Goal: Task Accomplishment & Management: Use online tool/utility

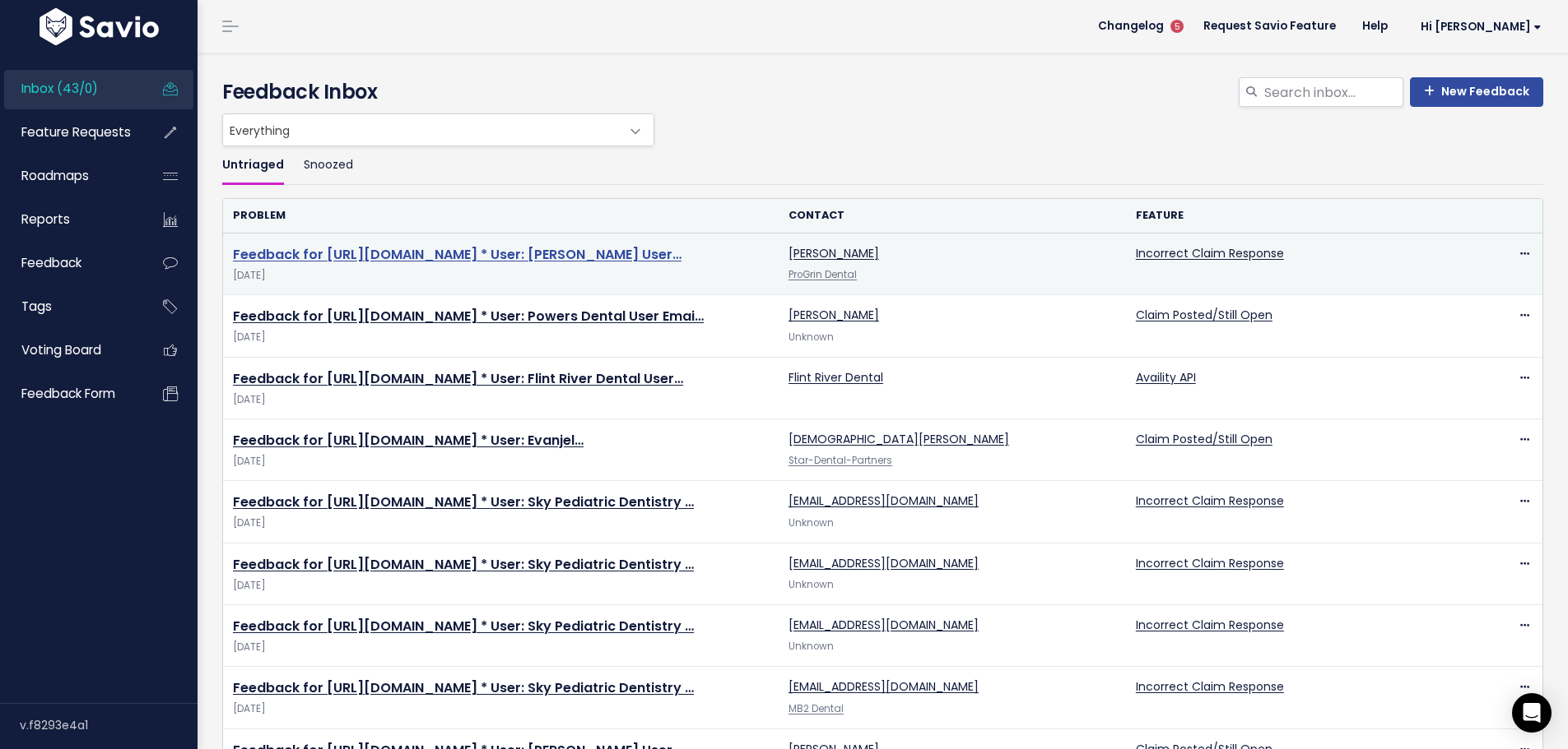
click at [484, 245] on link "Feedback for https://app.insidedesk.net/claim/ProGrin/51700013 * User: Andrea G…" at bounding box center [457, 255] width 449 height 19
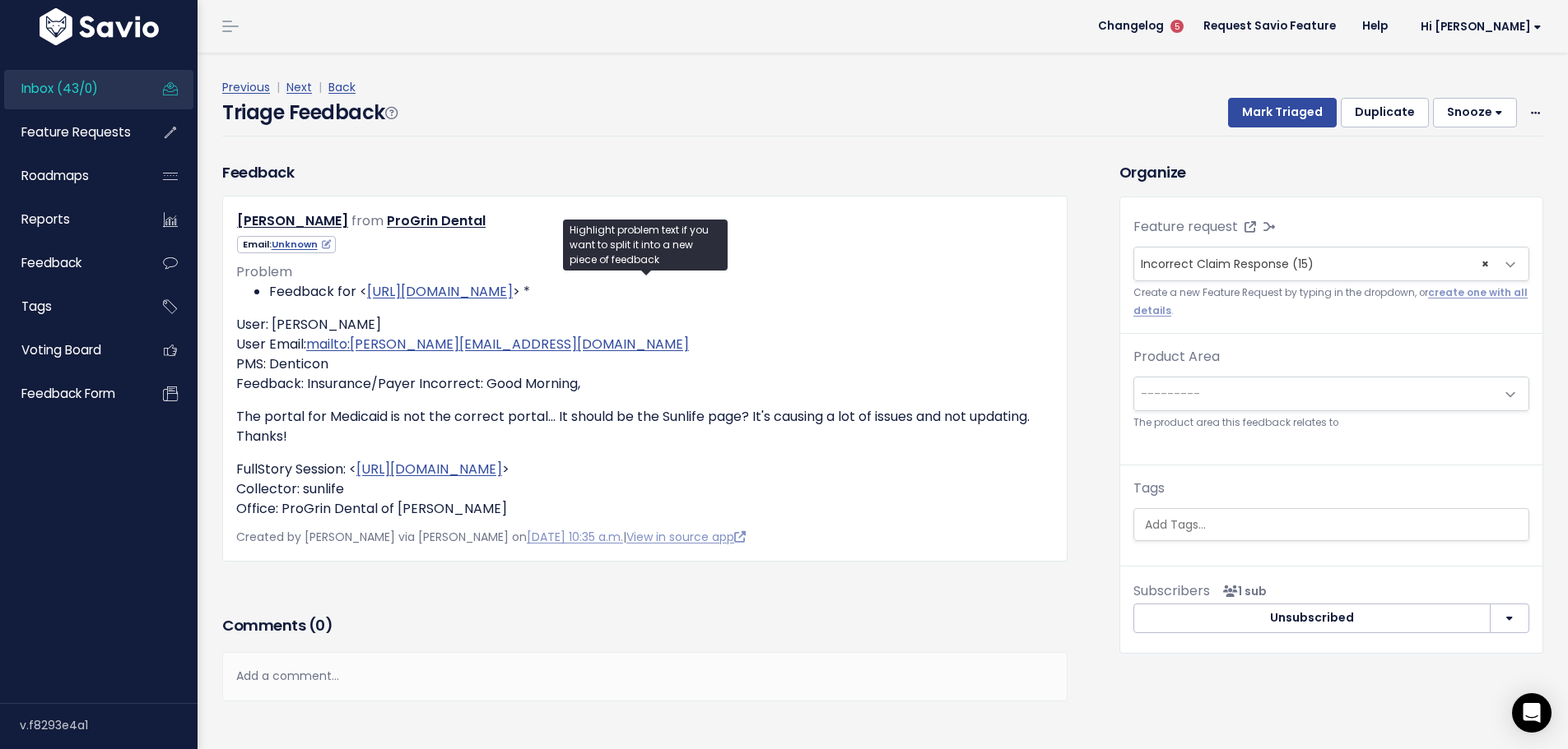
drag, startPoint x: 459, startPoint y: 260, endPoint x: 668, endPoint y: 125, distance: 248.8
click at [669, 124] on div "Previous | Next | Back Triage Feedback Mark Triaged Duplicate Snooze 1 day 3 da…" at bounding box center [888, 107] width 1333 height 109
click at [1528, 103] on span at bounding box center [1535, 113] width 16 height 21
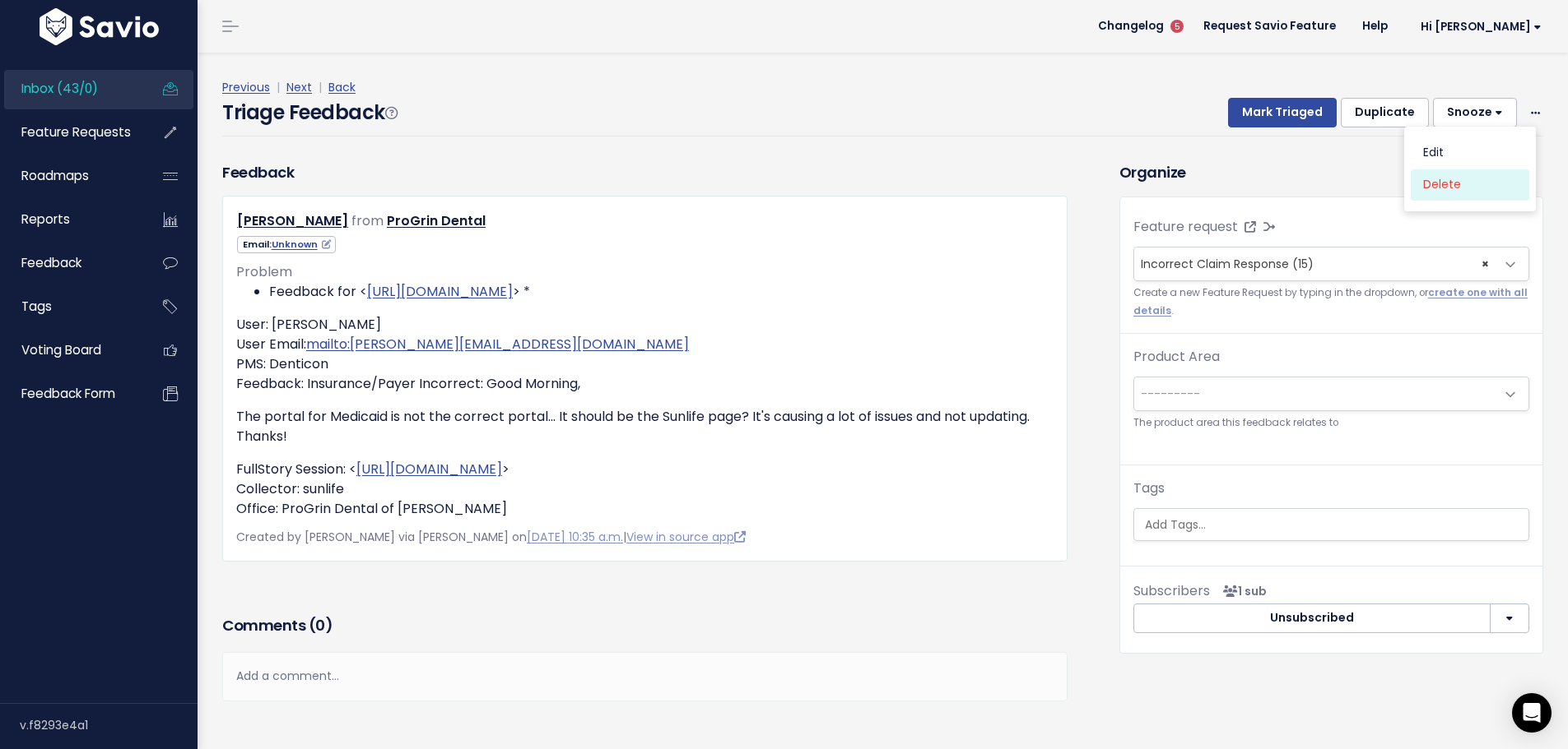
click at [1451, 169] on link "Delete" at bounding box center [1470, 184] width 119 height 32
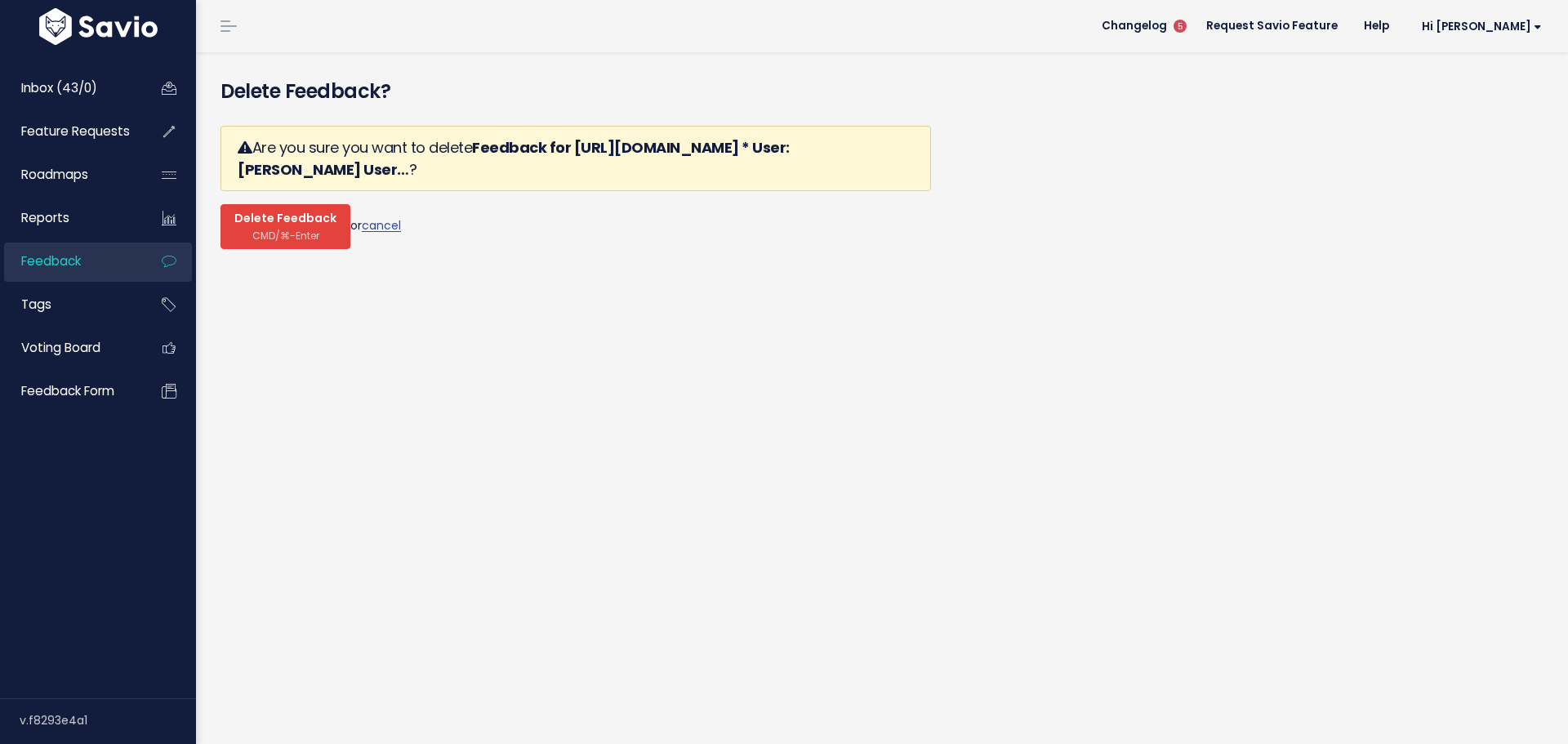
click at [275, 230] on span "CMD/⌘-Enter" at bounding box center [285, 235] width 67 height 12
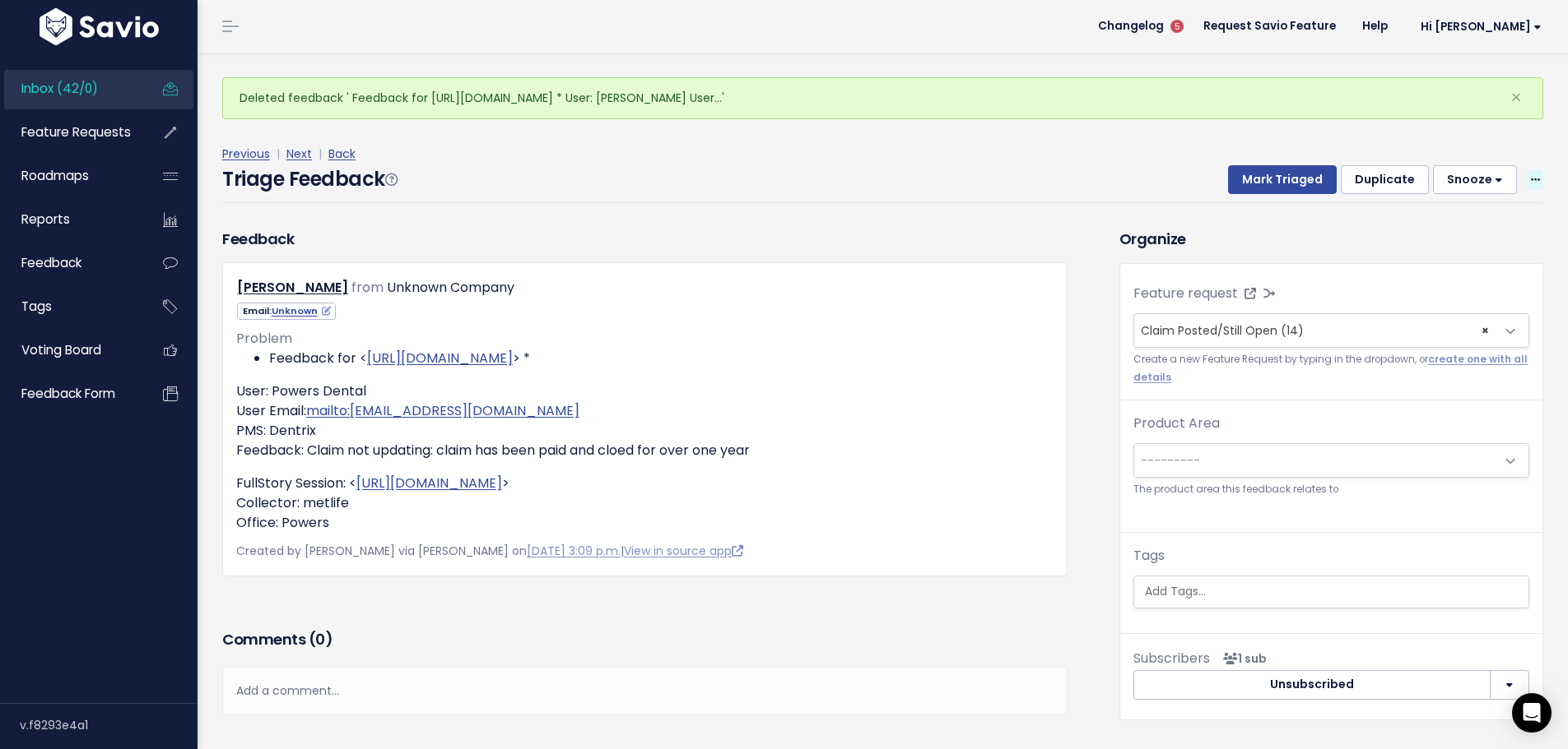
click at [1528, 169] on span at bounding box center [1535, 180] width 16 height 21
click at [1436, 235] on link "Delete" at bounding box center [1470, 251] width 119 height 32
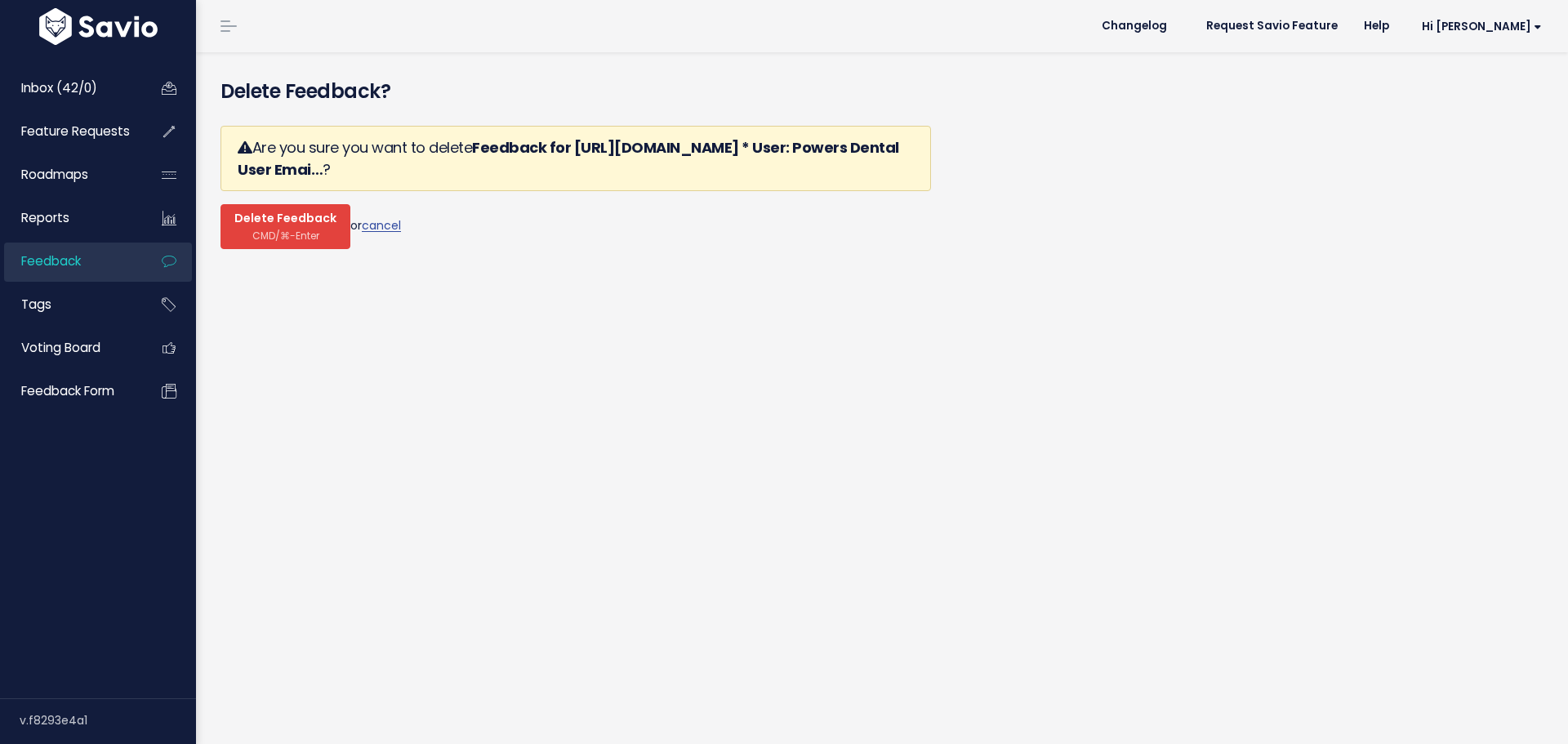
click at [284, 212] on span "Delete Feedback" at bounding box center [285, 219] width 102 height 15
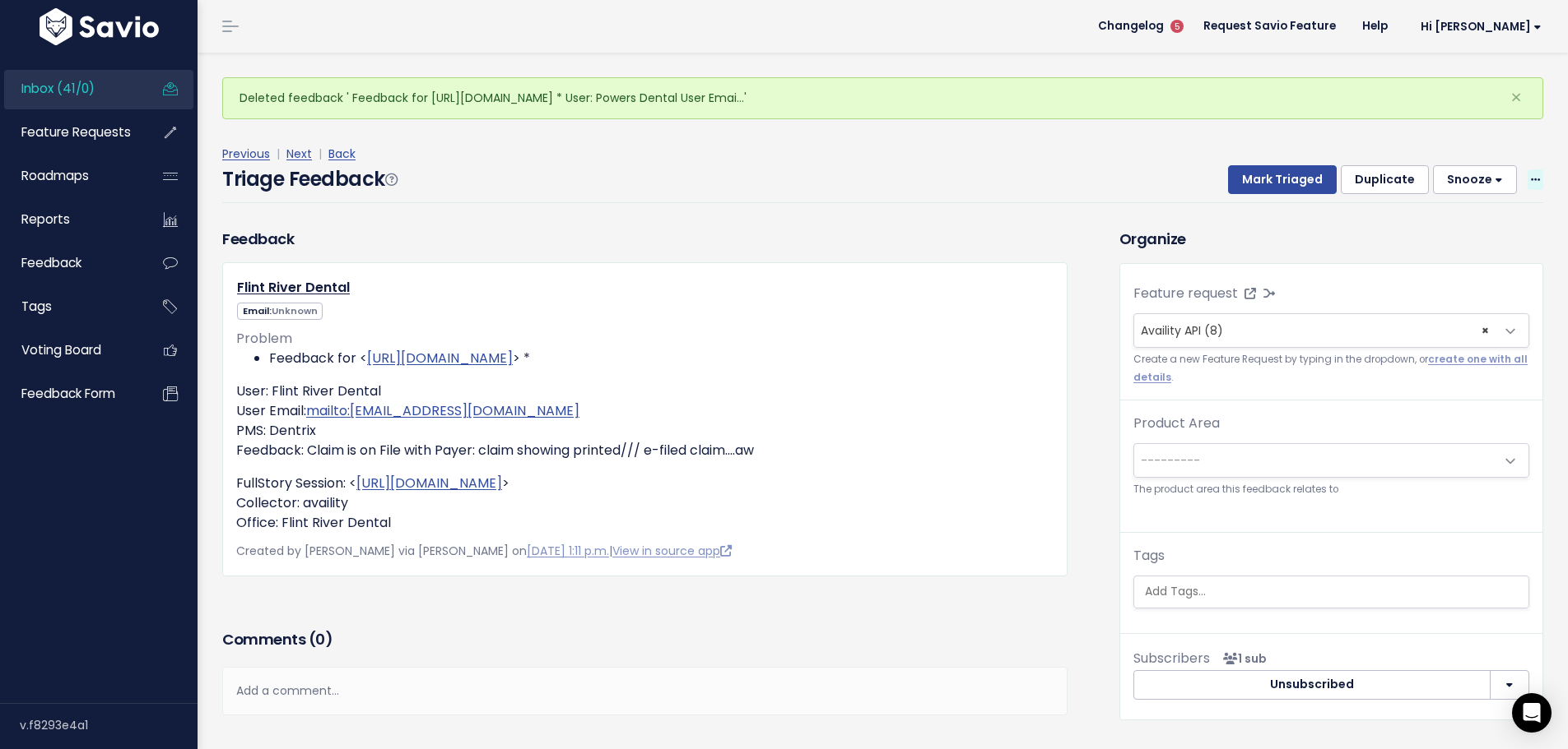
click at [1531, 175] on icon at bounding box center [1535, 180] width 9 height 10
click at [1429, 235] on link "Delete" at bounding box center [1470, 251] width 119 height 32
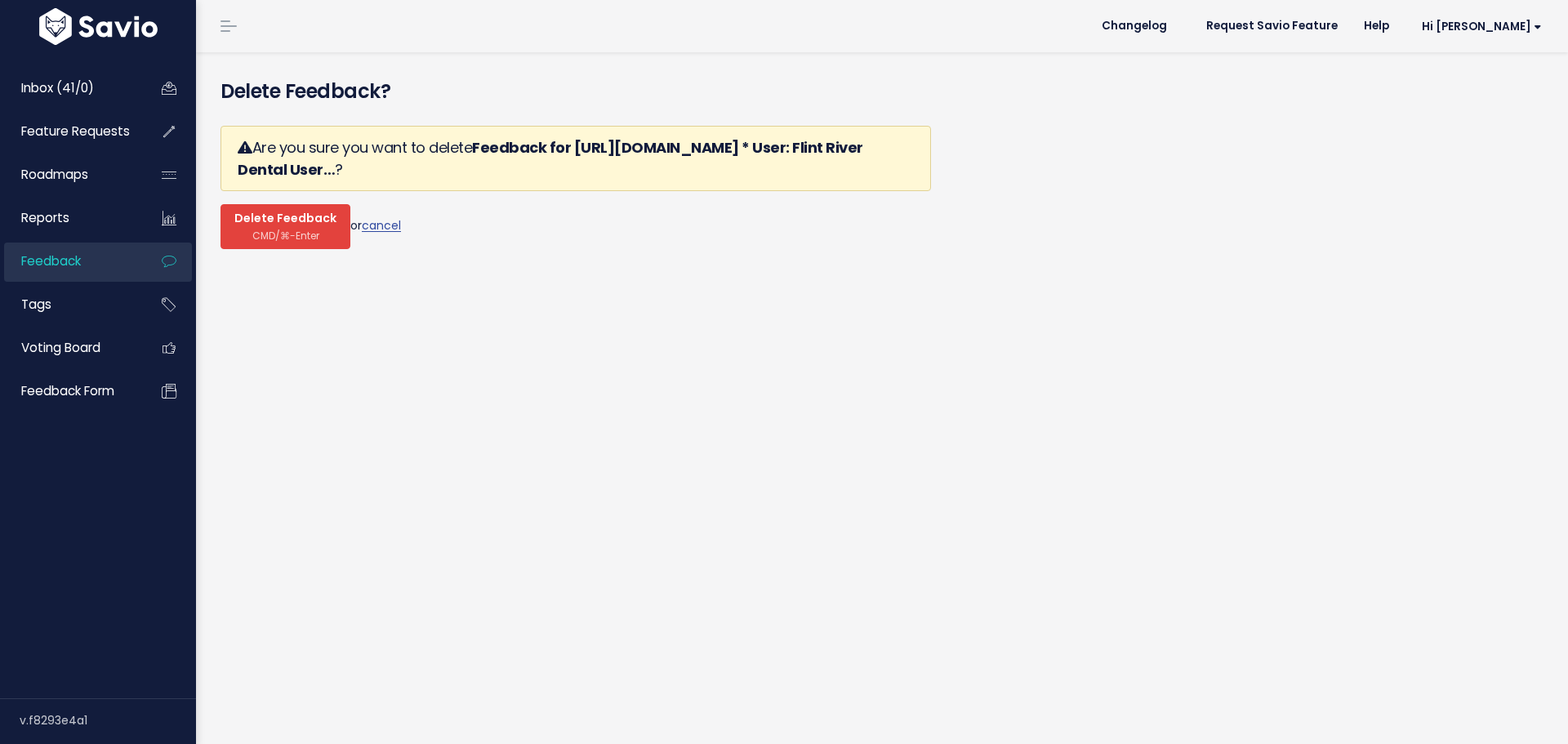
click at [257, 230] on span "CMD/⌘-Enter" at bounding box center [285, 235] width 67 height 12
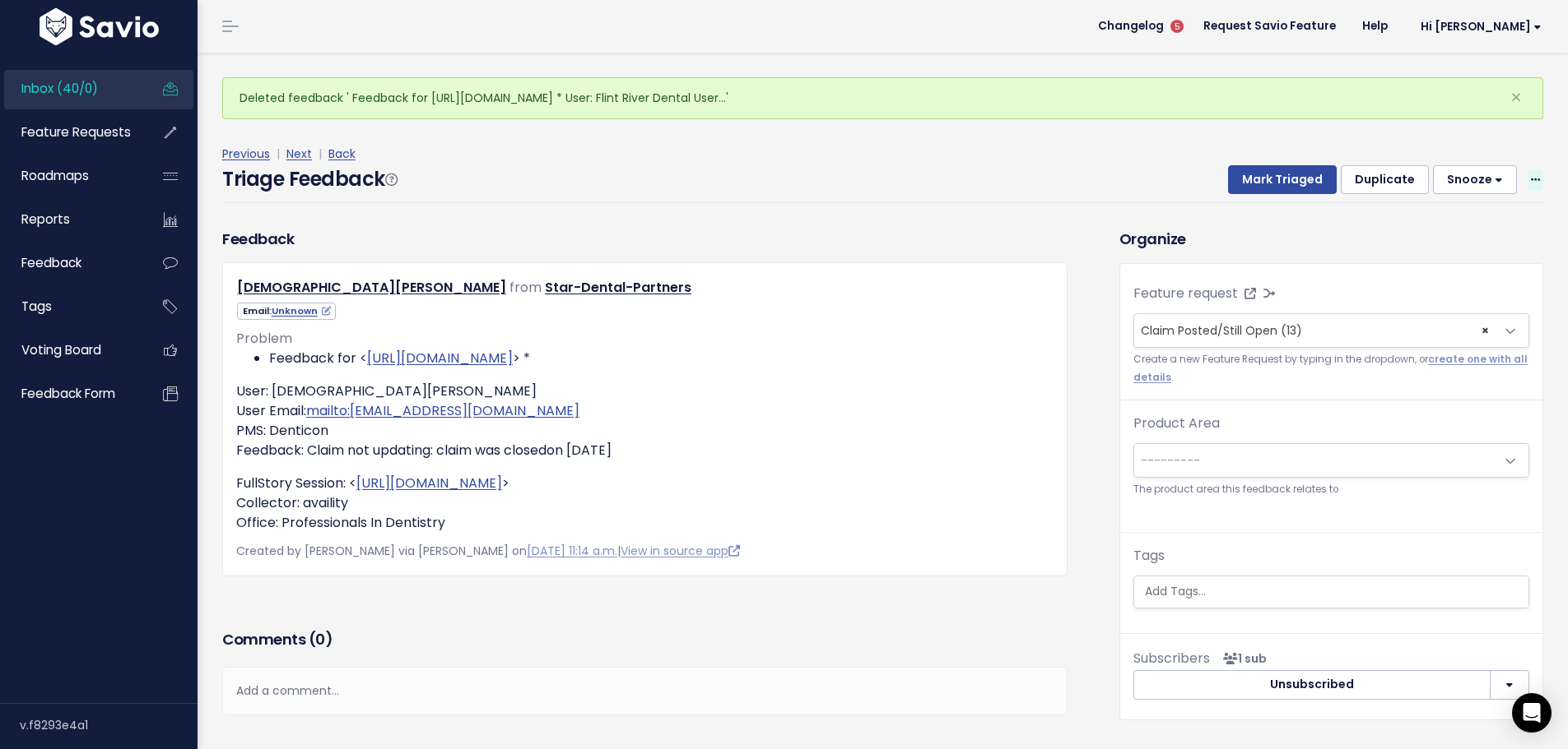
click at [1531, 175] on icon at bounding box center [1535, 180] width 9 height 10
click at [1442, 235] on link "Delete" at bounding box center [1470, 251] width 119 height 32
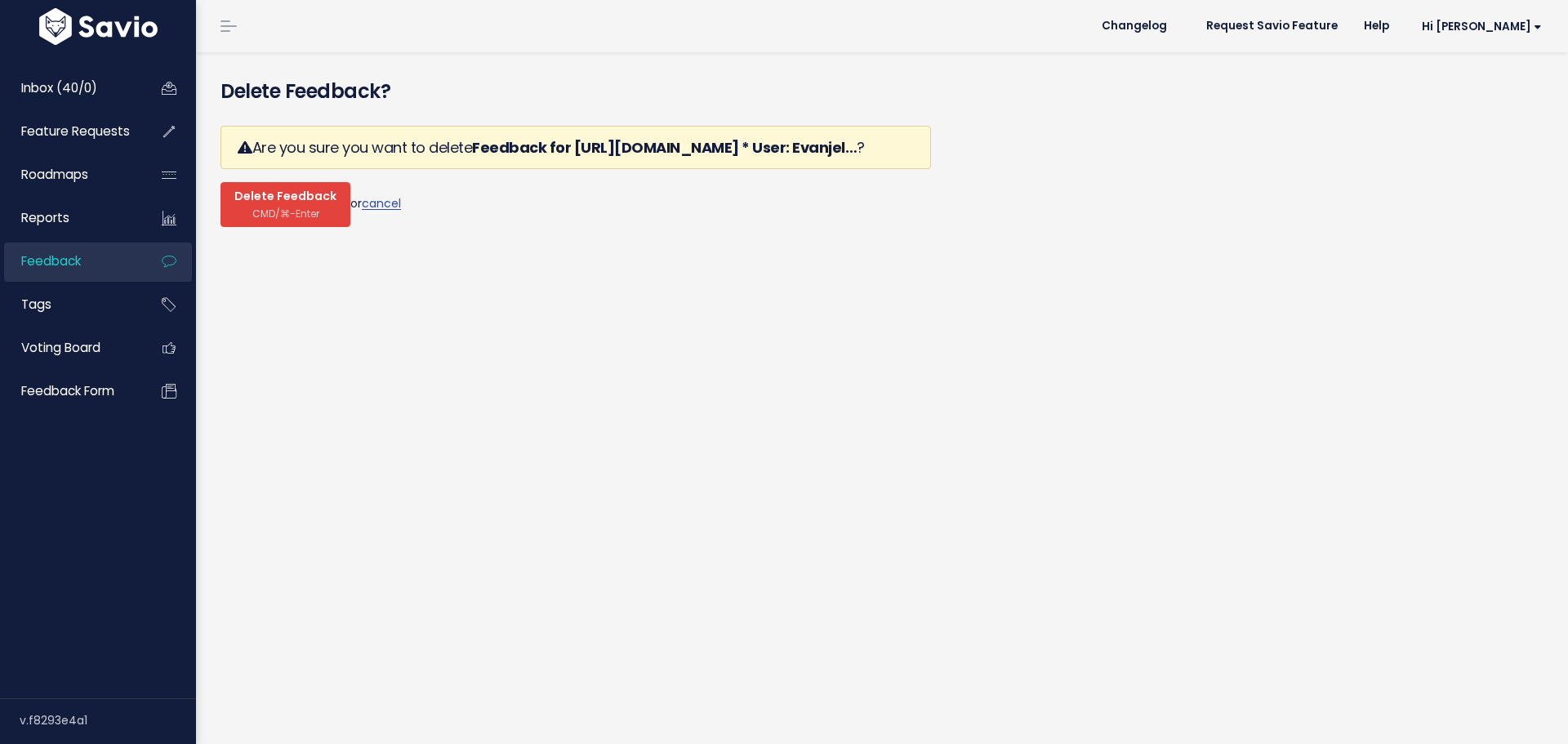
click at [271, 207] on span "CMD/⌘-Enter" at bounding box center [285, 213] width 67 height 12
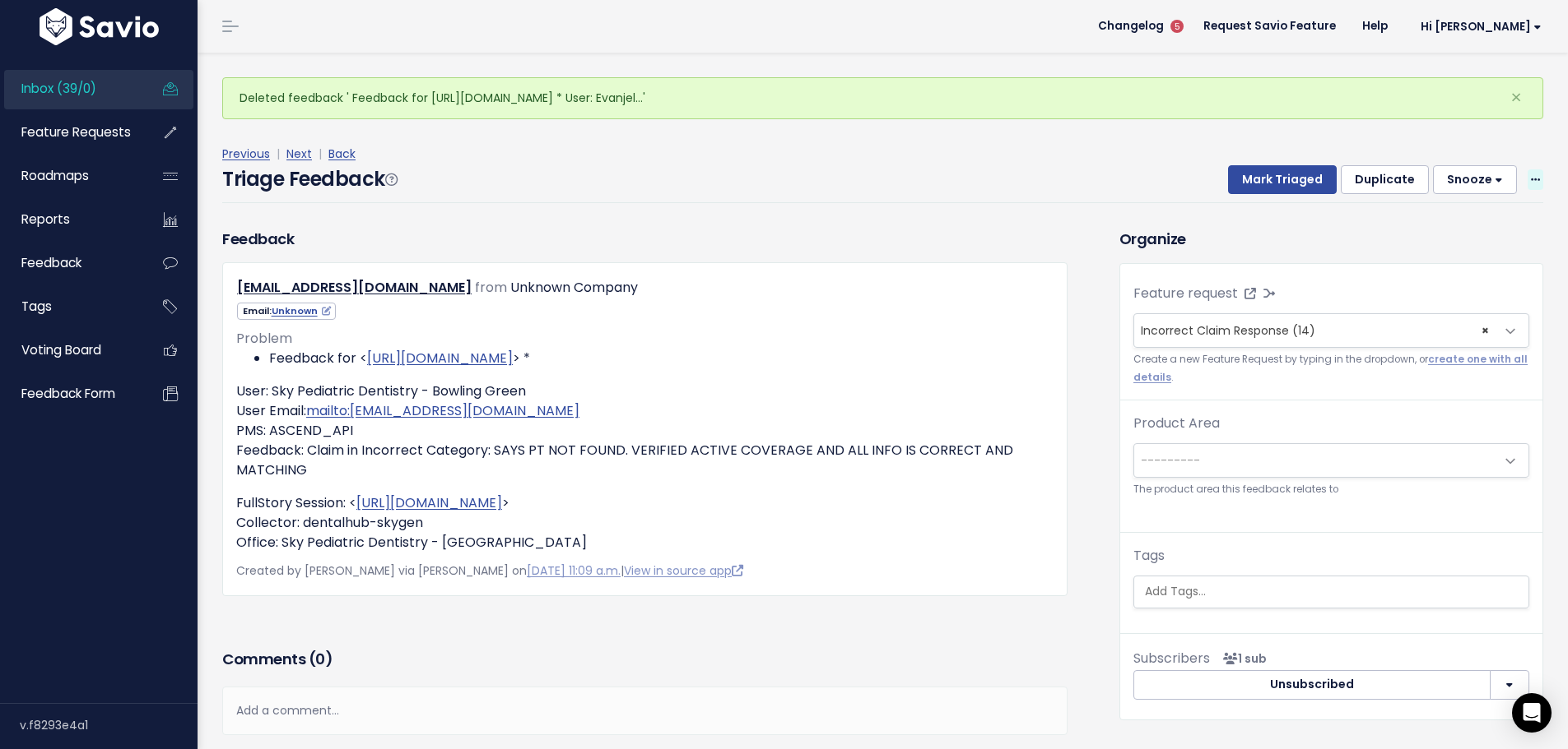
click at [1531, 175] on icon at bounding box center [1535, 180] width 9 height 10
click at [1422, 235] on link "Delete" at bounding box center [1470, 251] width 119 height 32
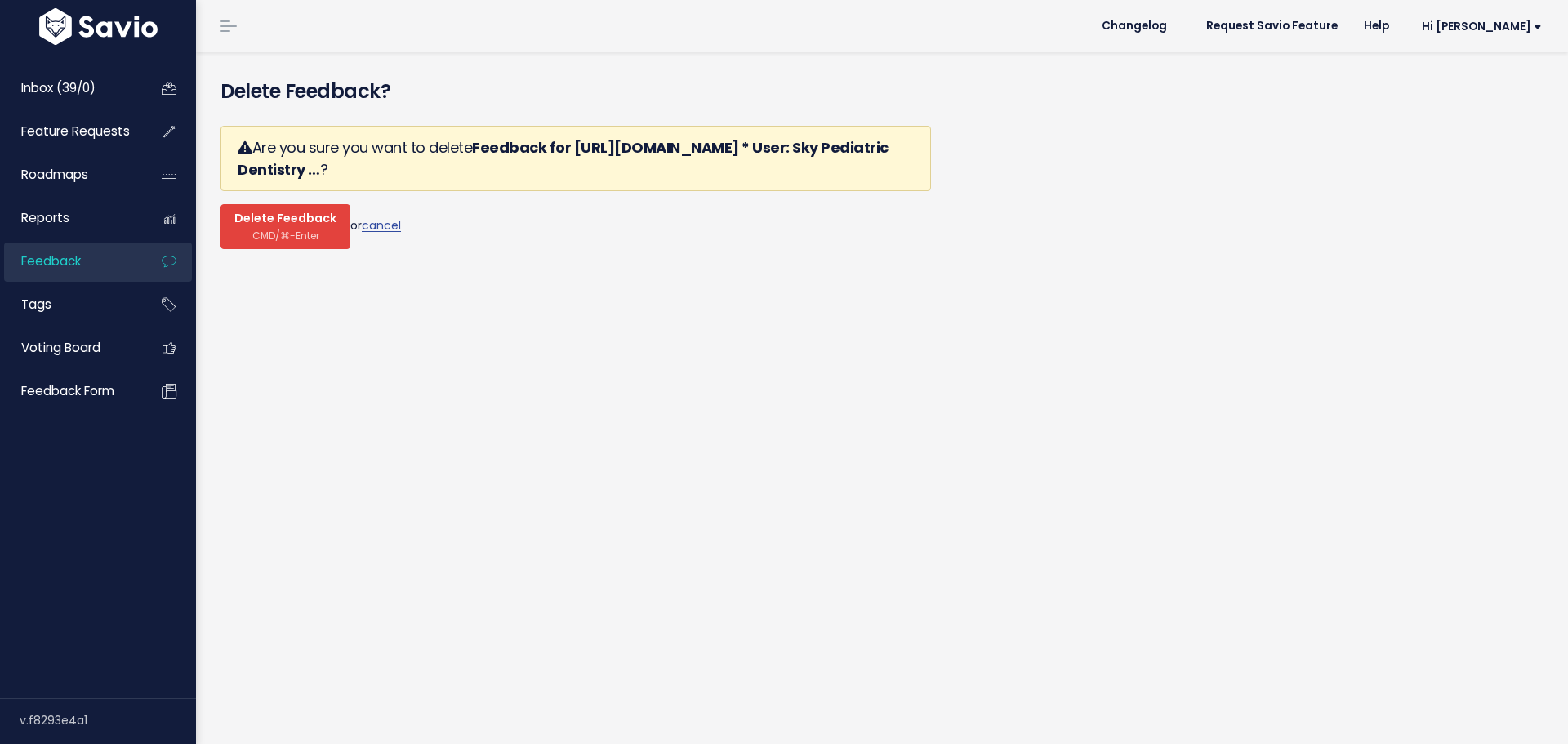
click at [270, 212] on span "Delete Feedback" at bounding box center [285, 219] width 102 height 15
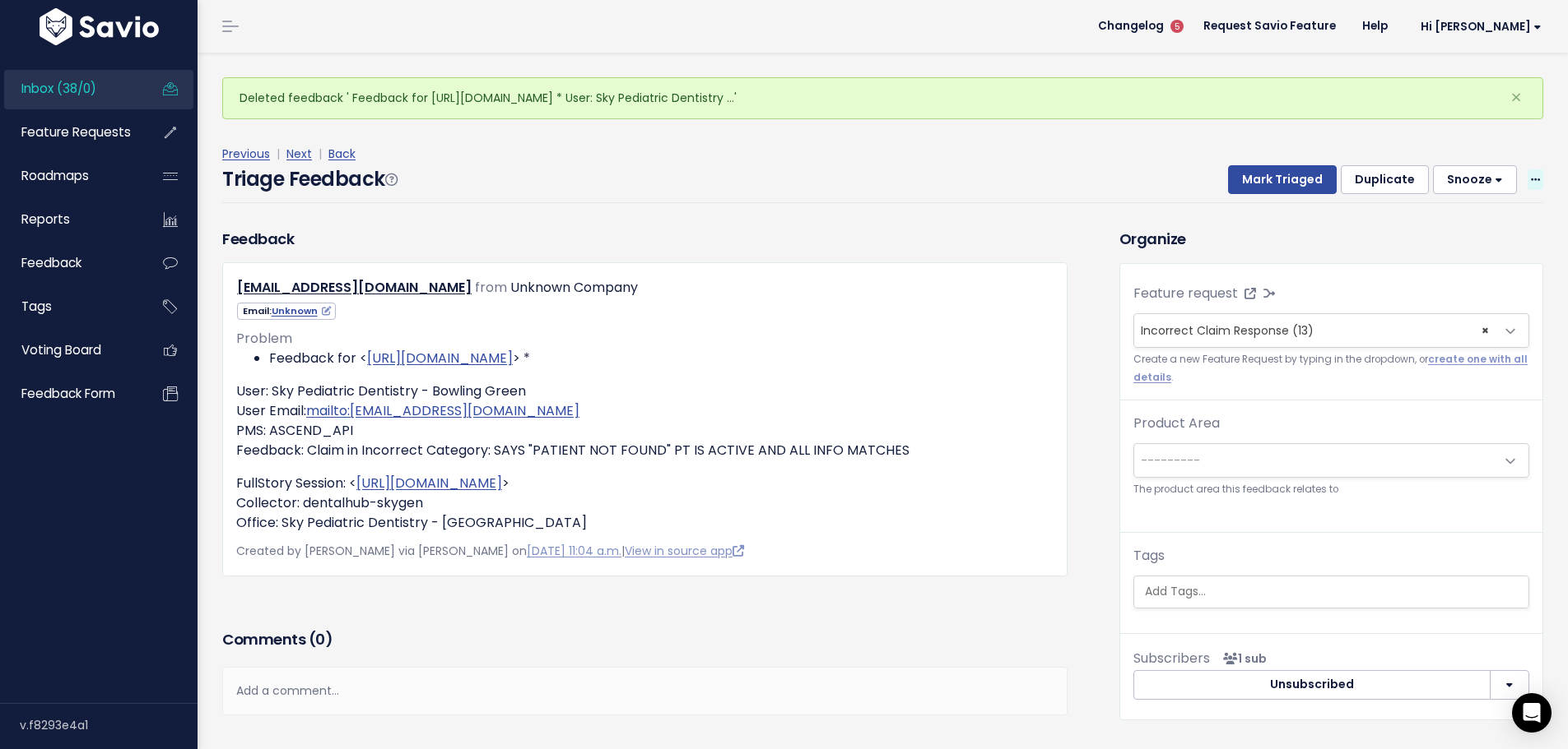
click at [1531, 175] on icon at bounding box center [1535, 180] width 9 height 10
click at [1424, 235] on link "Delete" at bounding box center [1470, 251] width 119 height 32
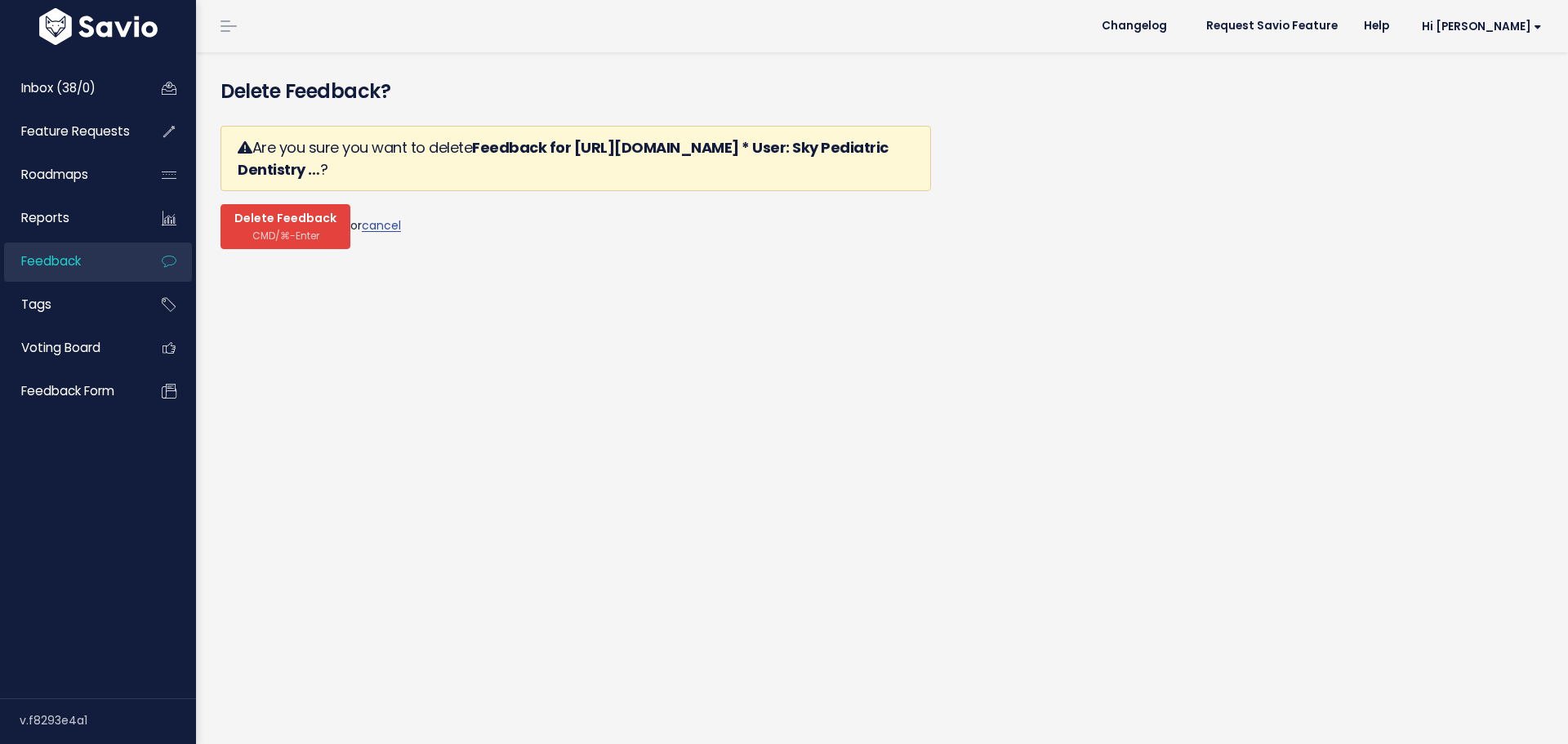
click at [294, 212] on span "Delete Feedback" at bounding box center [285, 219] width 102 height 15
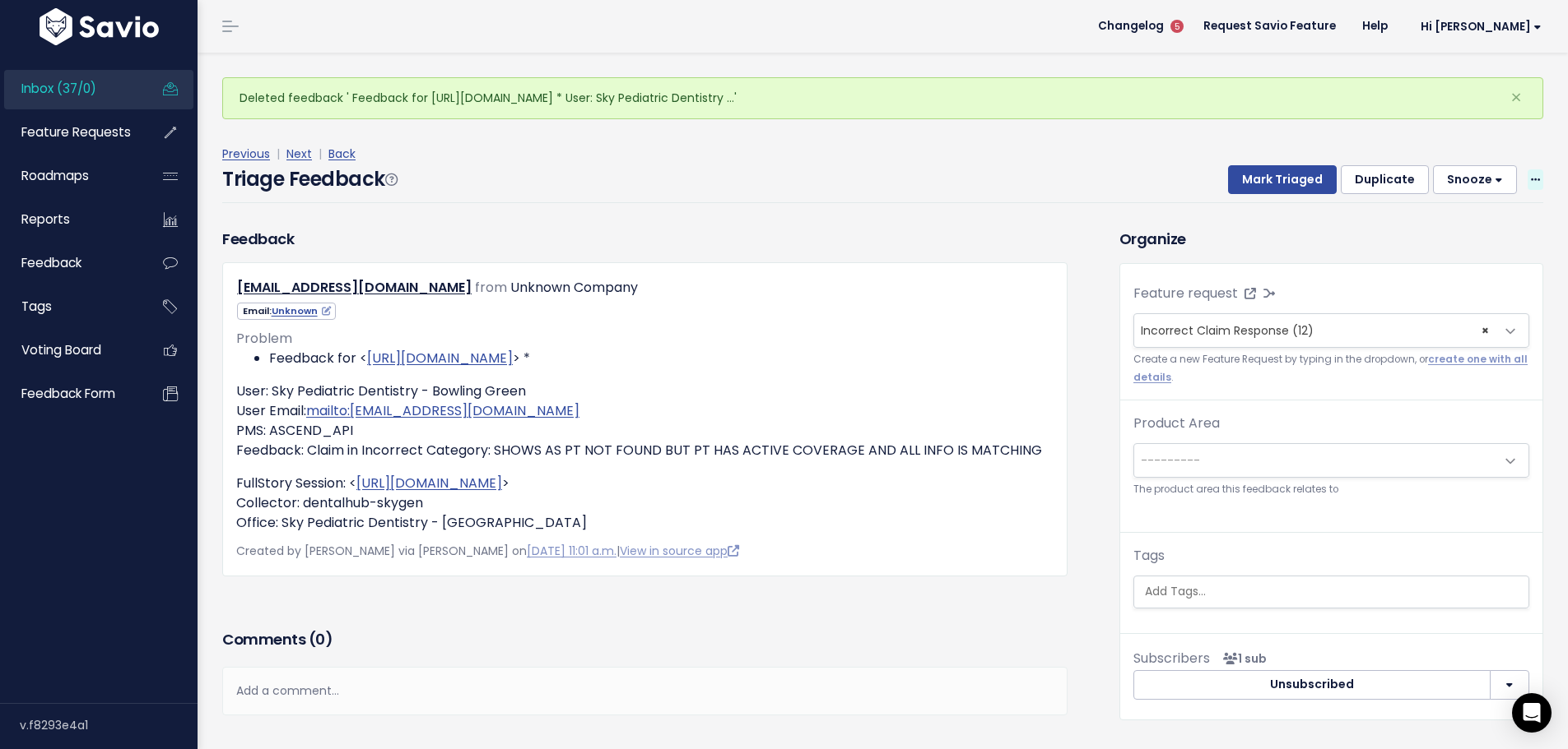
click at [1531, 175] on icon at bounding box center [1535, 180] width 9 height 10
click at [1450, 235] on link "Delete" at bounding box center [1470, 251] width 119 height 32
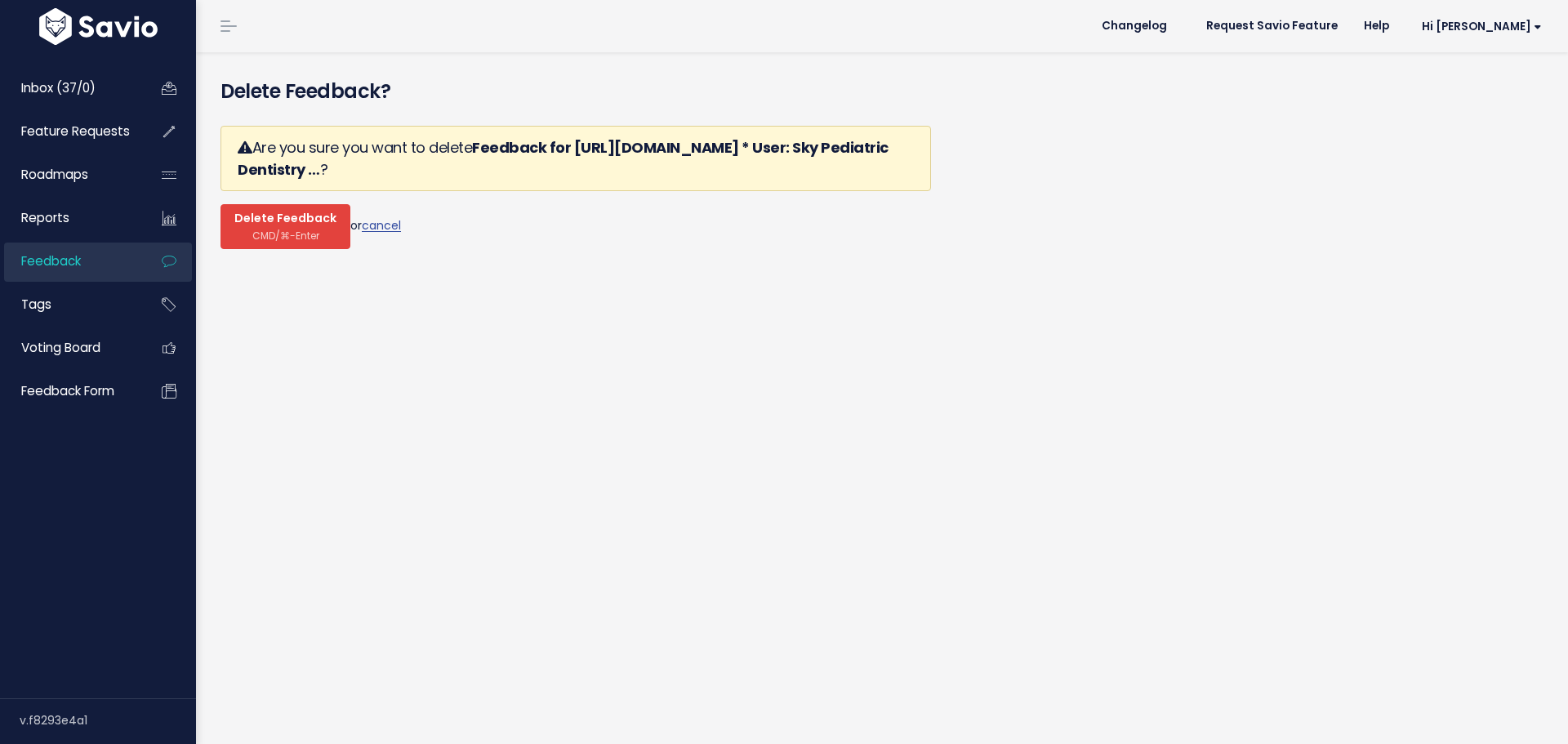
click at [262, 230] on span "CMD/⌘-Enter" at bounding box center [285, 235] width 67 height 12
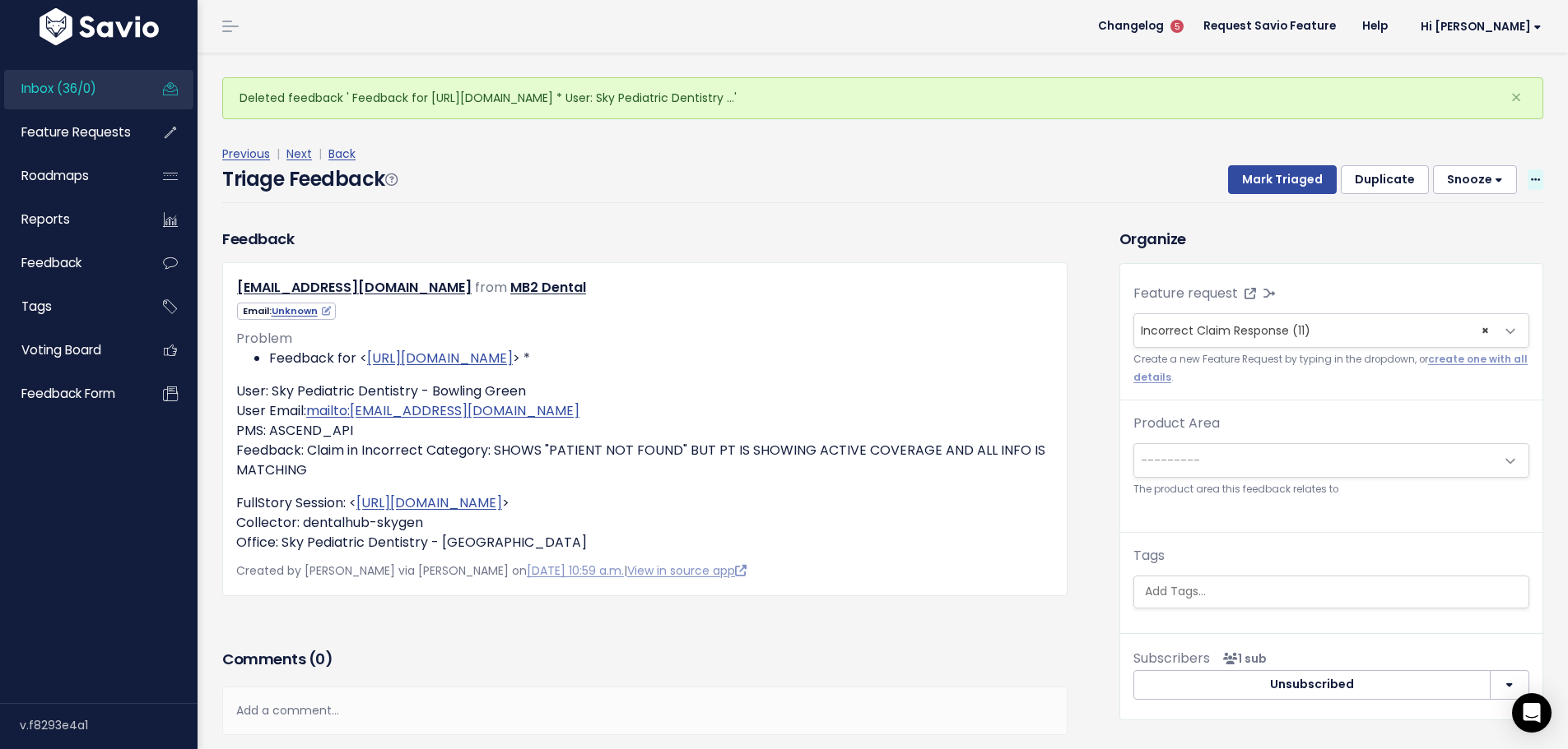
click at [1531, 175] on icon at bounding box center [1535, 180] width 9 height 10
click at [1444, 235] on link "Delete" at bounding box center [1470, 251] width 119 height 32
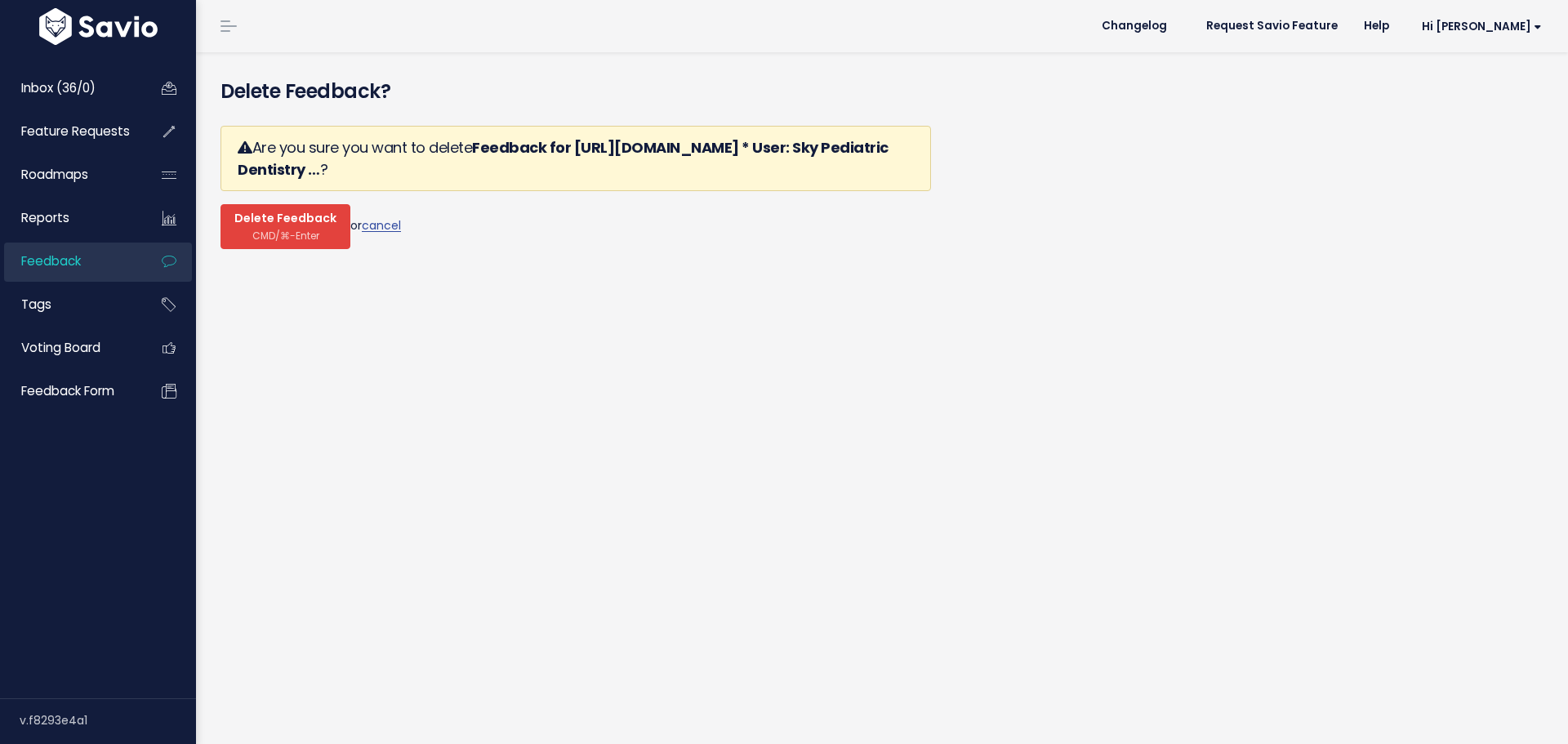
click at [277, 230] on span "CMD/⌘-Enter" at bounding box center [285, 235] width 67 height 12
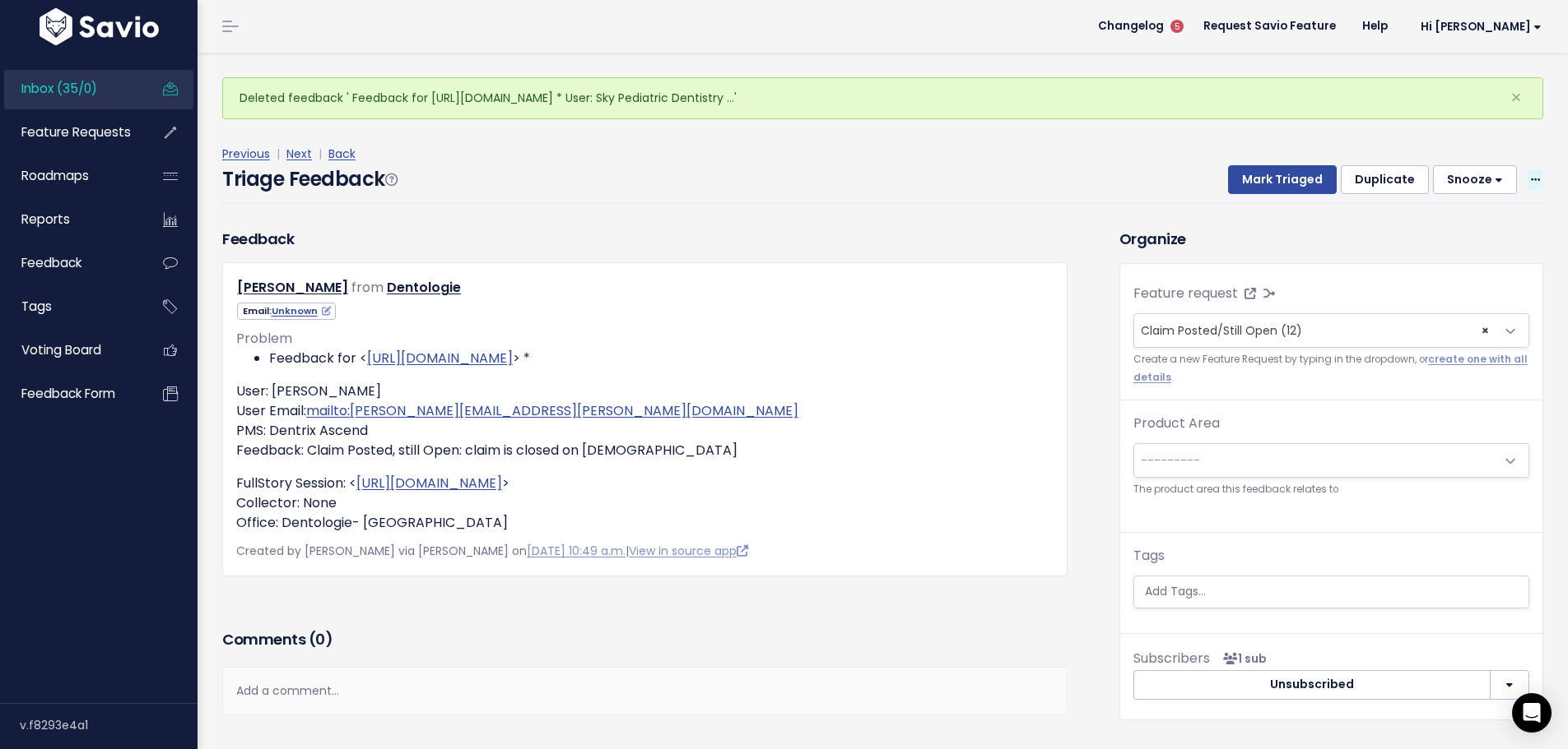
click at [1529, 169] on span at bounding box center [1535, 180] width 16 height 21
click at [1441, 235] on link "Delete" at bounding box center [1470, 251] width 119 height 32
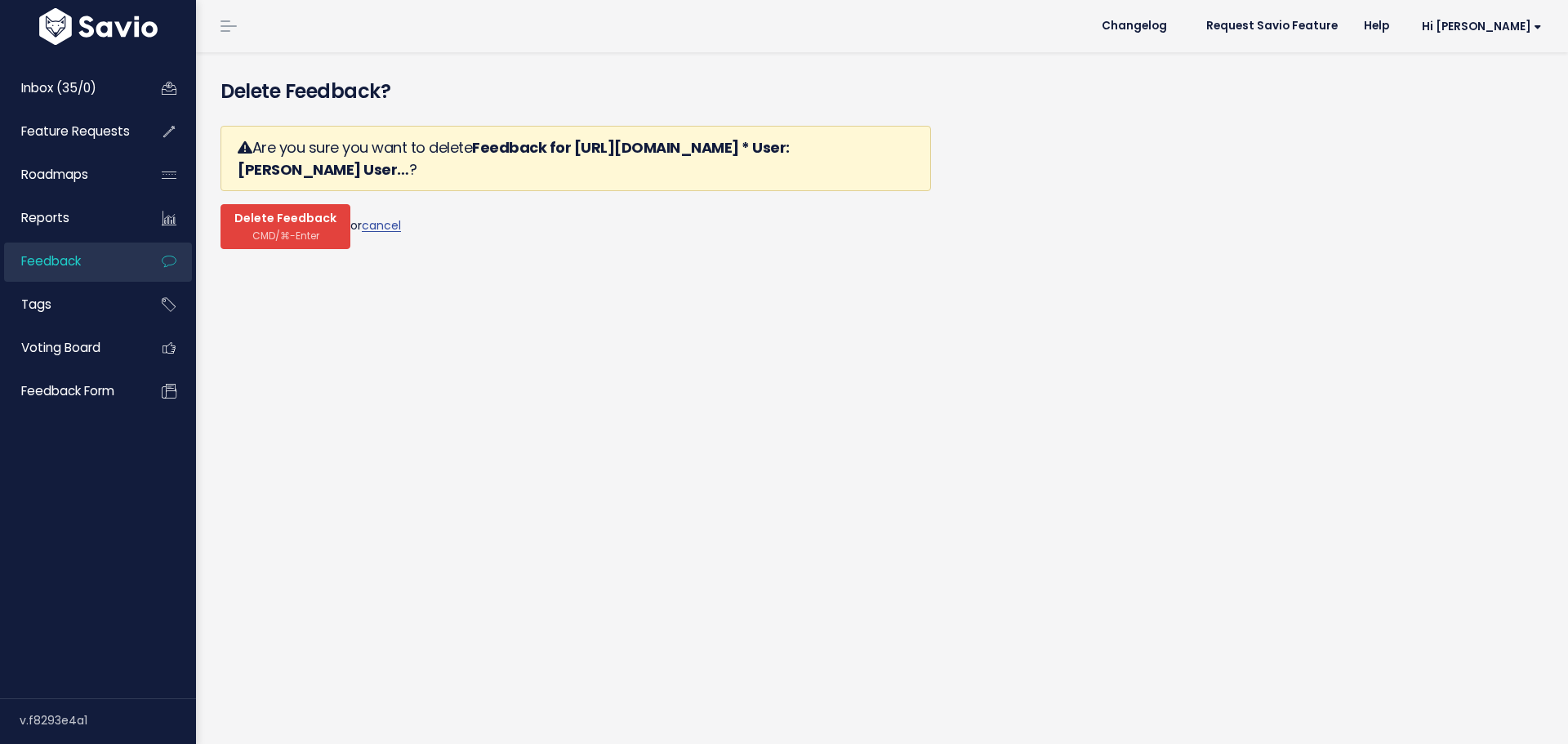
click at [253, 230] on span "CMD/⌘-Enter" at bounding box center [285, 235] width 67 height 12
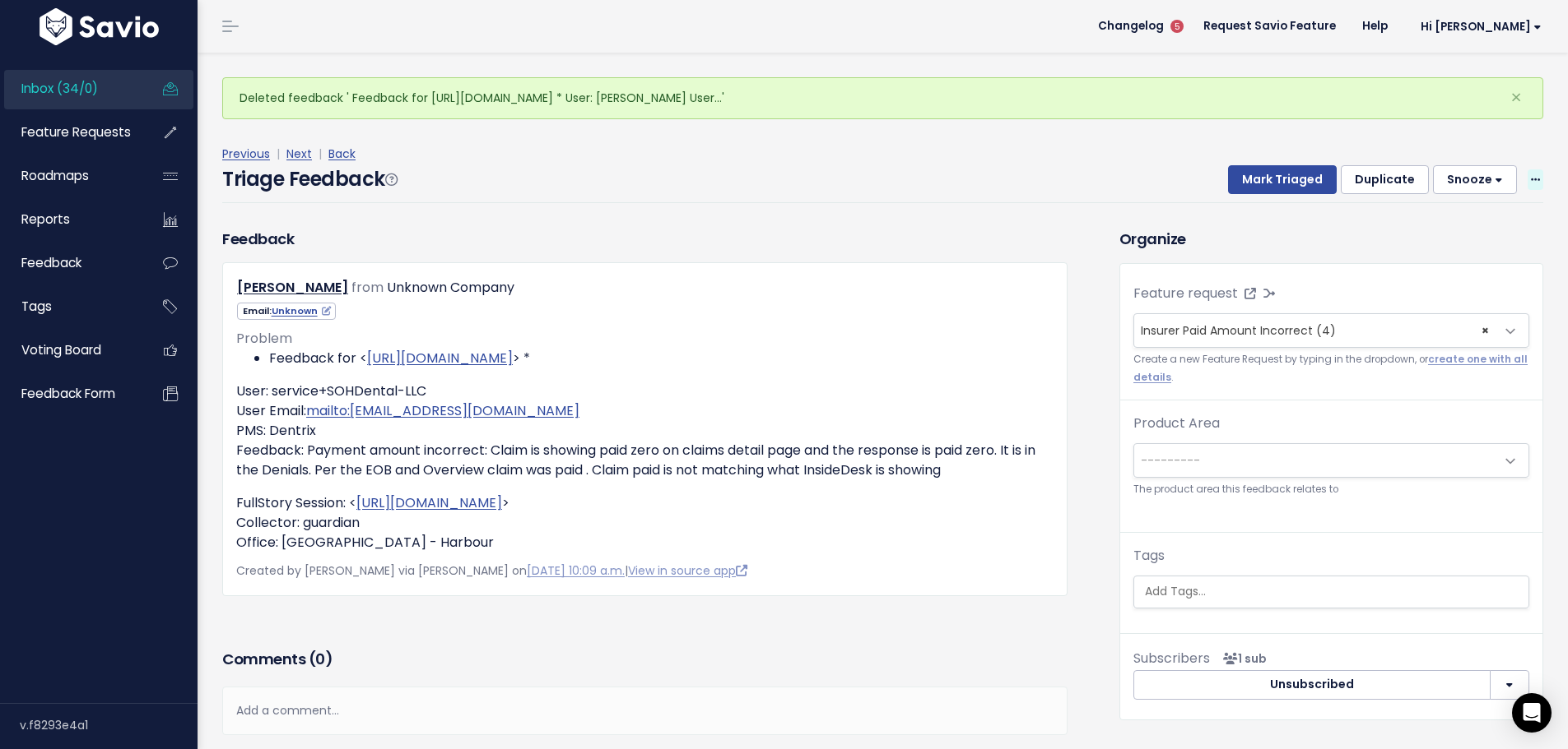
click at [1531, 175] on icon at bounding box center [1535, 180] width 9 height 10
click at [1428, 235] on link "Delete" at bounding box center [1470, 251] width 119 height 32
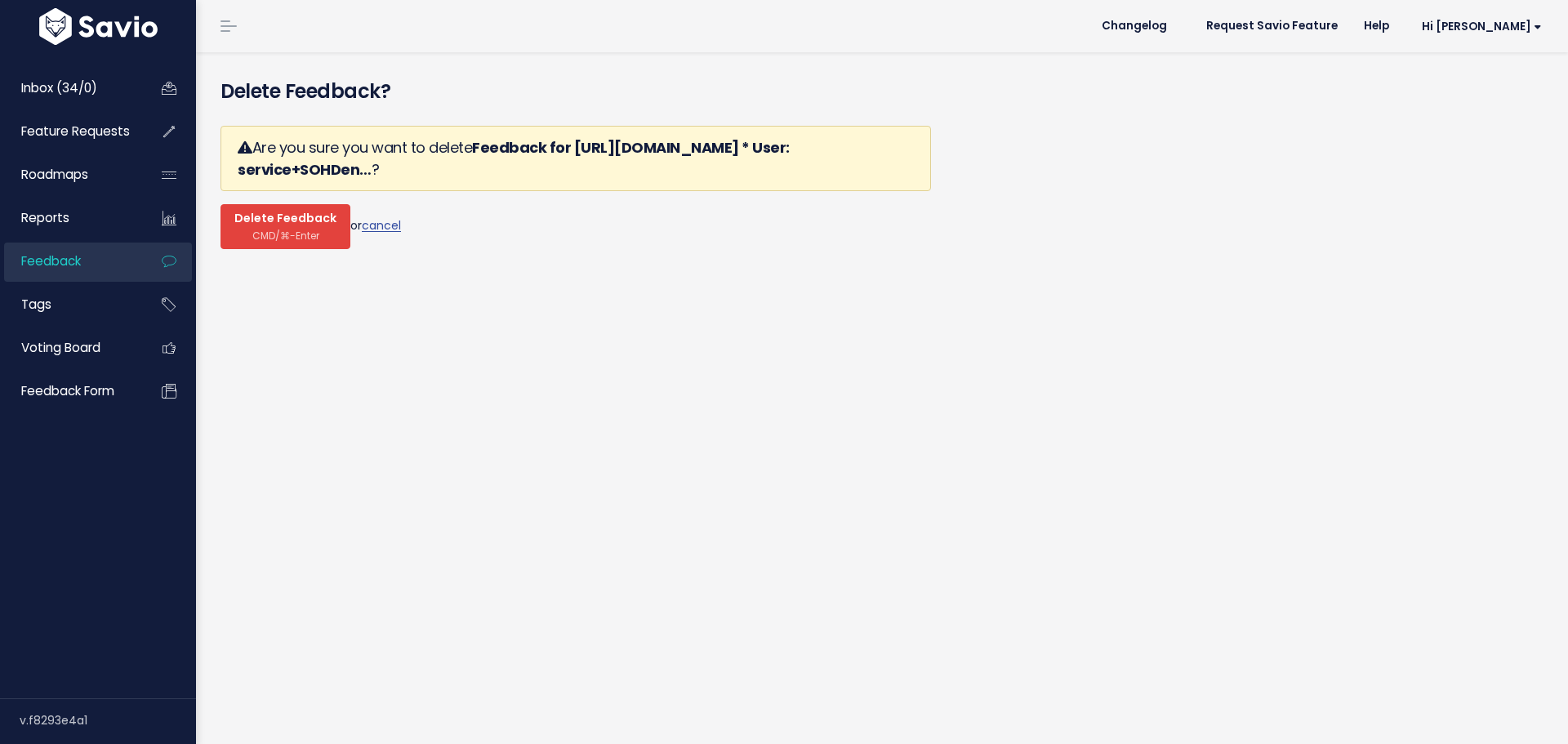
click at [263, 230] on span "CMD/⌘-Enter" at bounding box center [285, 235] width 67 height 12
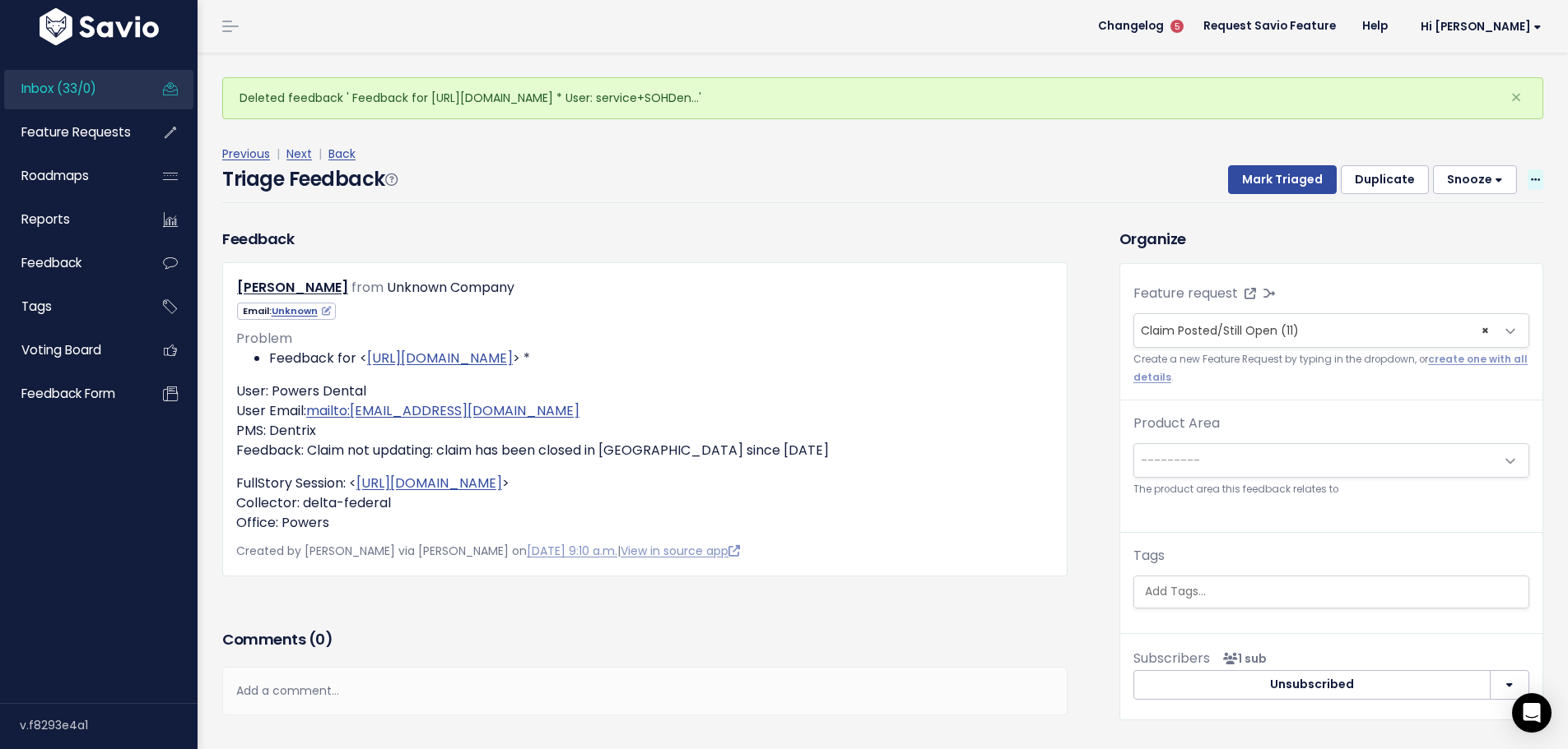
click at [1531, 175] on icon at bounding box center [1535, 180] width 9 height 10
click at [1454, 235] on link "Delete" at bounding box center [1470, 251] width 119 height 32
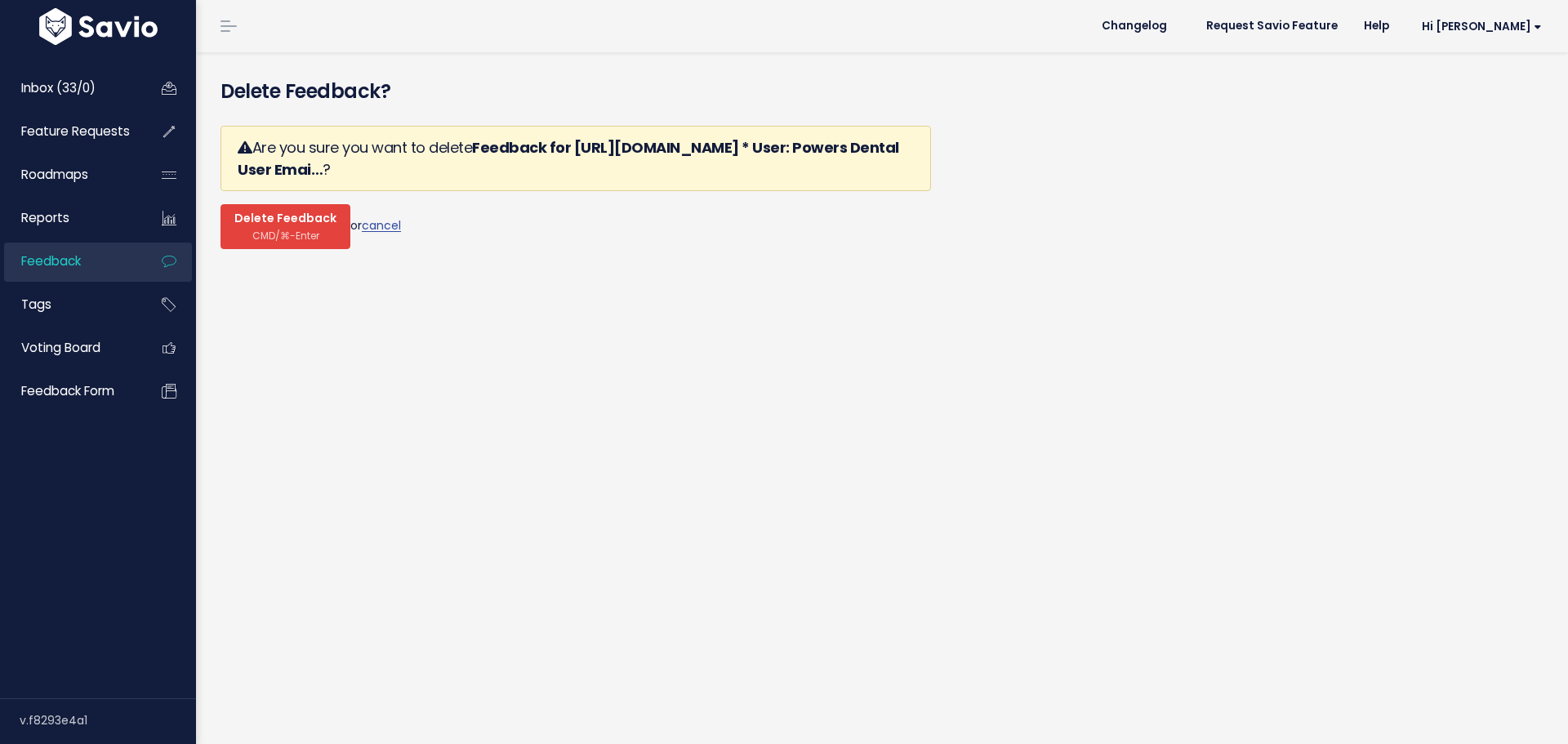
click at [288, 212] on span "Delete Feedback" at bounding box center [285, 219] width 102 height 15
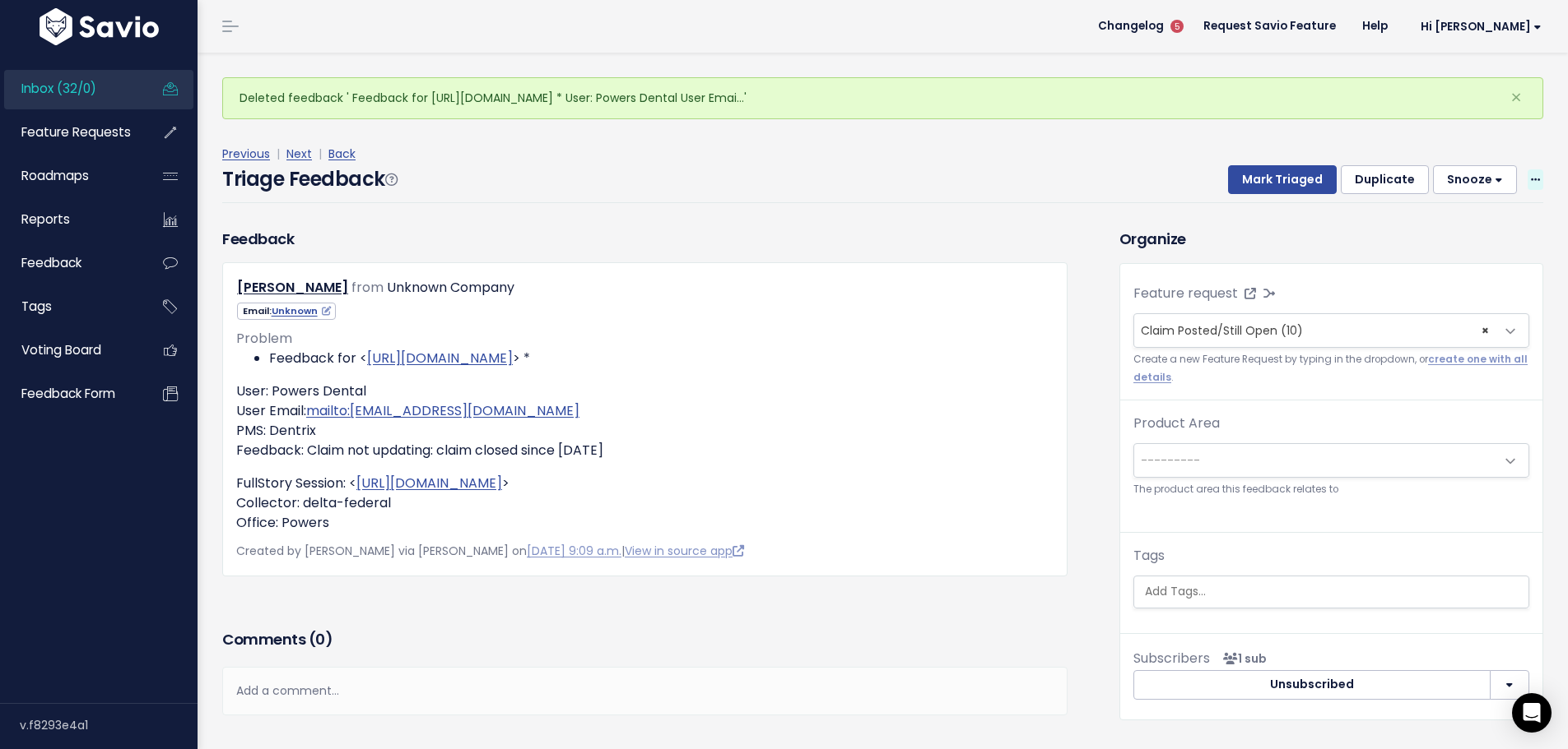
click at [1529, 169] on span at bounding box center [1535, 180] width 16 height 21
click at [1454, 235] on link "Delete" at bounding box center [1470, 251] width 119 height 32
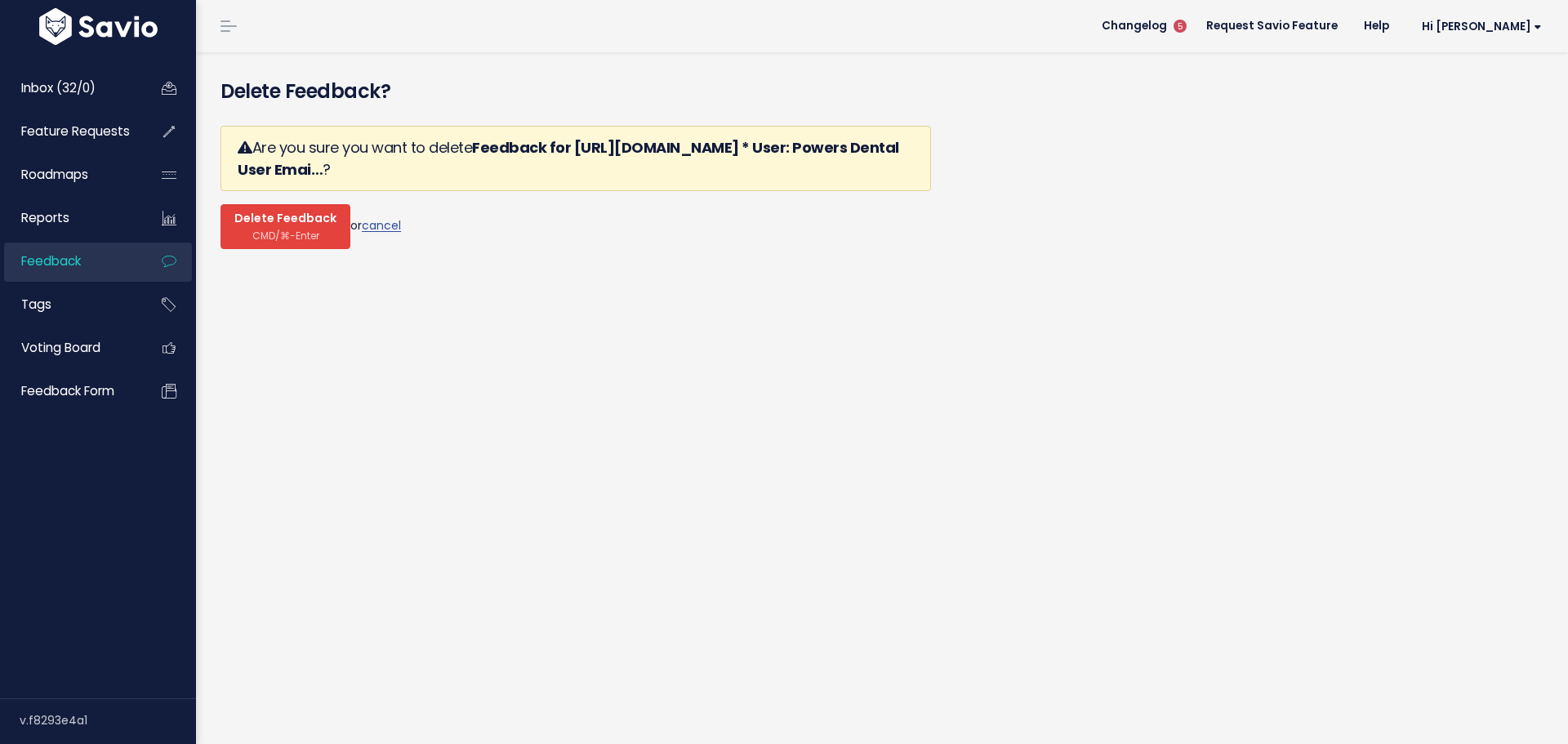
click at [269, 212] on span "Delete Feedback" at bounding box center [285, 219] width 102 height 15
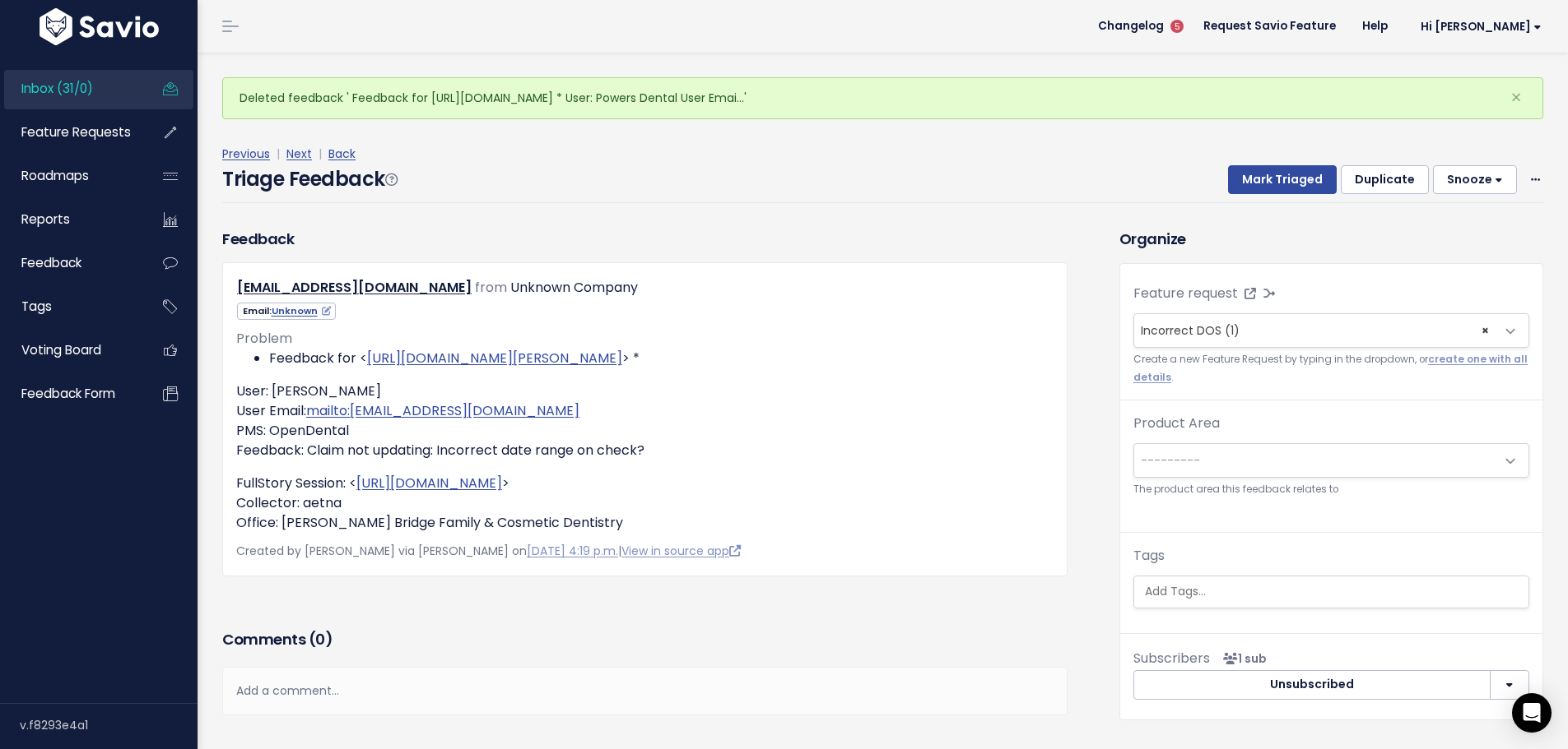
click at [1533, 145] on div "Previous | Next | Back Triage Feedback Mark Triaged Duplicate Snooze 1 day 3 da…" at bounding box center [888, 173] width 1333 height 59
click at [1515, 166] on div "Mark Triaged Duplicate Snooze 1 day 3 days 7 days 14 days Edit Delete" at bounding box center [1376, 181] width 335 height 30
click at [1531, 175] on icon at bounding box center [1535, 180] width 9 height 10
click at [1424, 235] on link "Delete" at bounding box center [1470, 251] width 119 height 32
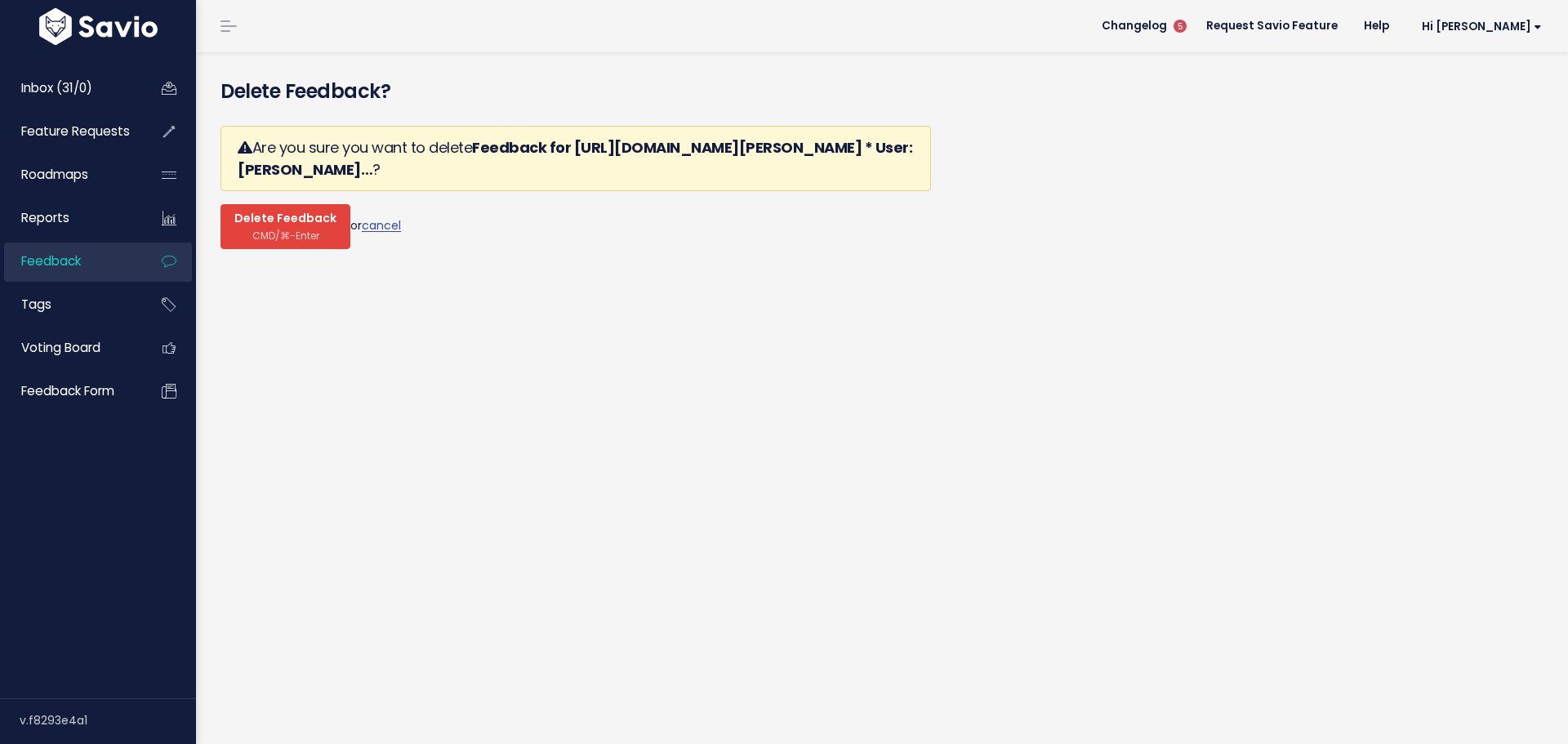
click at [275, 212] on span "Delete Feedback" at bounding box center [285, 219] width 102 height 15
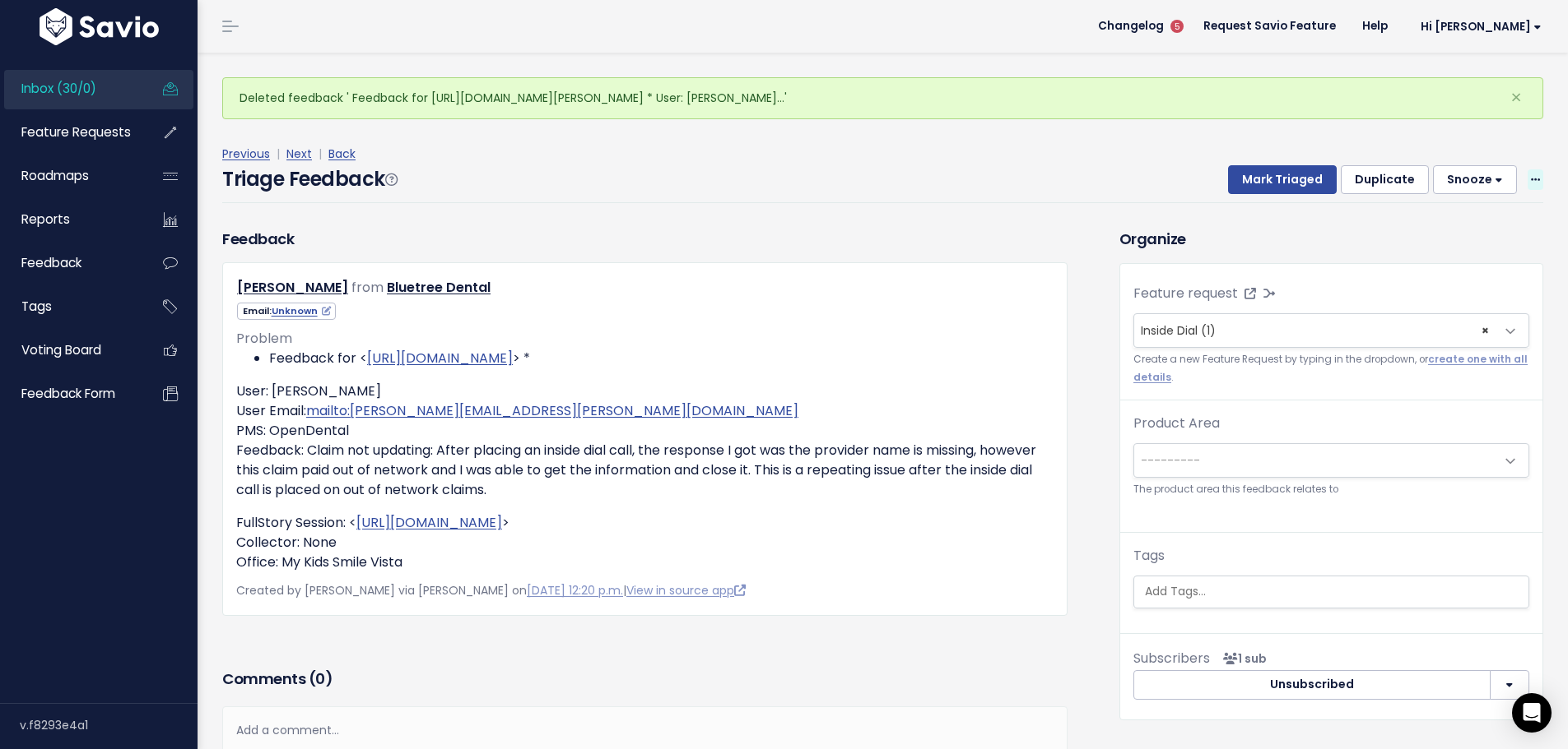
click at [1528, 169] on span at bounding box center [1535, 180] width 16 height 21
click at [1469, 235] on link "Delete" at bounding box center [1470, 251] width 119 height 32
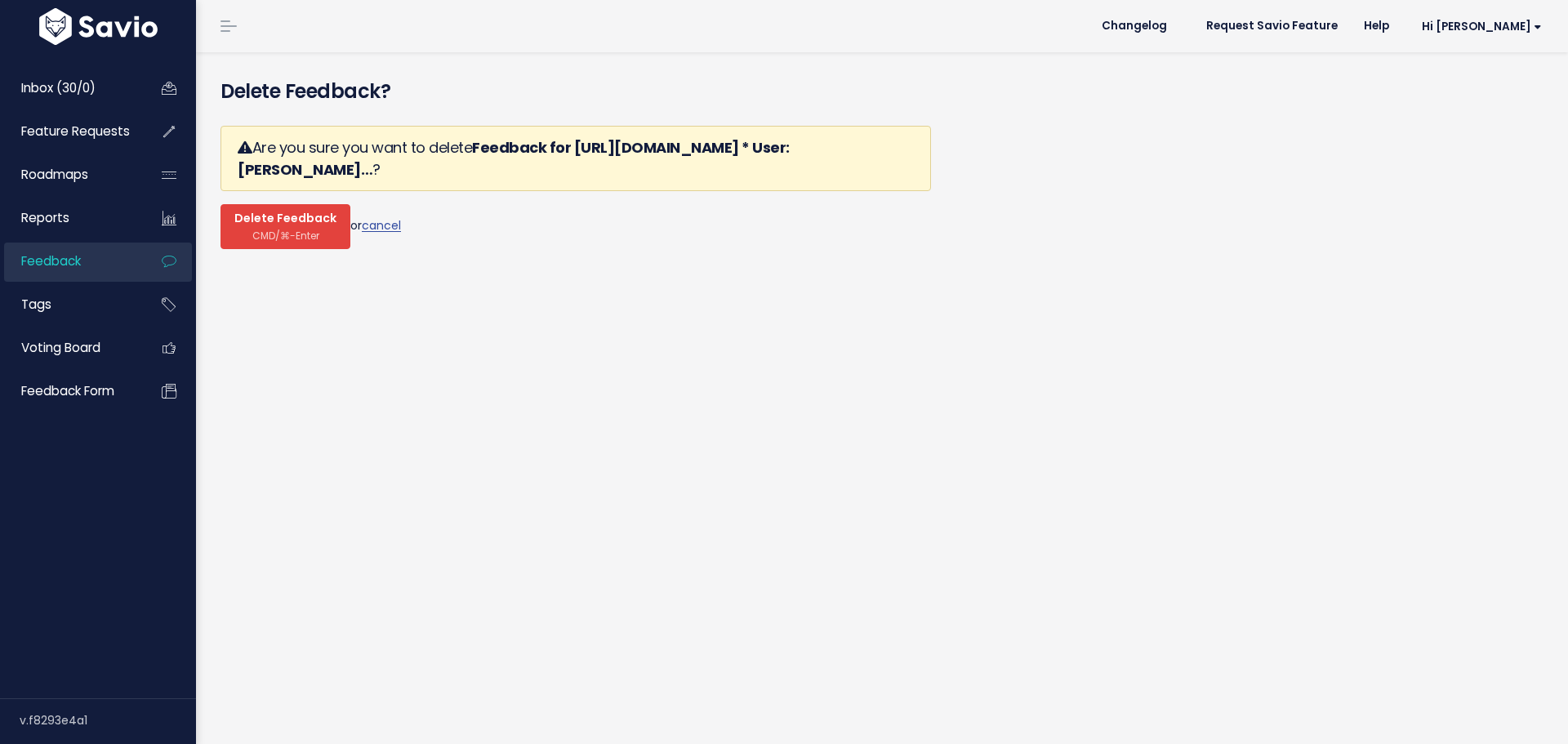
click at [289, 230] on span "CMD/⌘-Enter" at bounding box center [285, 235] width 67 height 12
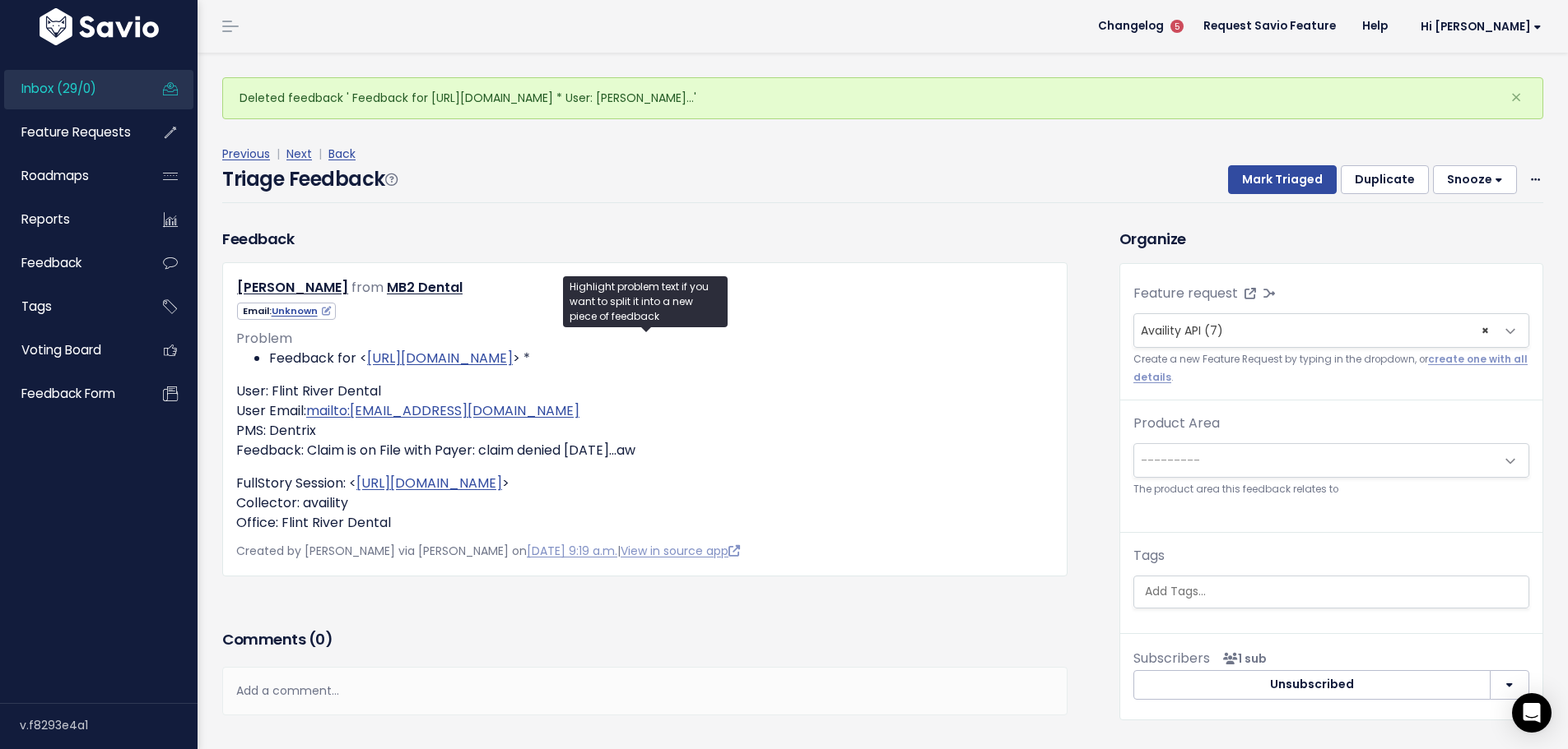
click at [1516, 166] on div "Mark Triaged Duplicate [GEOGRAPHIC_DATA] 1 day 3 days 7 days 14 days Edit Delete" at bounding box center [1376, 181] width 335 height 30
click at [1531, 175] on icon at bounding box center [1535, 180] width 9 height 10
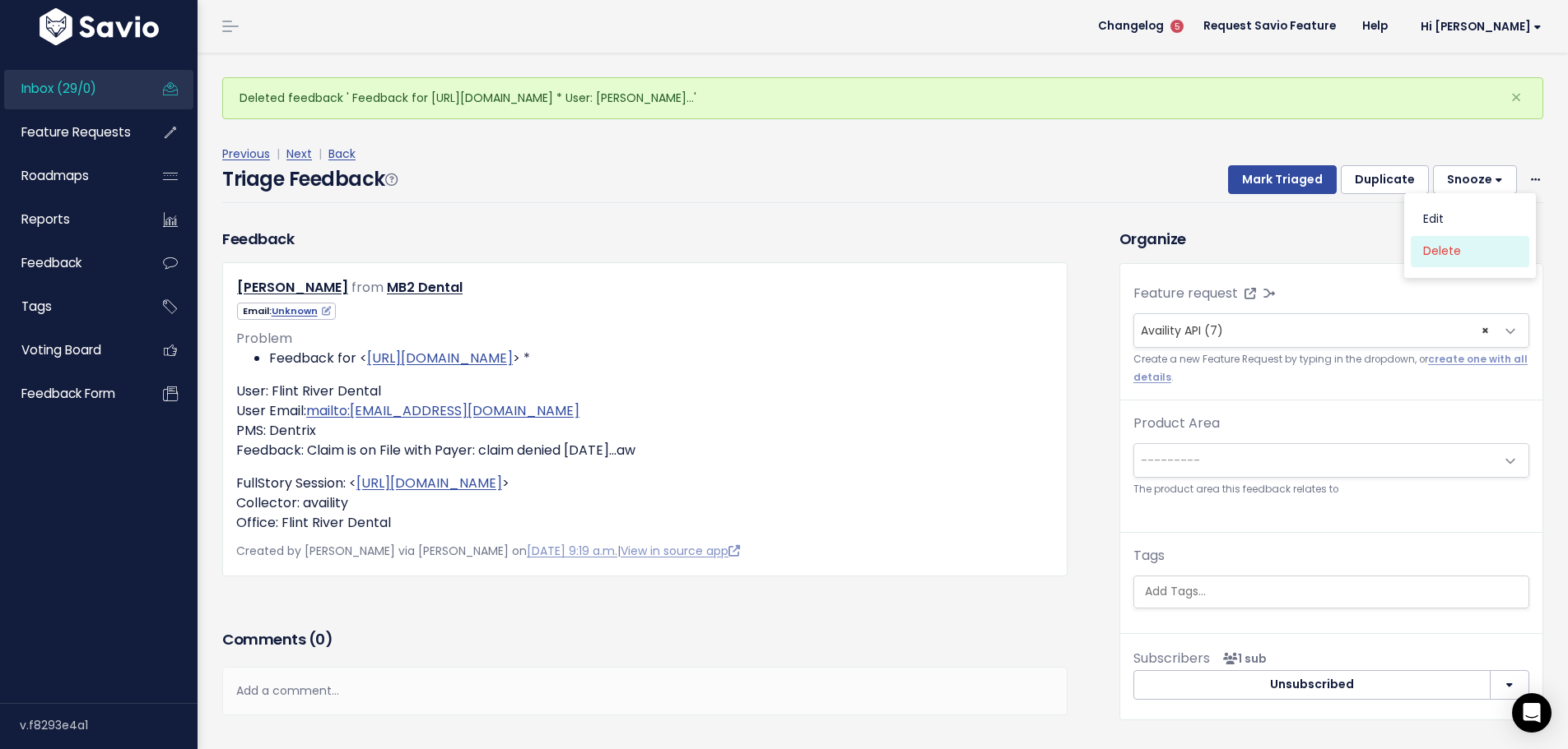
click at [1454, 235] on link "Delete" at bounding box center [1470, 251] width 119 height 32
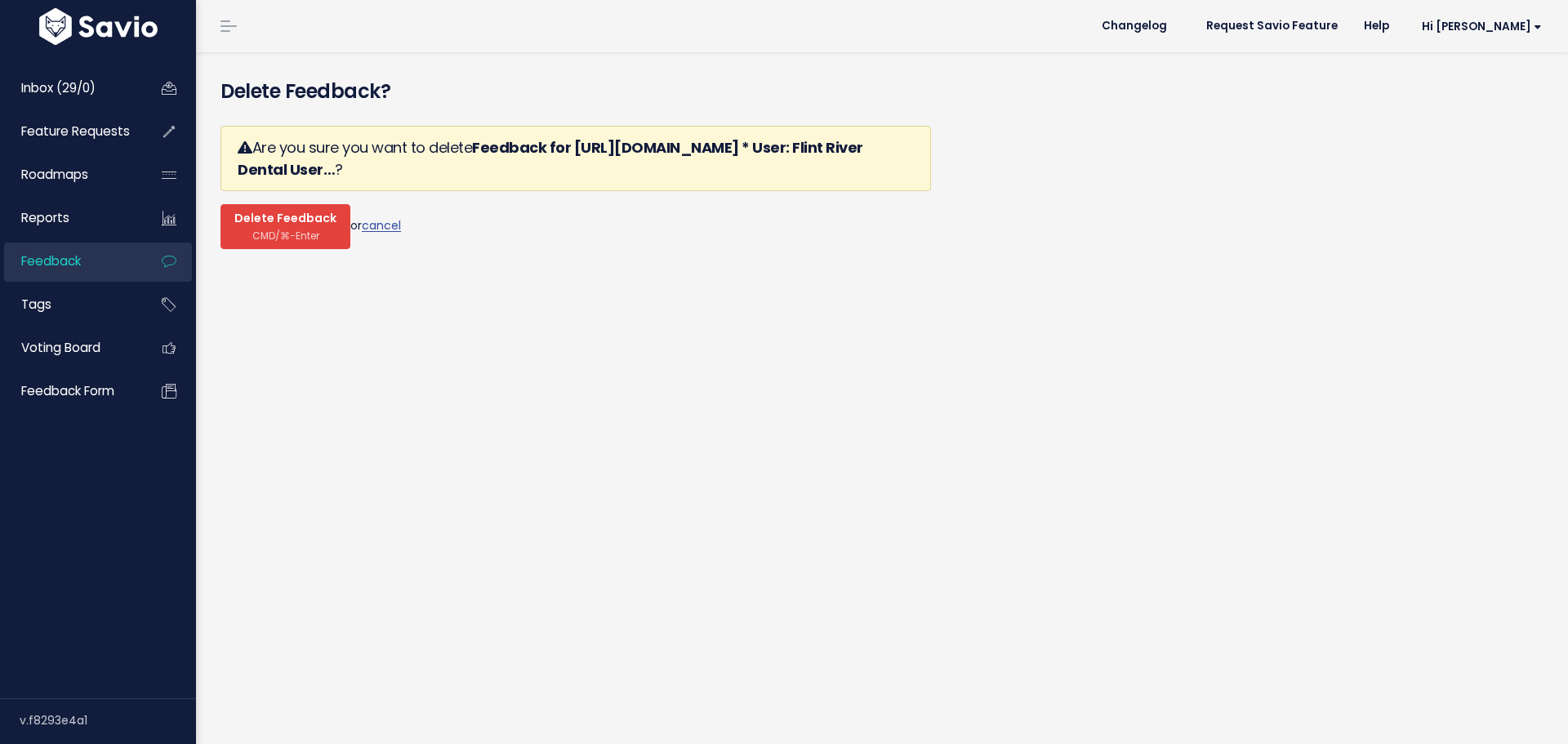
click at [274, 230] on span "CMD/⌘-Enter" at bounding box center [285, 235] width 67 height 12
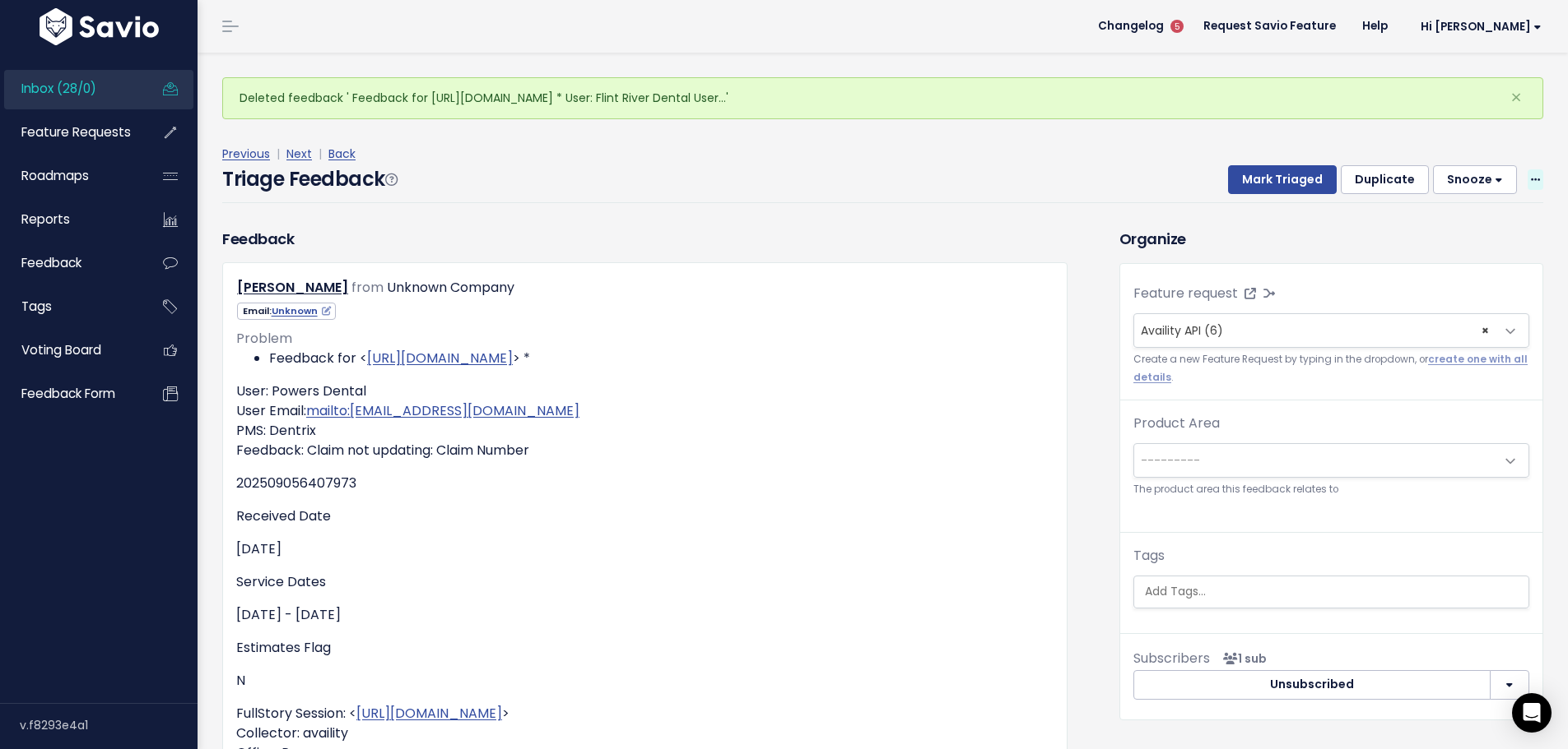
click at [1531, 175] on icon at bounding box center [1535, 180] width 9 height 10
click at [1430, 235] on link "Delete" at bounding box center [1470, 251] width 119 height 32
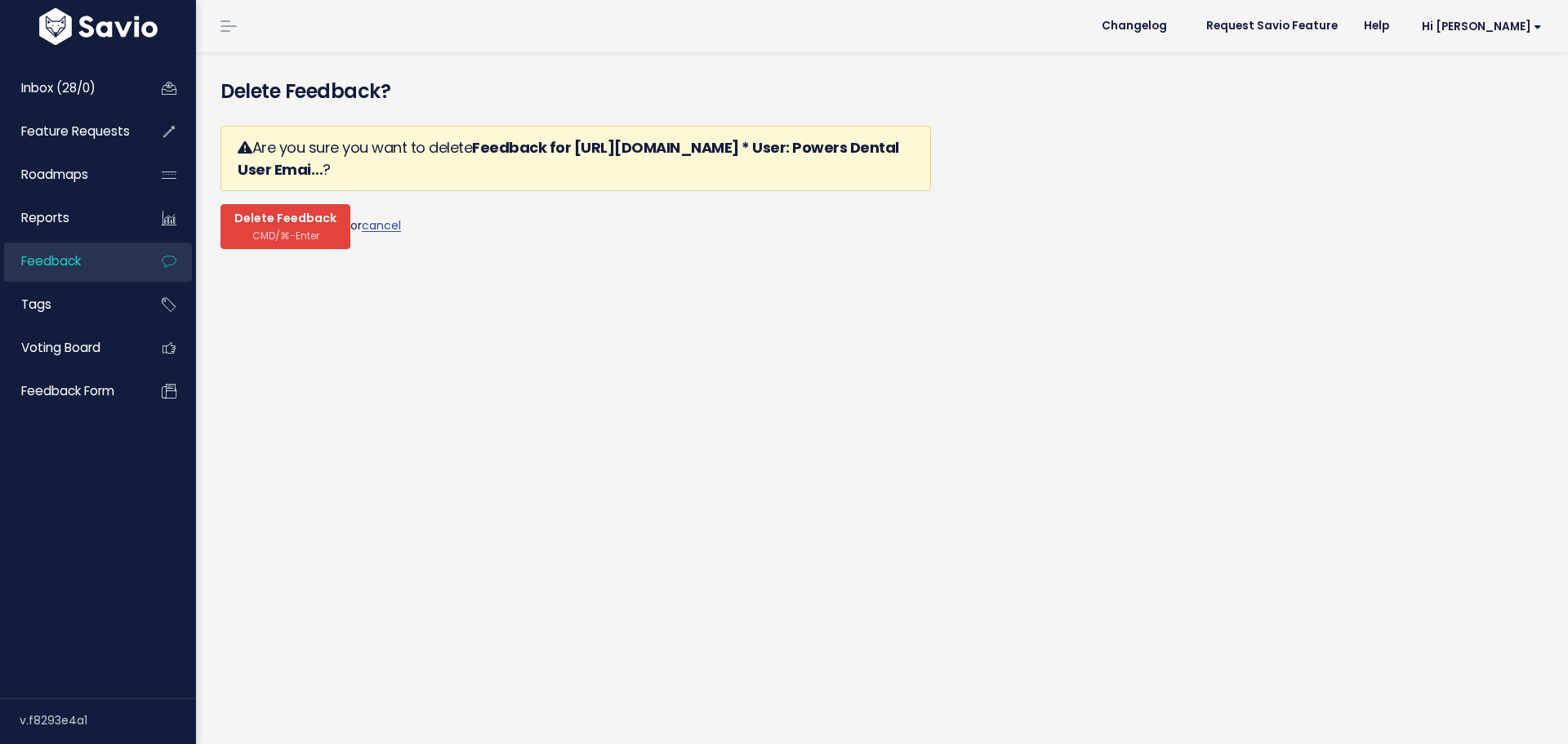
click at [299, 212] on span "Delete Feedback" at bounding box center [285, 219] width 102 height 15
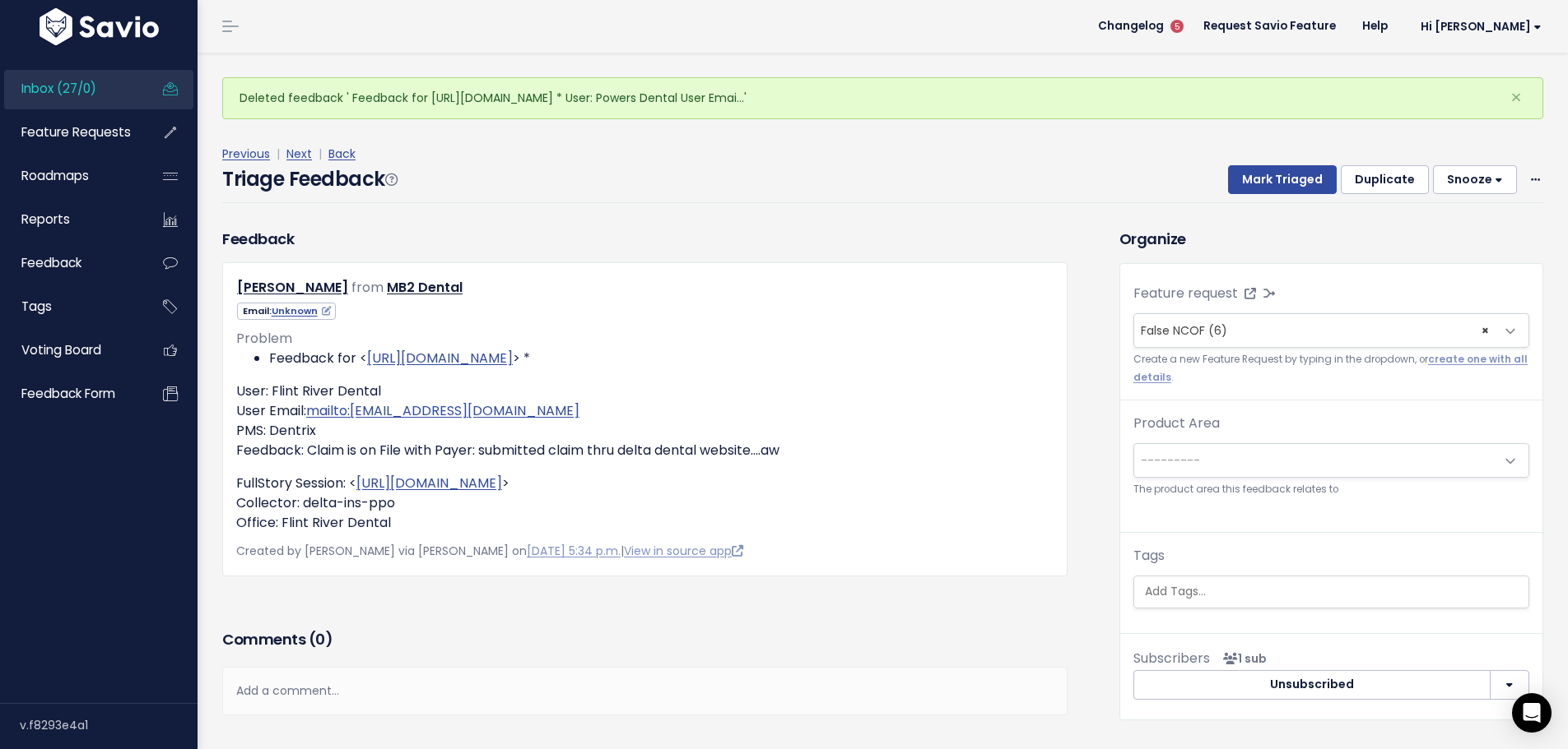
click at [1515, 166] on div "Mark Triaged Duplicate Snooze 1 day 3 days 7 days 14 days Edit Delete" at bounding box center [1376, 181] width 335 height 30
click at [1529, 169] on span at bounding box center [1535, 180] width 16 height 21
click at [1500, 235] on link "Delete" at bounding box center [1470, 251] width 119 height 32
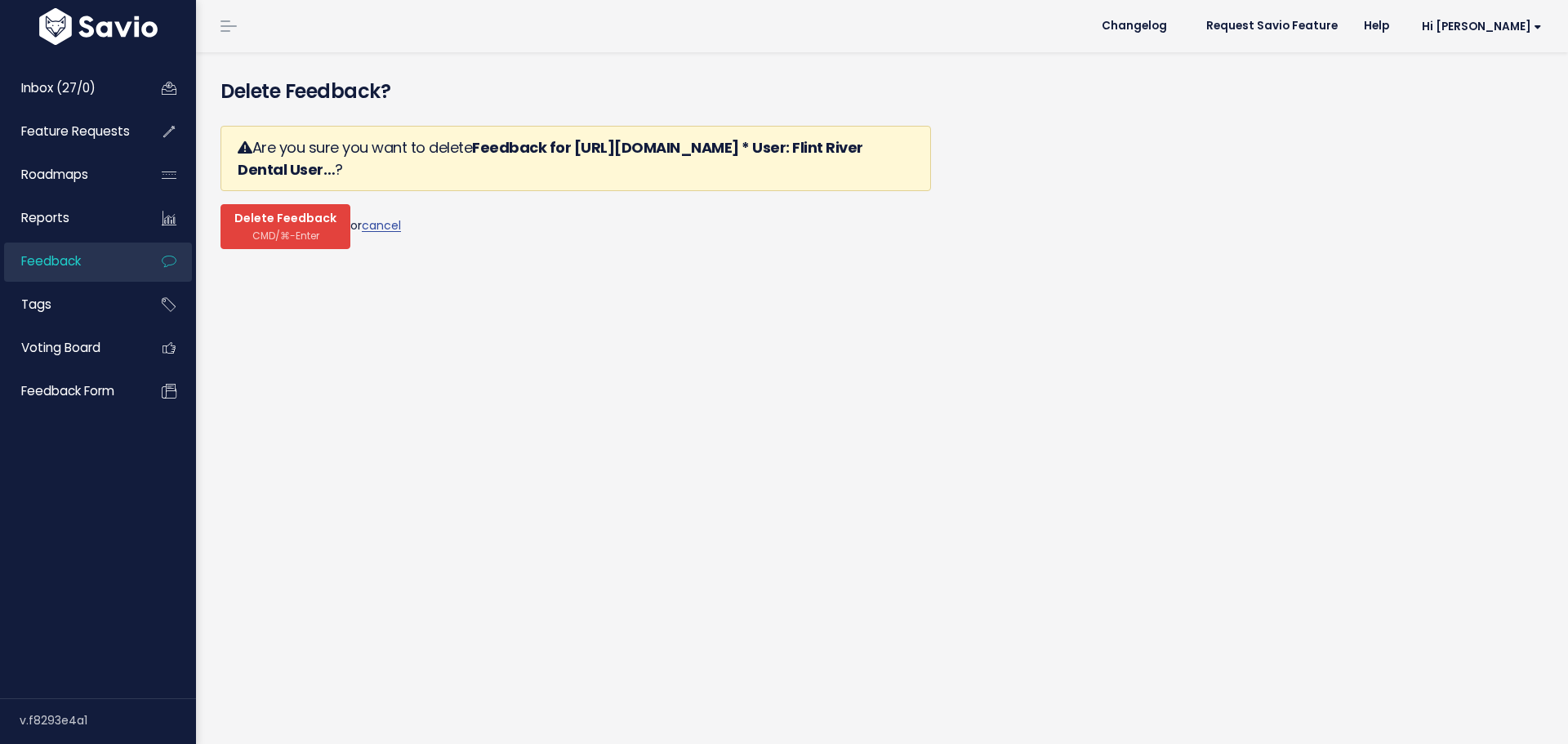
click at [286, 212] on span "Delete Feedback" at bounding box center [285, 219] width 102 height 15
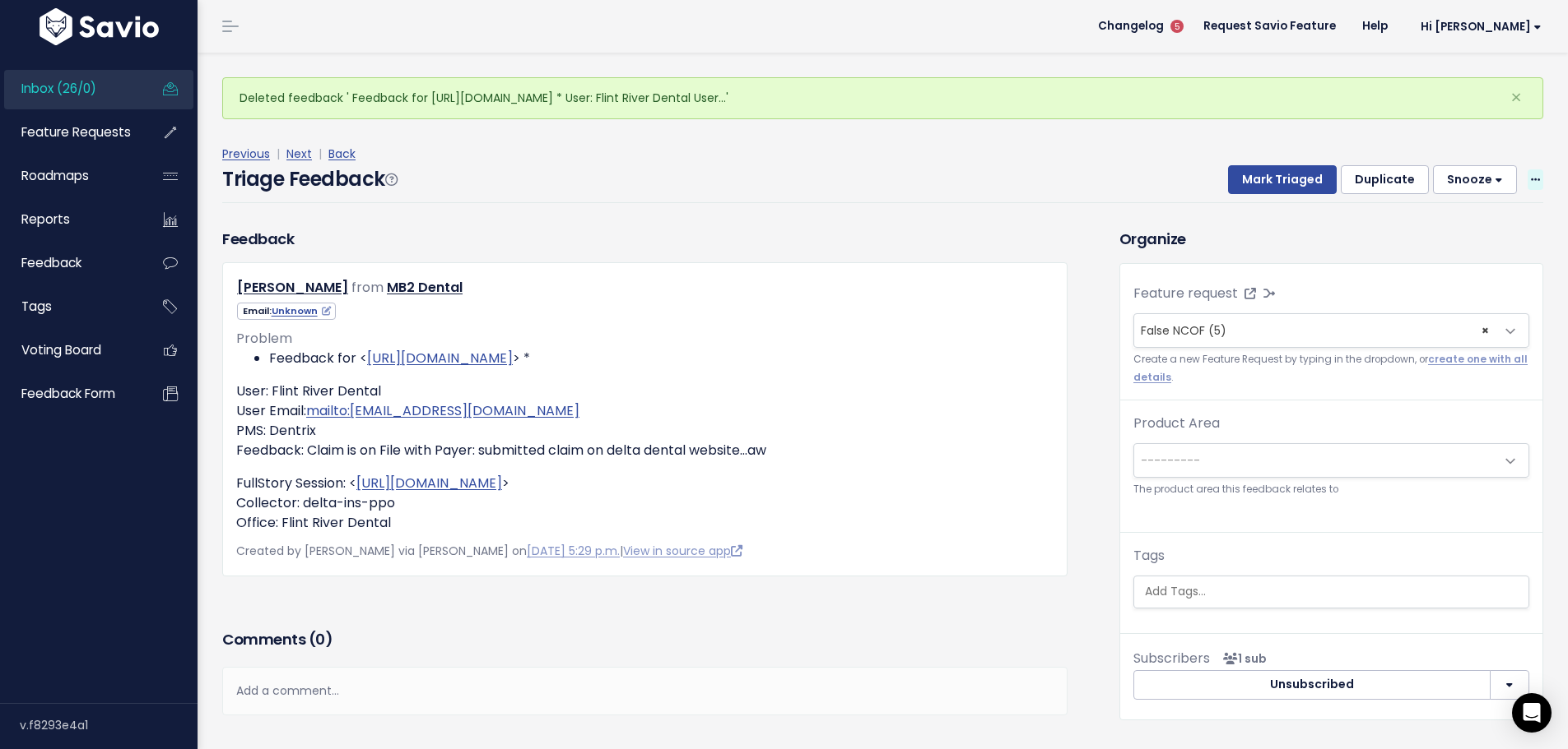
click at [1530, 169] on span at bounding box center [1535, 180] width 16 height 21
click at [1474, 235] on link "Delete" at bounding box center [1470, 251] width 119 height 32
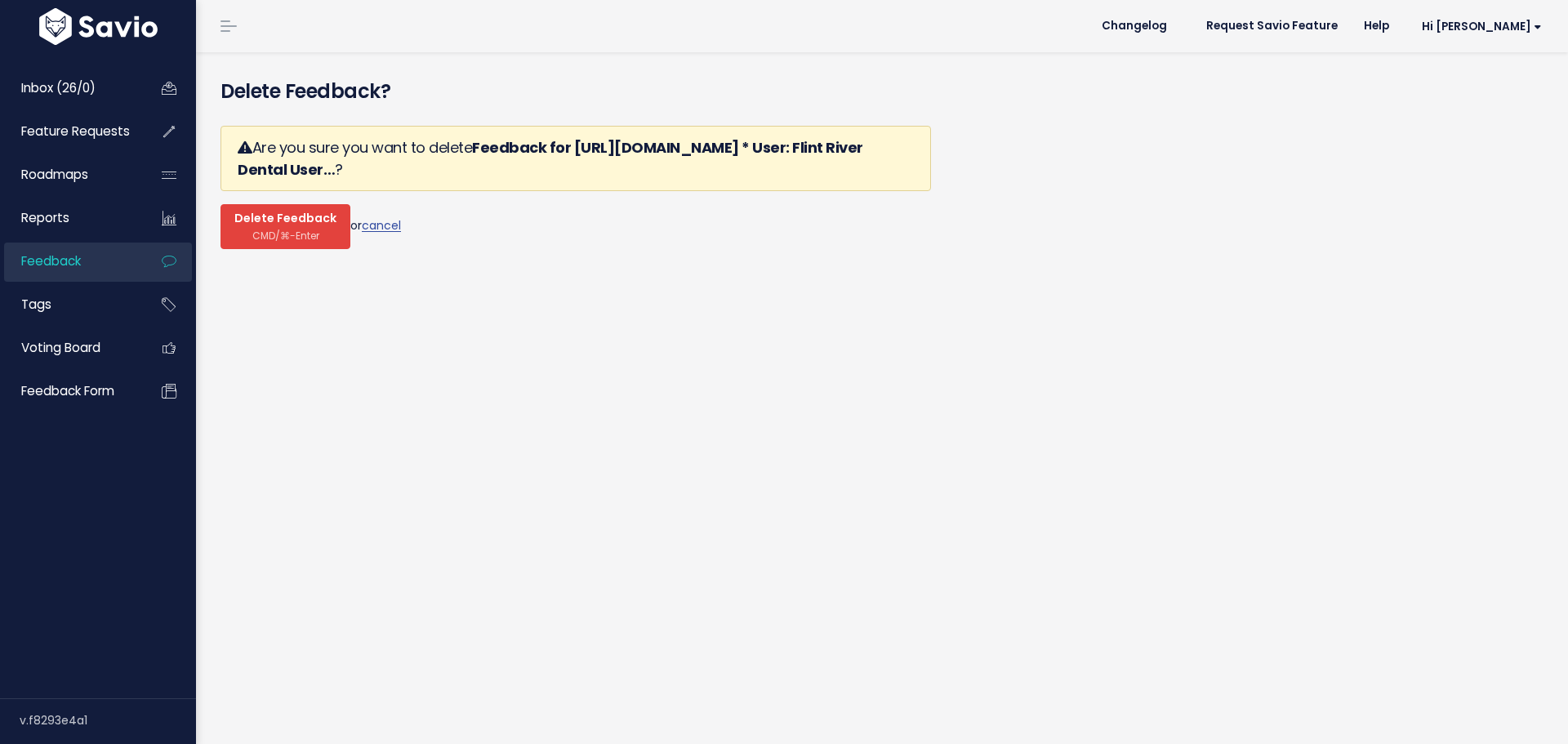
click at [275, 230] on span "CMD/⌘-Enter" at bounding box center [285, 235] width 67 height 12
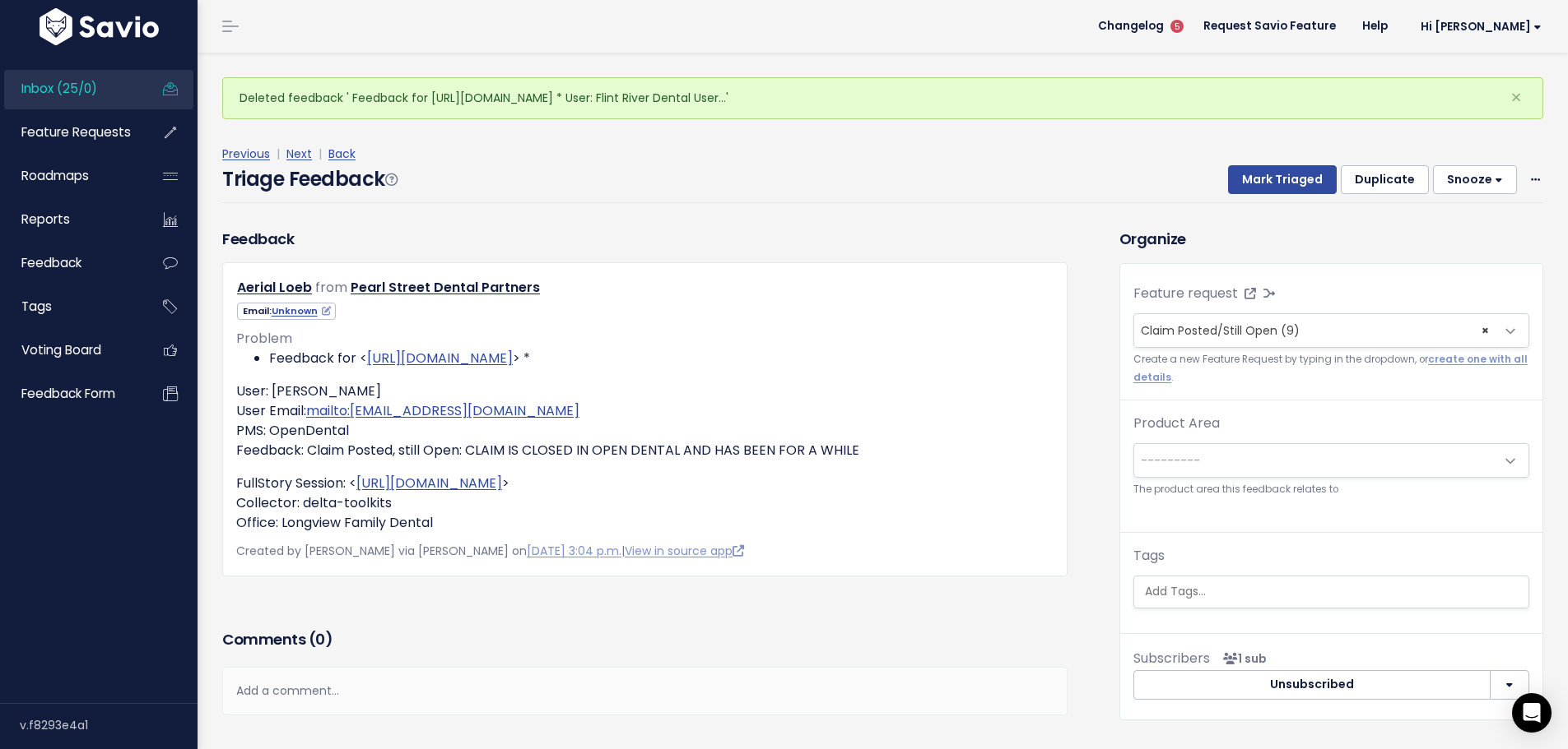
click at [1527, 166] on div "Mark Triaged Duplicate Snooze 1 day 3 days 7 days 14 days Edit Delete" at bounding box center [1376, 181] width 335 height 30
click at [1526, 166] on div "Mark Triaged Duplicate Snooze 1 day 3 days 7 days 14 days Edit Delete" at bounding box center [1376, 181] width 335 height 30
click at [1531, 175] on icon at bounding box center [1535, 180] width 9 height 10
click at [1464, 235] on link "Delete" at bounding box center [1470, 251] width 119 height 32
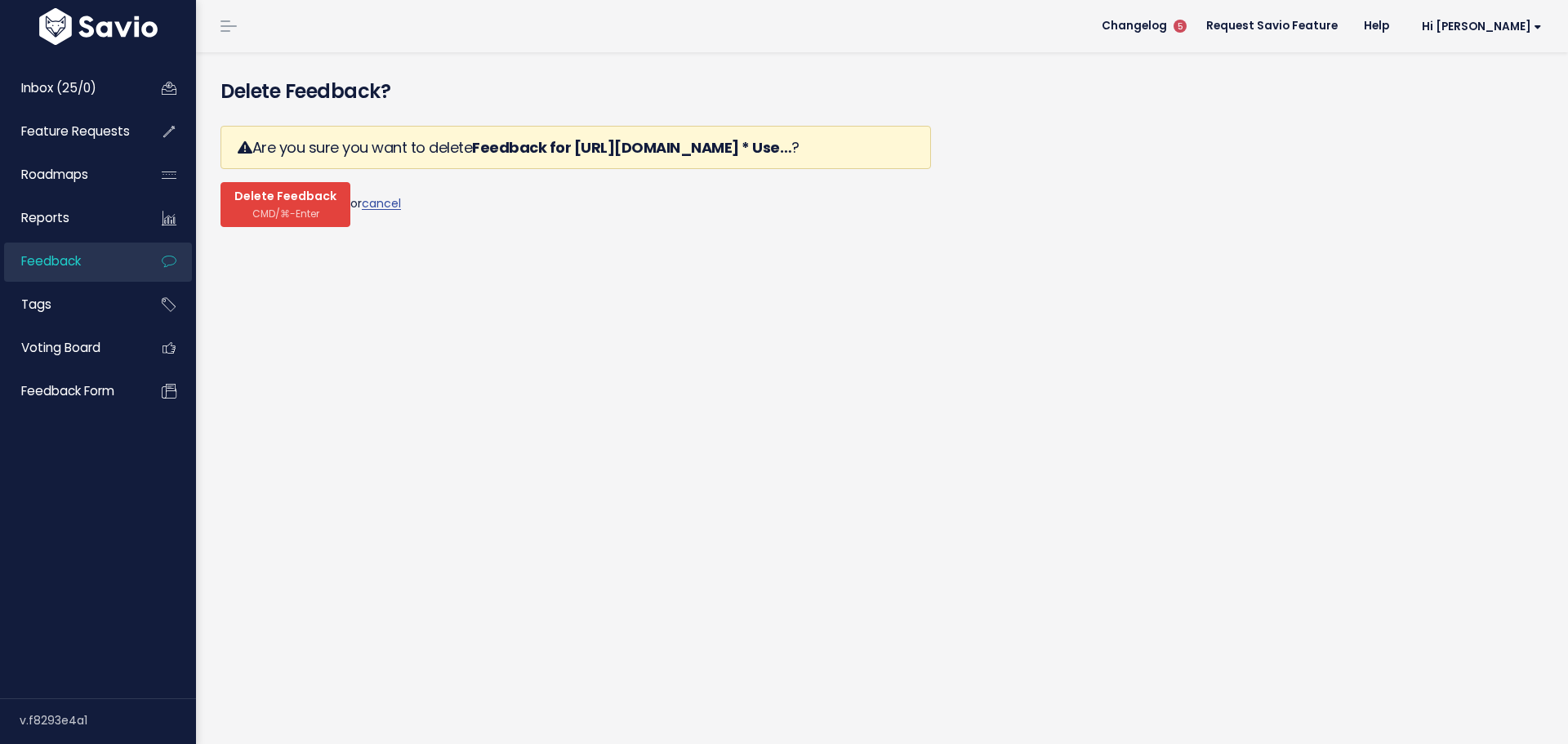
click at [252, 207] on span "CMD/⌘-Enter" at bounding box center [285, 213] width 67 height 12
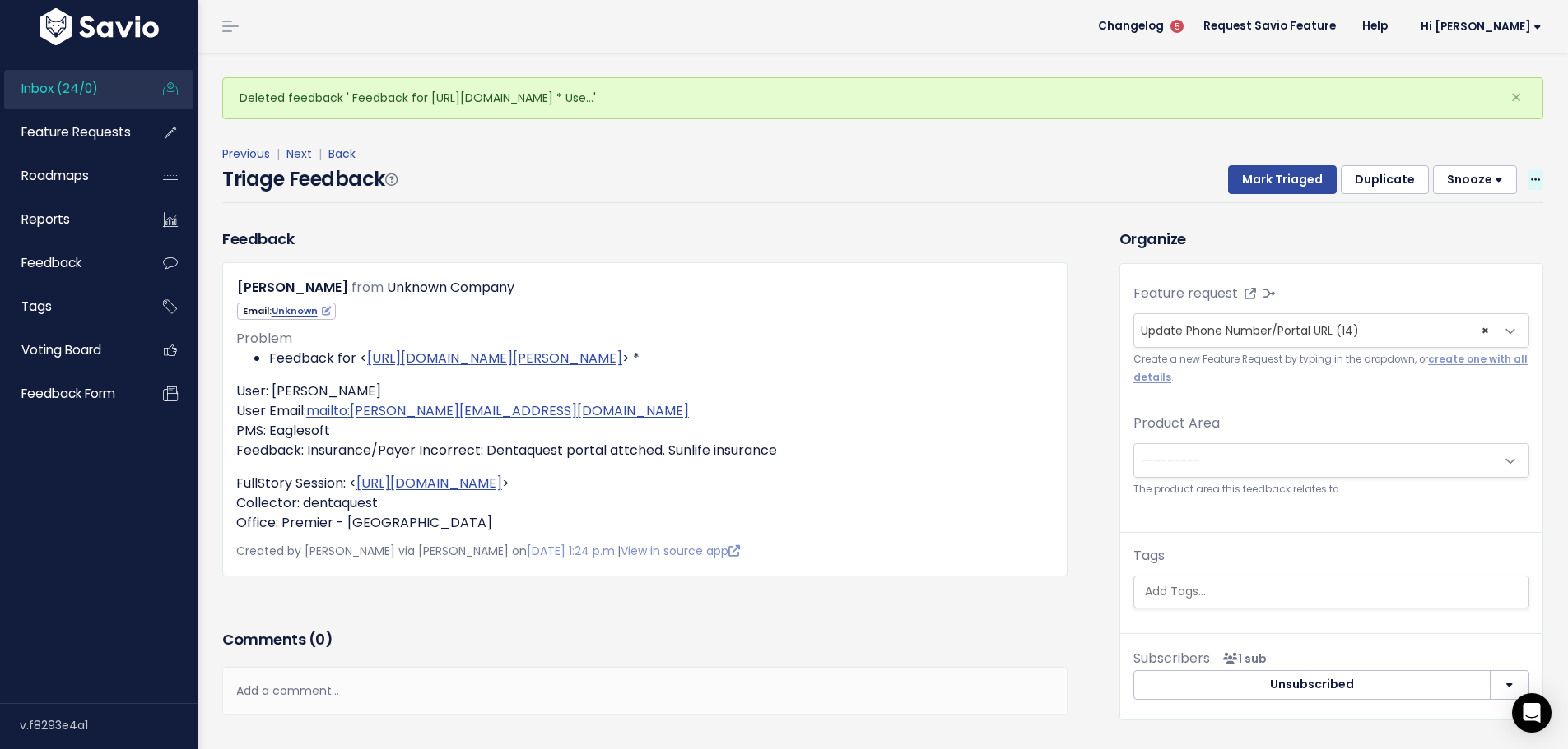
click at [1531, 175] on icon at bounding box center [1535, 180] width 9 height 10
click at [1450, 235] on link "Delete" at bounding box center [1470, 251] width 119 height 32
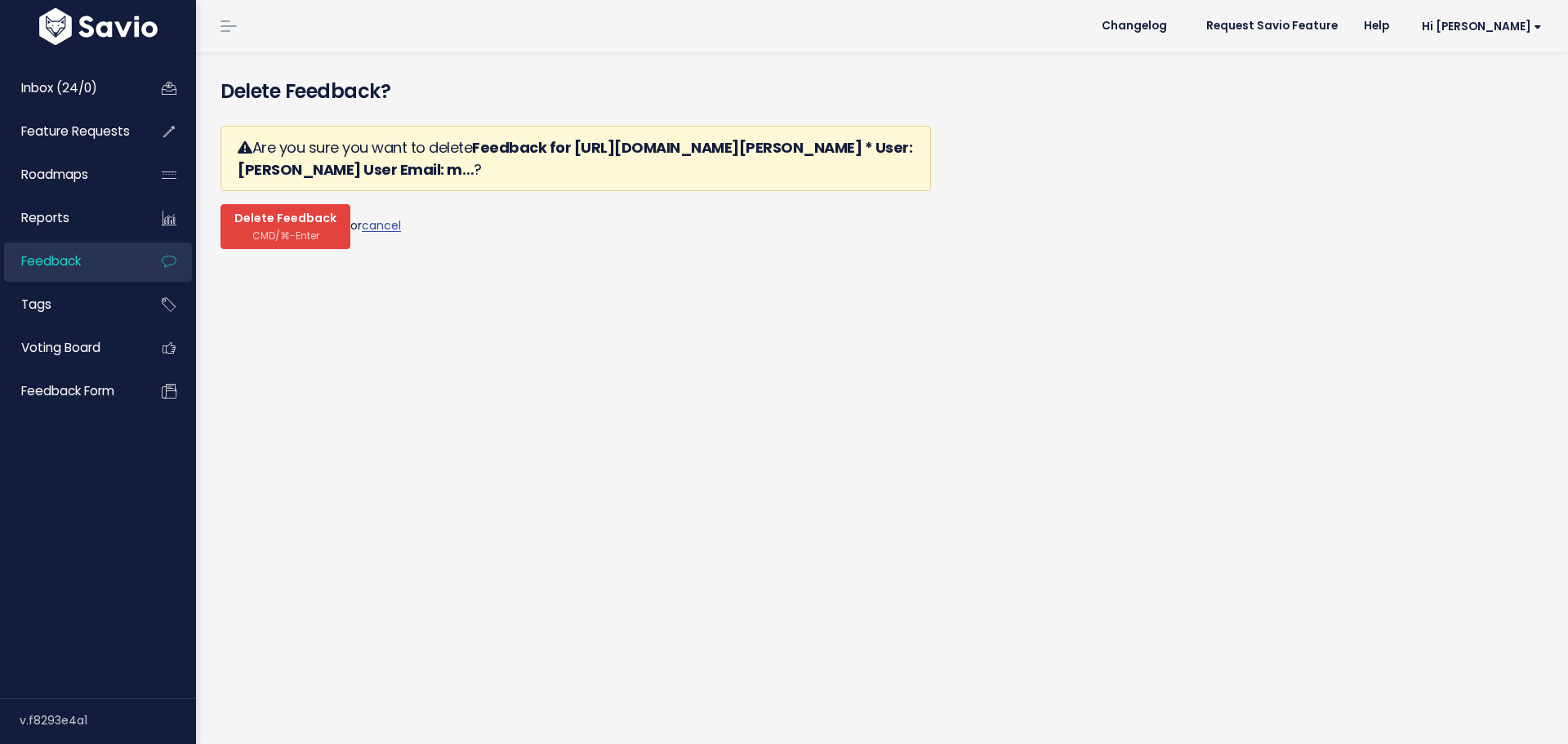
click at [295, 205] on button "Delete Feedback CMD/⌘-Enter" at bounding box center [285, 227] width 130 height 45
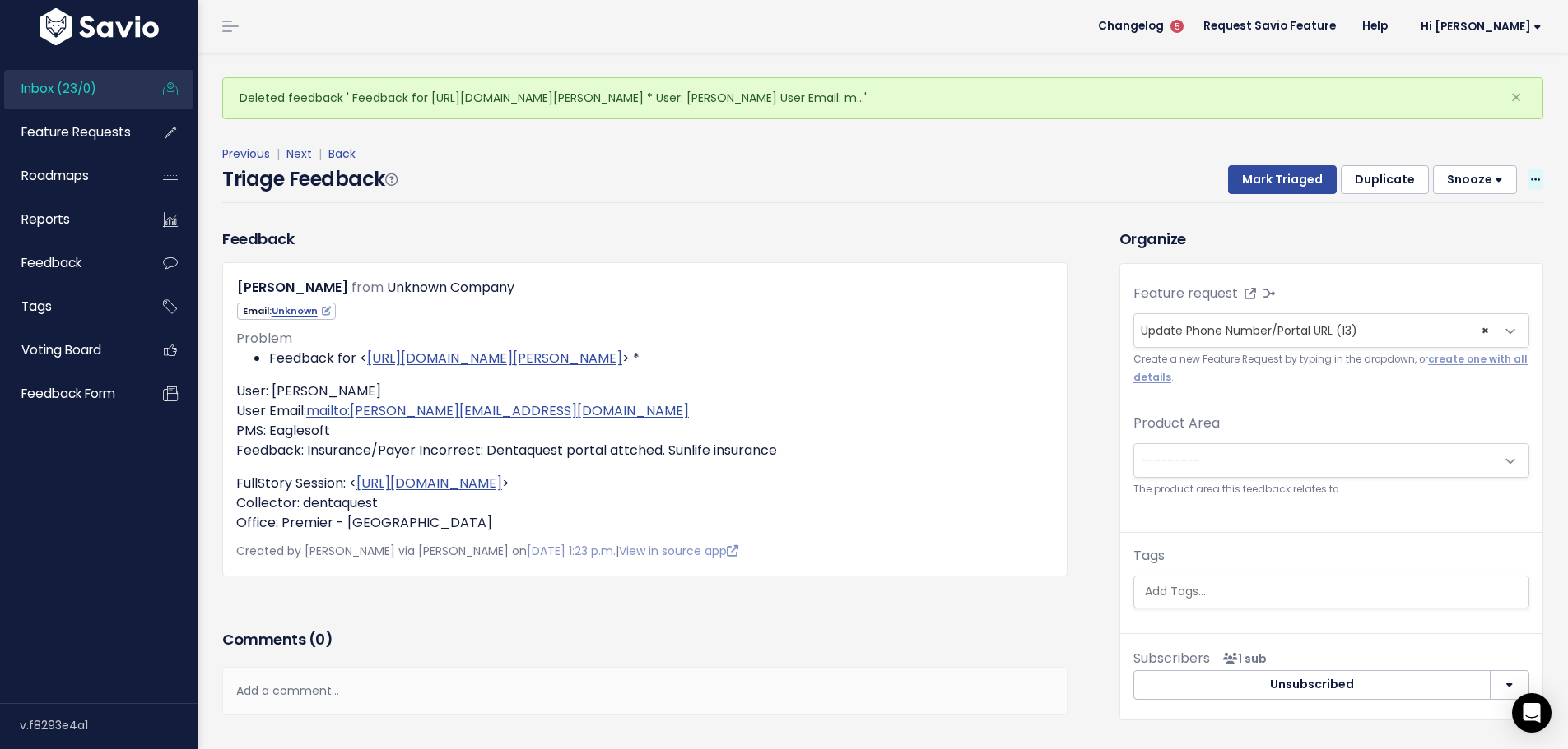
click at [1528, 169] on span at bounding box center [1535, 180] width 16 height 21
click at [1470, 235] on link "Delete" at bounding box center [1470, 251] width 119 height 32
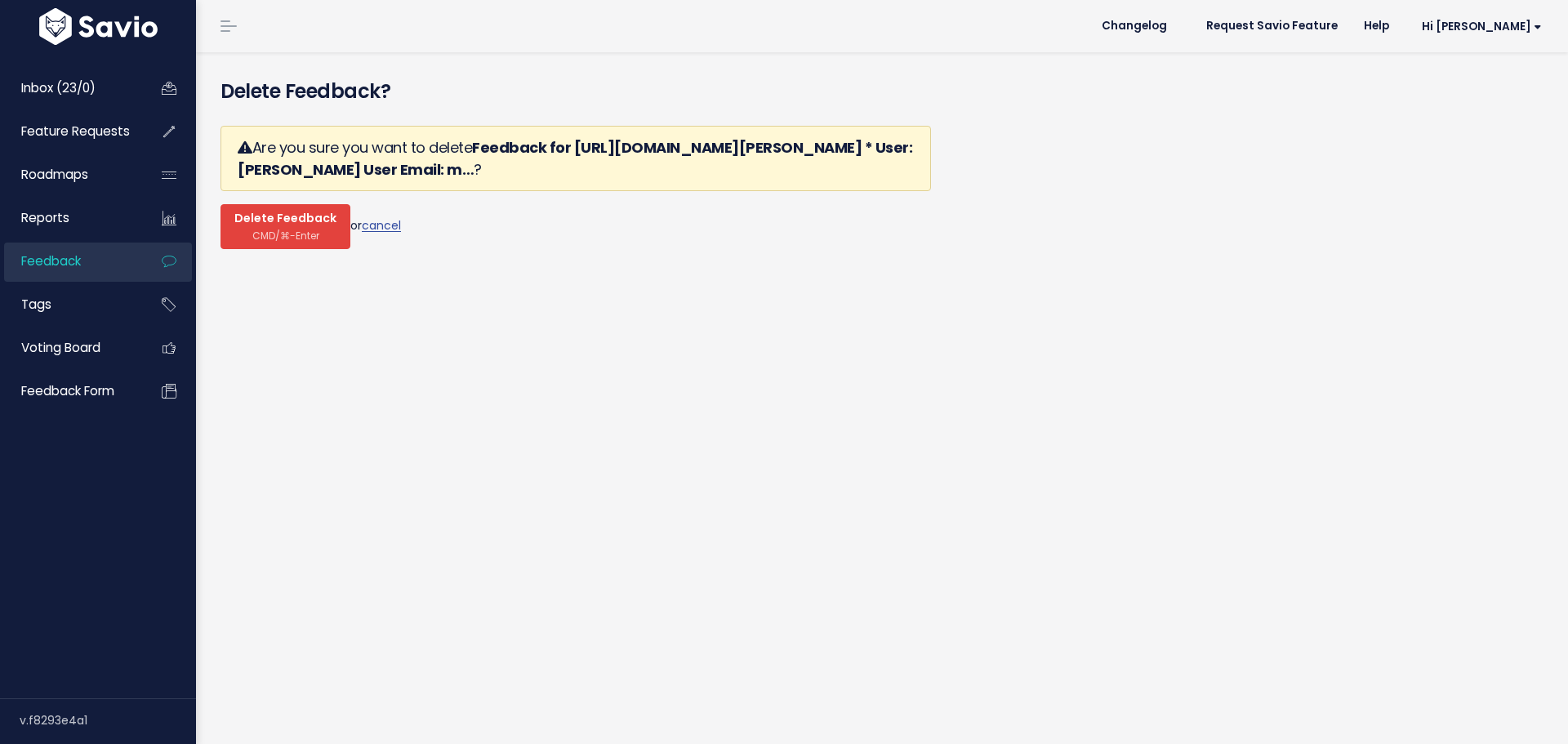
click at [272, 212] on span "Delete Feedback" at bounding box center [285, 219] width 102 height 15
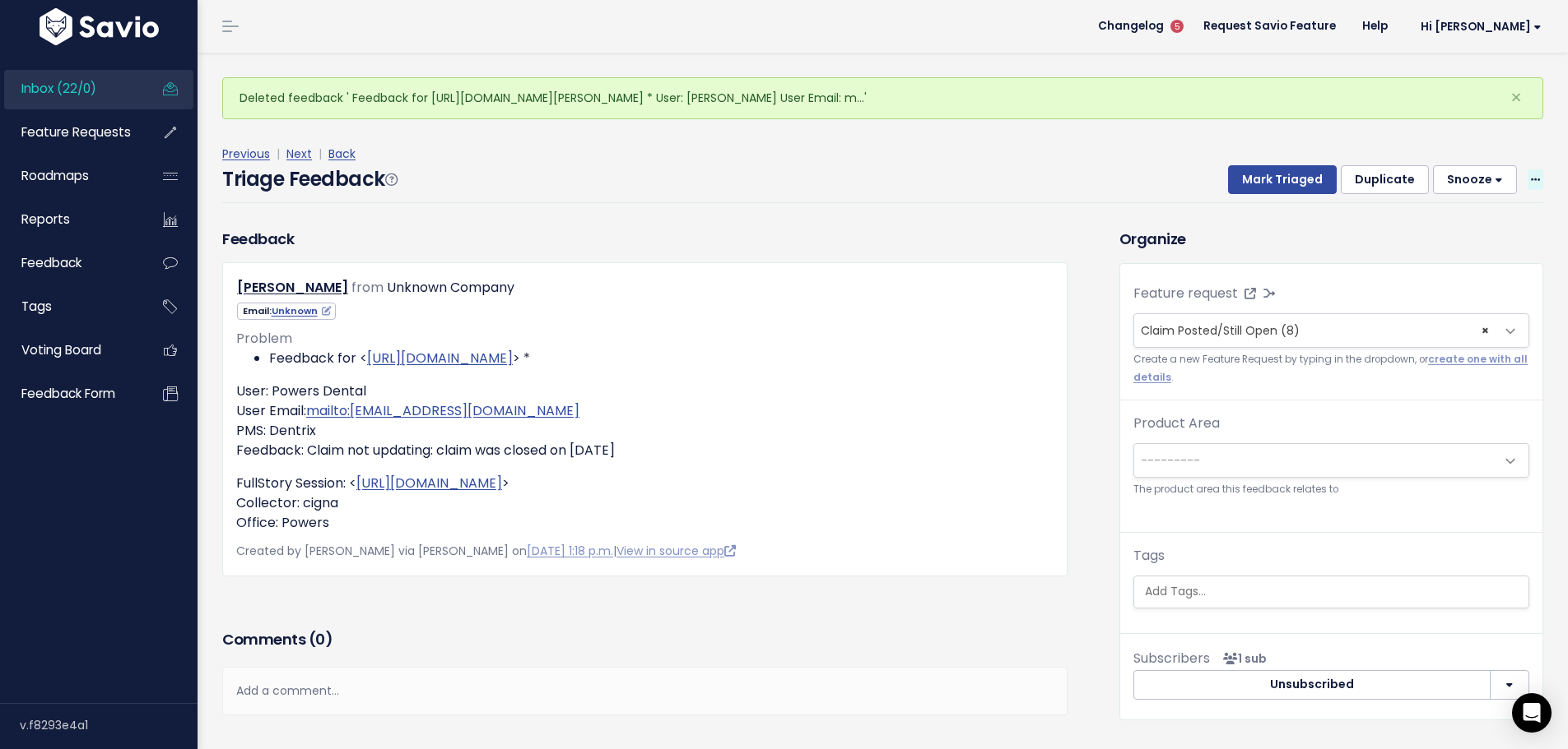
click at [1531, 175] on icon at bounding box center [1535, 180] width 9 height 10
click at [1454, 235] on link "Delete" at bounding box center [1470, 251] width 119 height 32
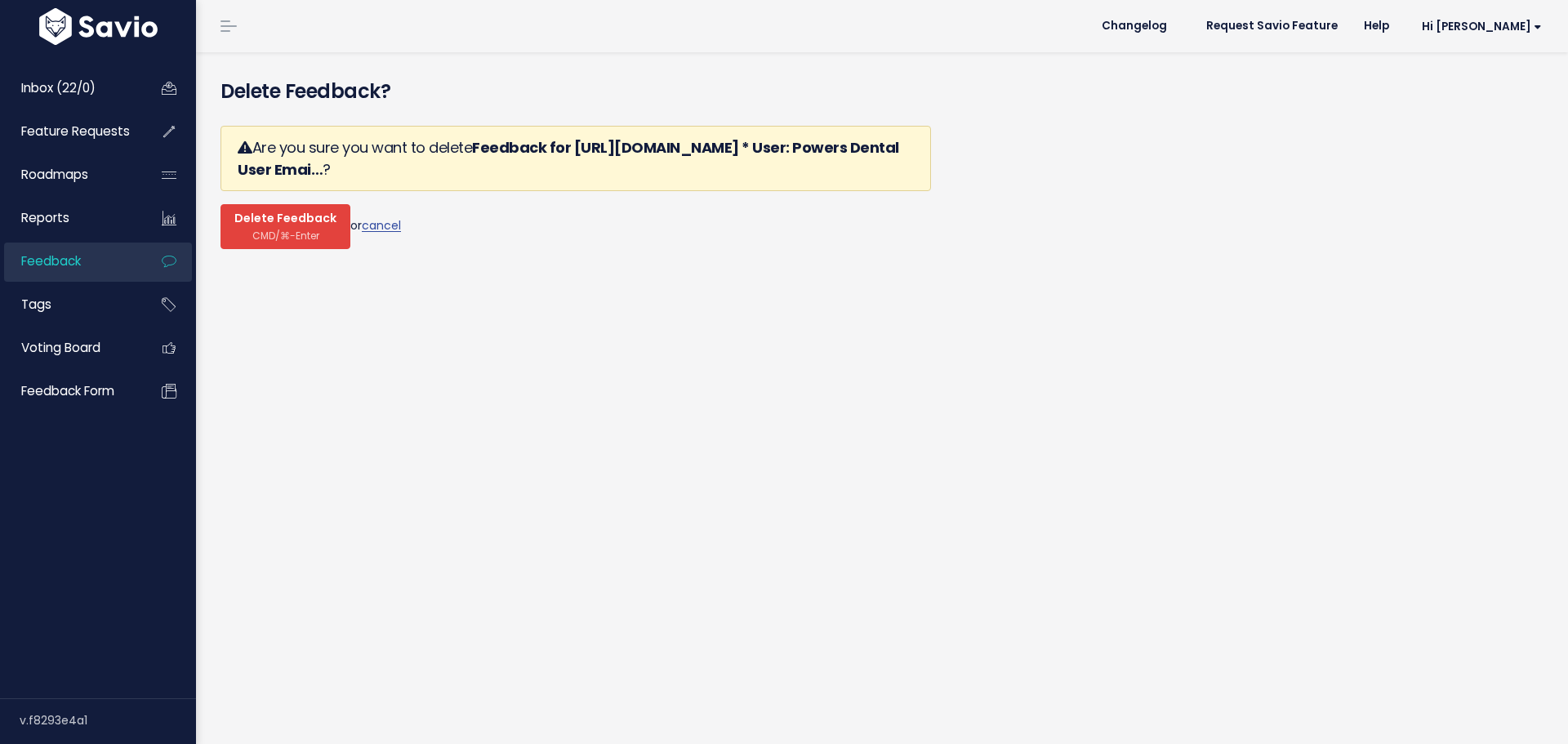
click at [262, 230] on span "CMD/⌘-Enter" at bounding box center [285, 235] width 67 height 12
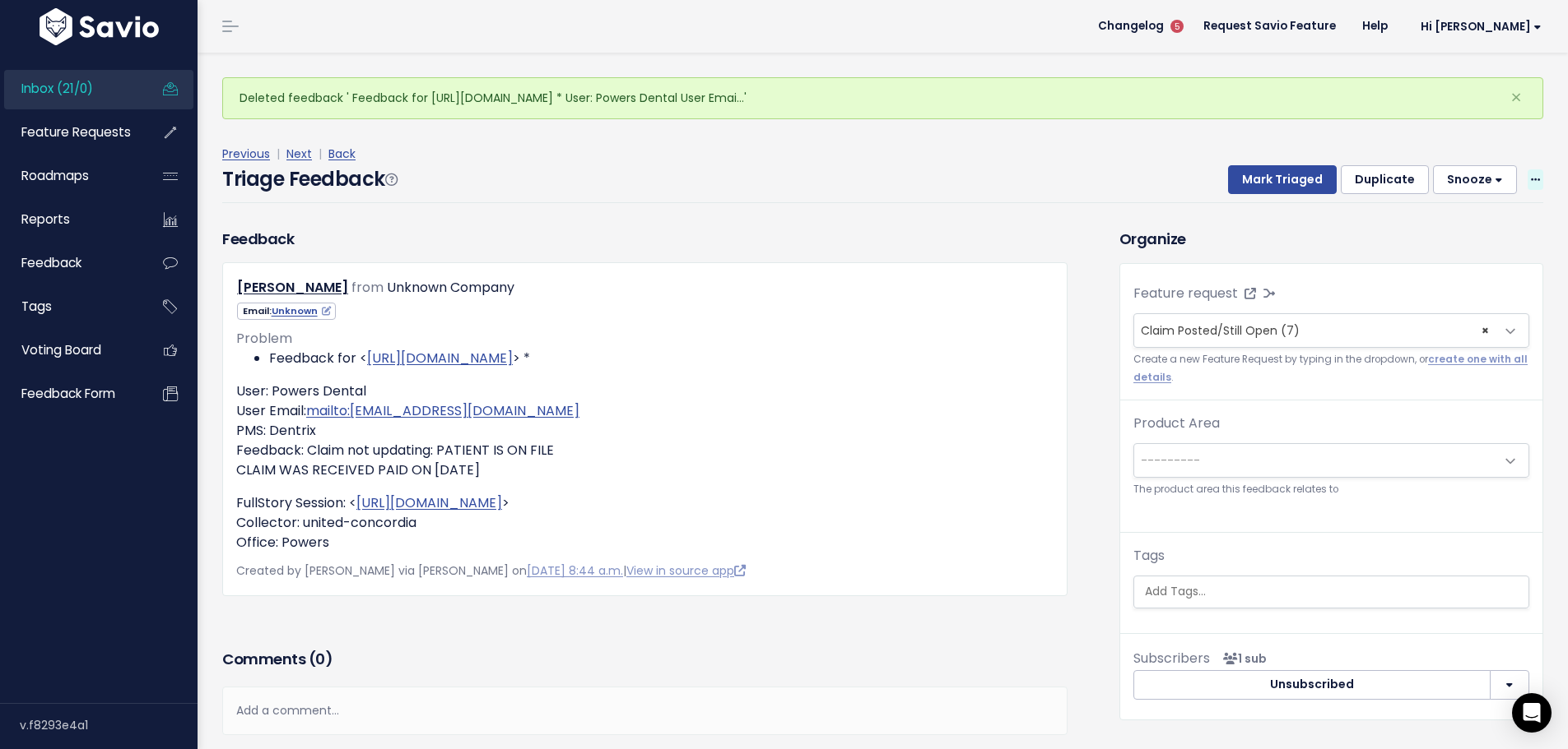
click at [1529, 169] on span at bounding box center [1535, 180] width 16 height 21
click at [1450, 235] on link "Delete" at bounding box center [1470, 251] width 119 height 32
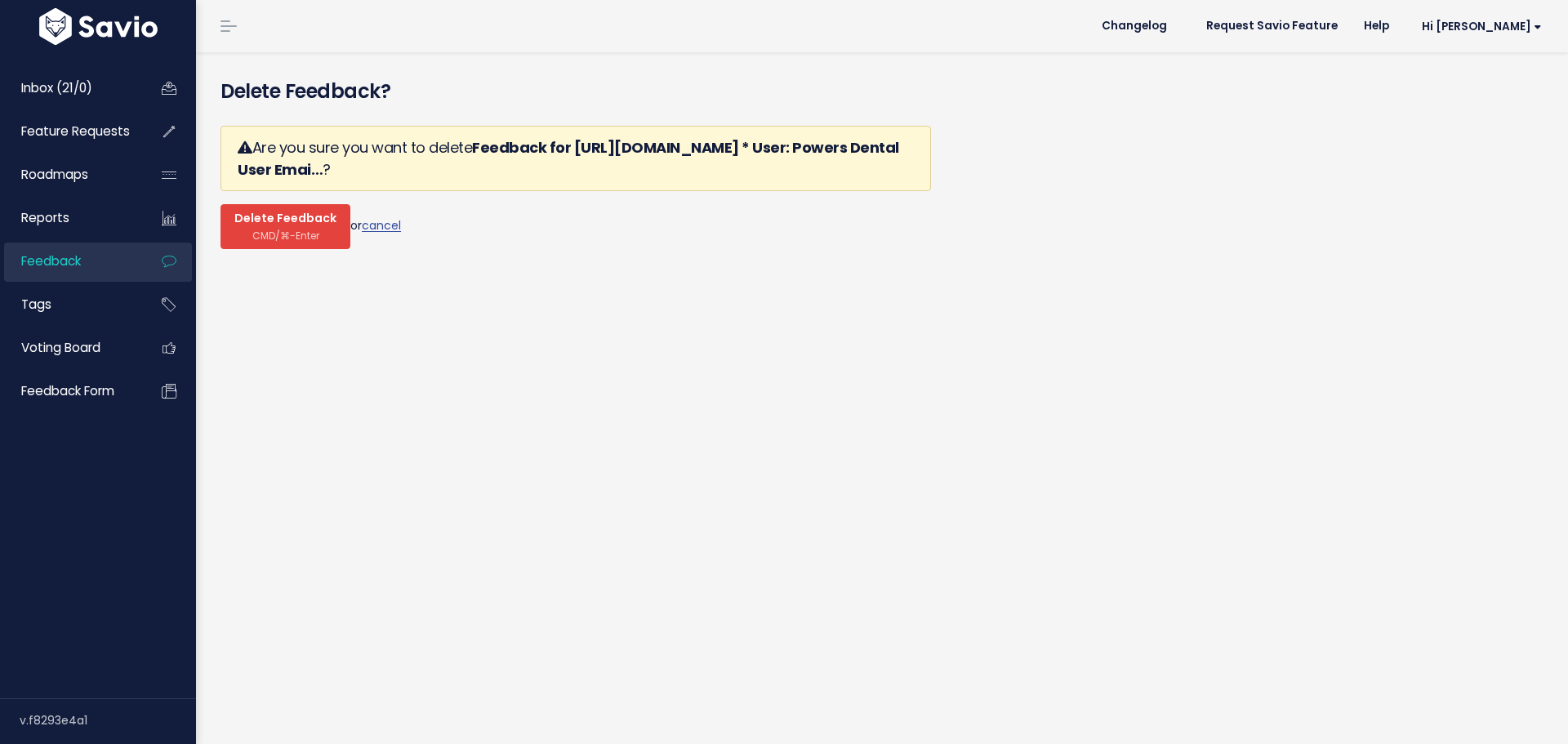
click at [258, 205] on button "Delete Feedback CMD/⌘-Enter" at bounding box center [285, 227] width 130 height 45
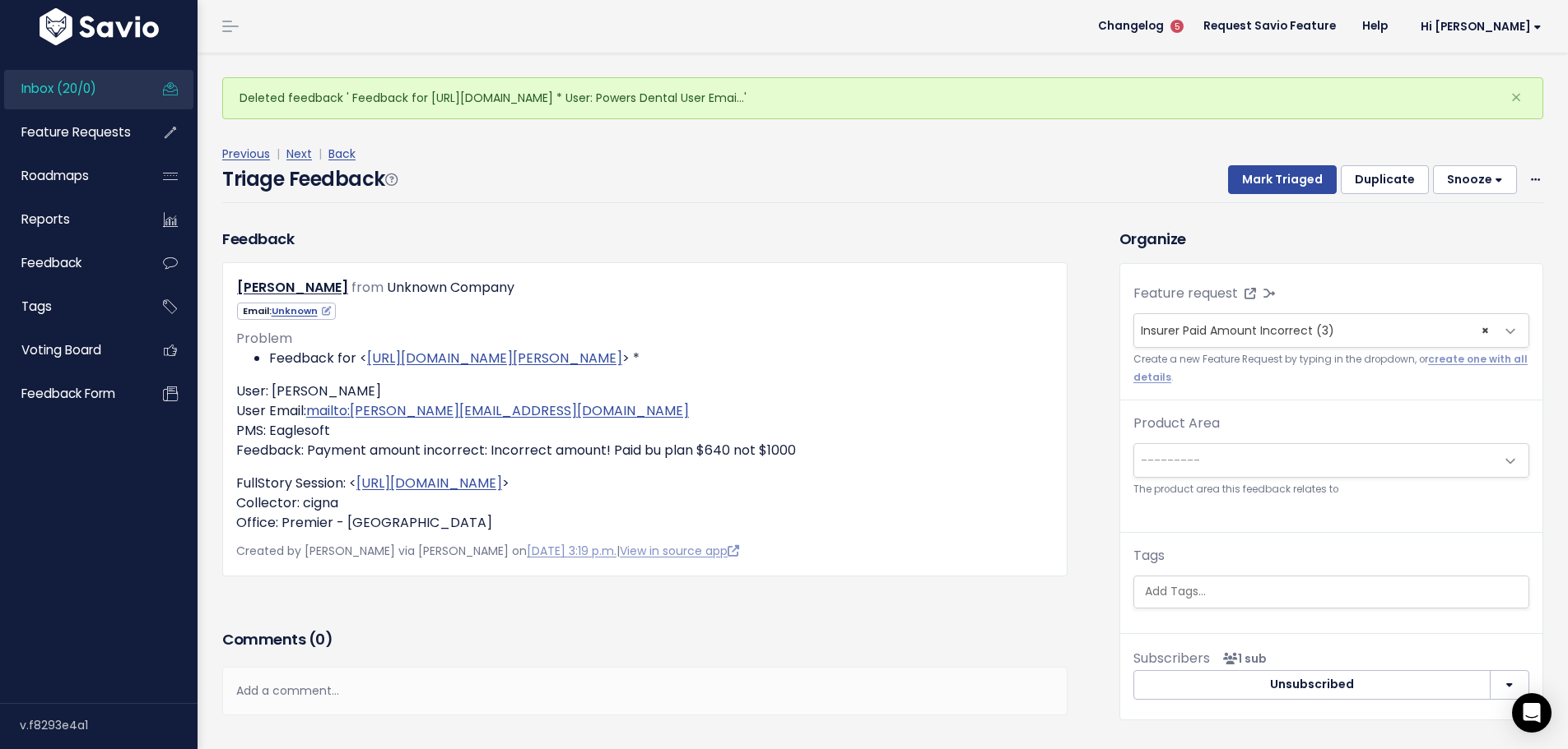
click at [1531, 146] on div "Previous | Next | Back Triage Feedback Mark Triaged Duplicate Snooze 1 day 3 da…" at bounding box center [888, 173] width 1333 height 59
click at [1531, 175] on icon at bounding box center [1535, 180] width 9 height 10
click at [1447, 235] on link "Delete" at bounding box center [1470, 251] width 119 height 32
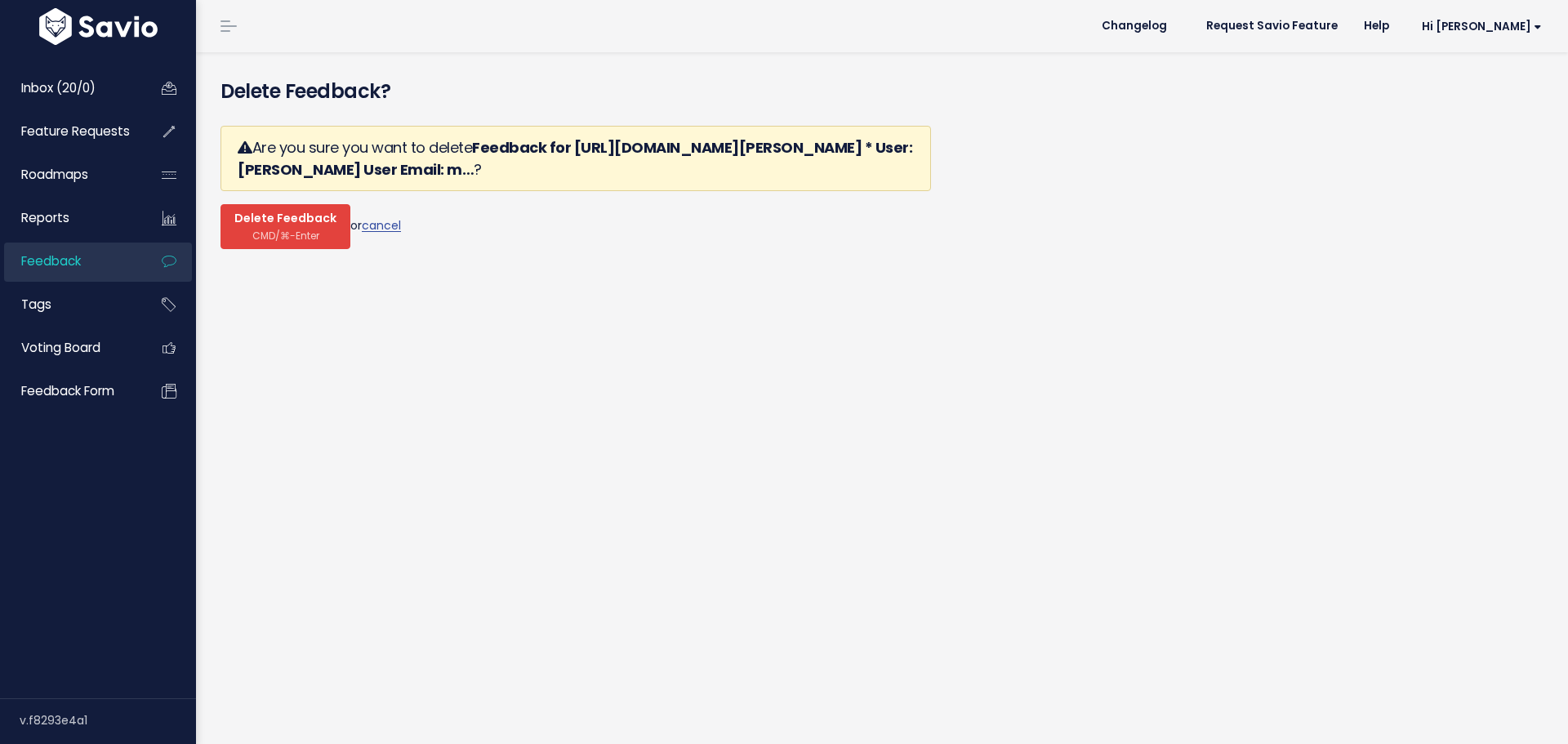
click at [287, 230] on span "CMD/⌘-Enter" at bounding box center [285, 235] width 67 height 12
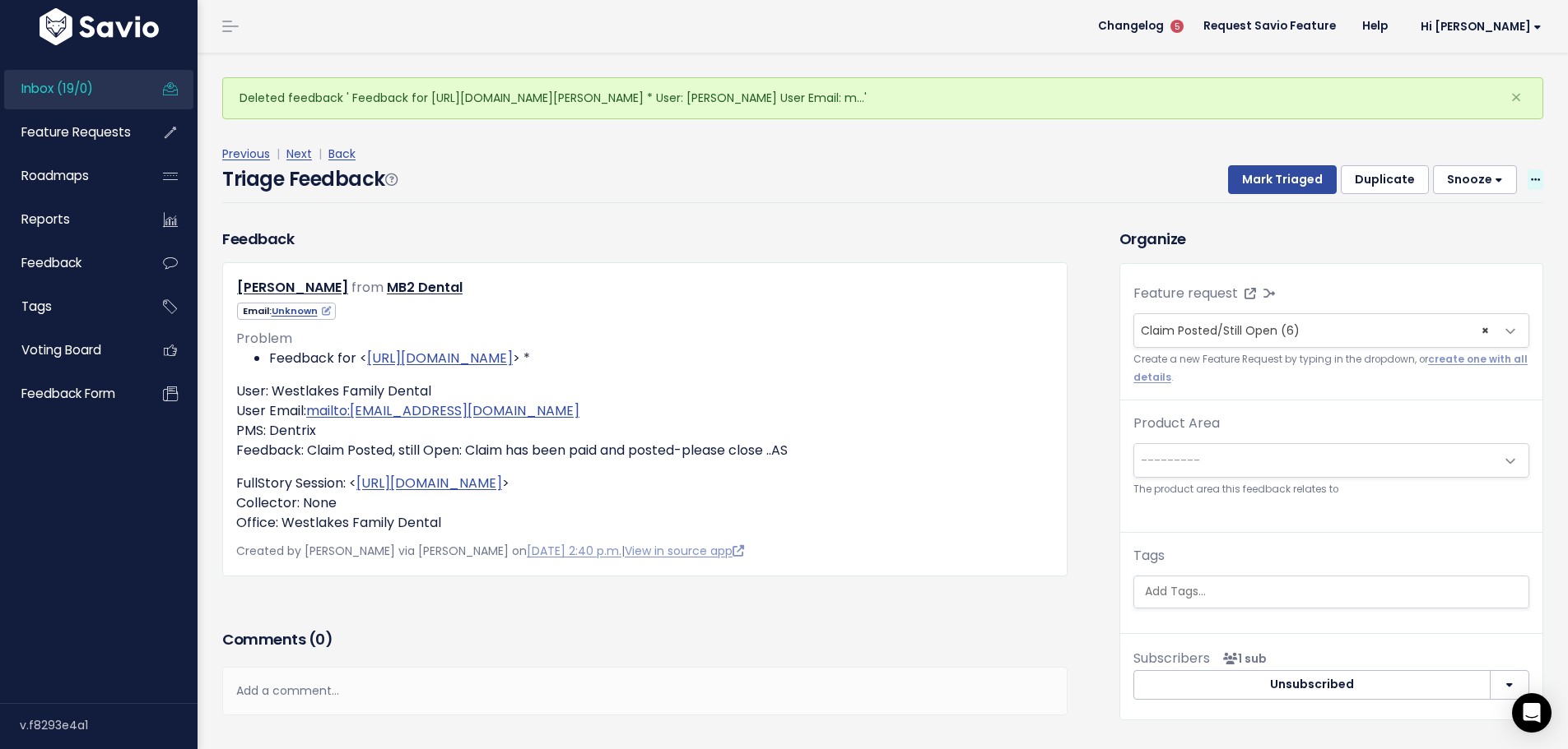
click at [1528, 169] on span at bounding box center [1535, 180] width 16 height 21
click at [1459, 235] on link "Delete" at bounding box center [1470, 251] width 119 height 32
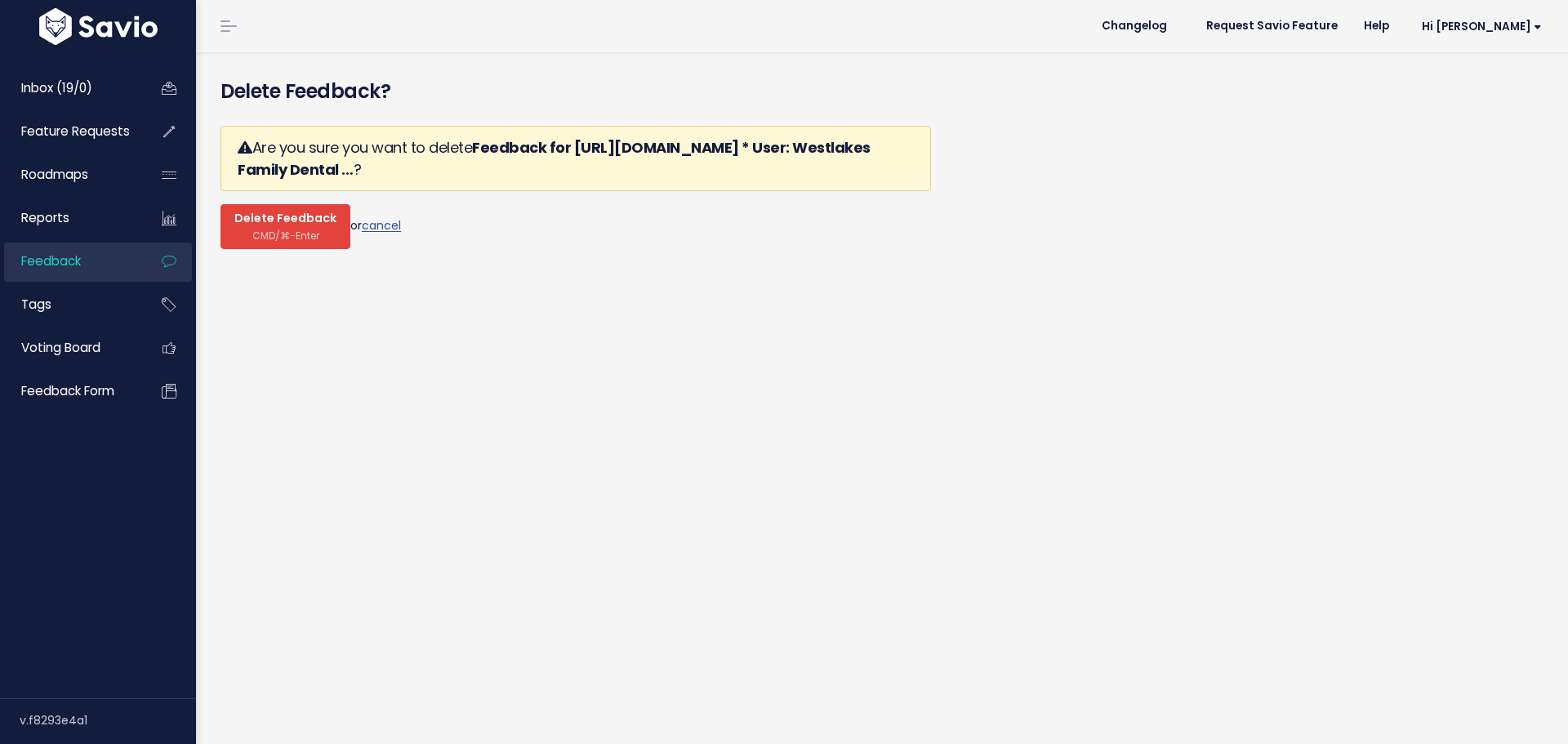
click at [286, 230] on span "CMD/⌘-Enter" at bounding box center [285, 235] width 67 height 12
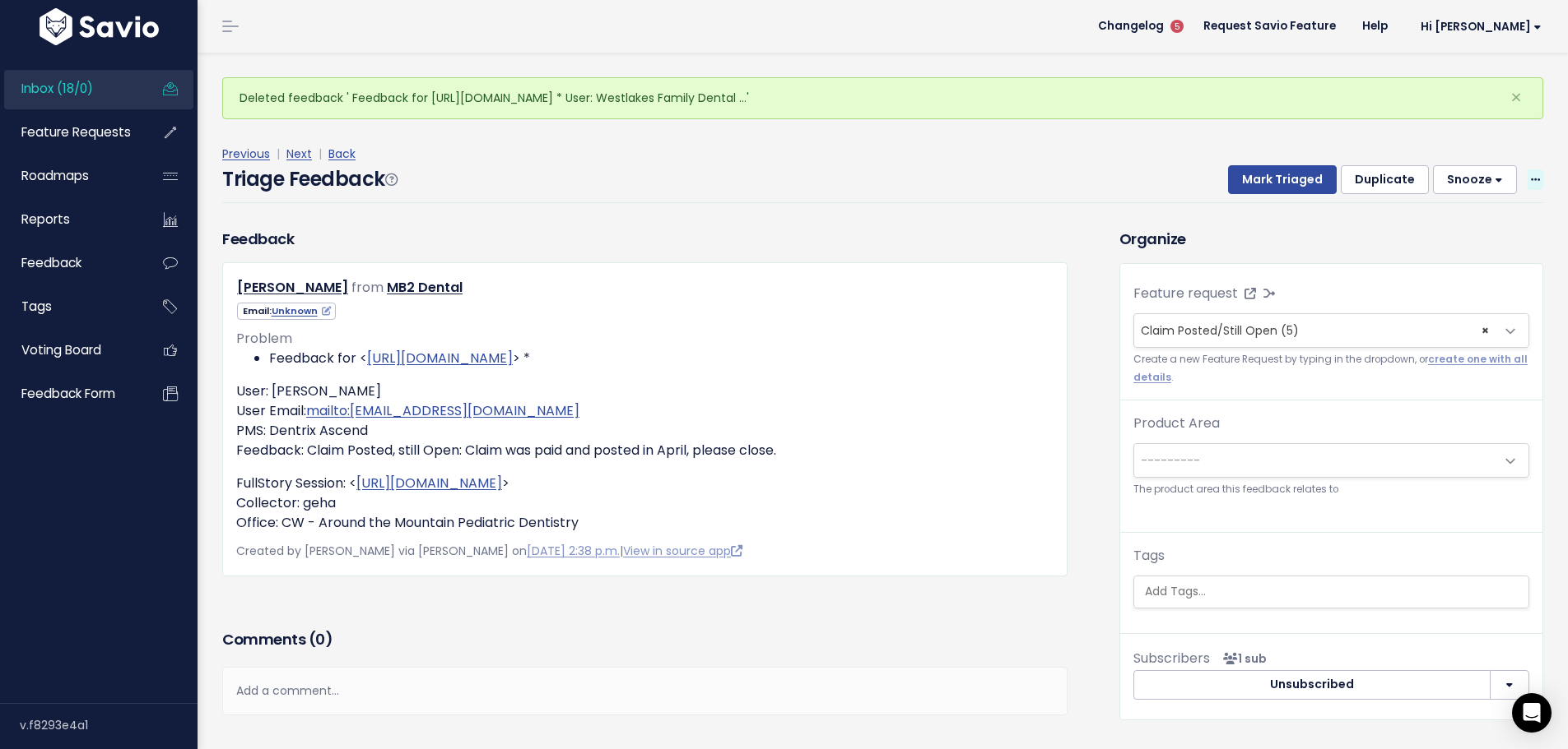
click at [1531, 175] on icon at bounding box center [1535, 180] width 9 height 10
click at [1480, 235] on link "Delete" at bounding box center [1470, 251] width 119 height 32
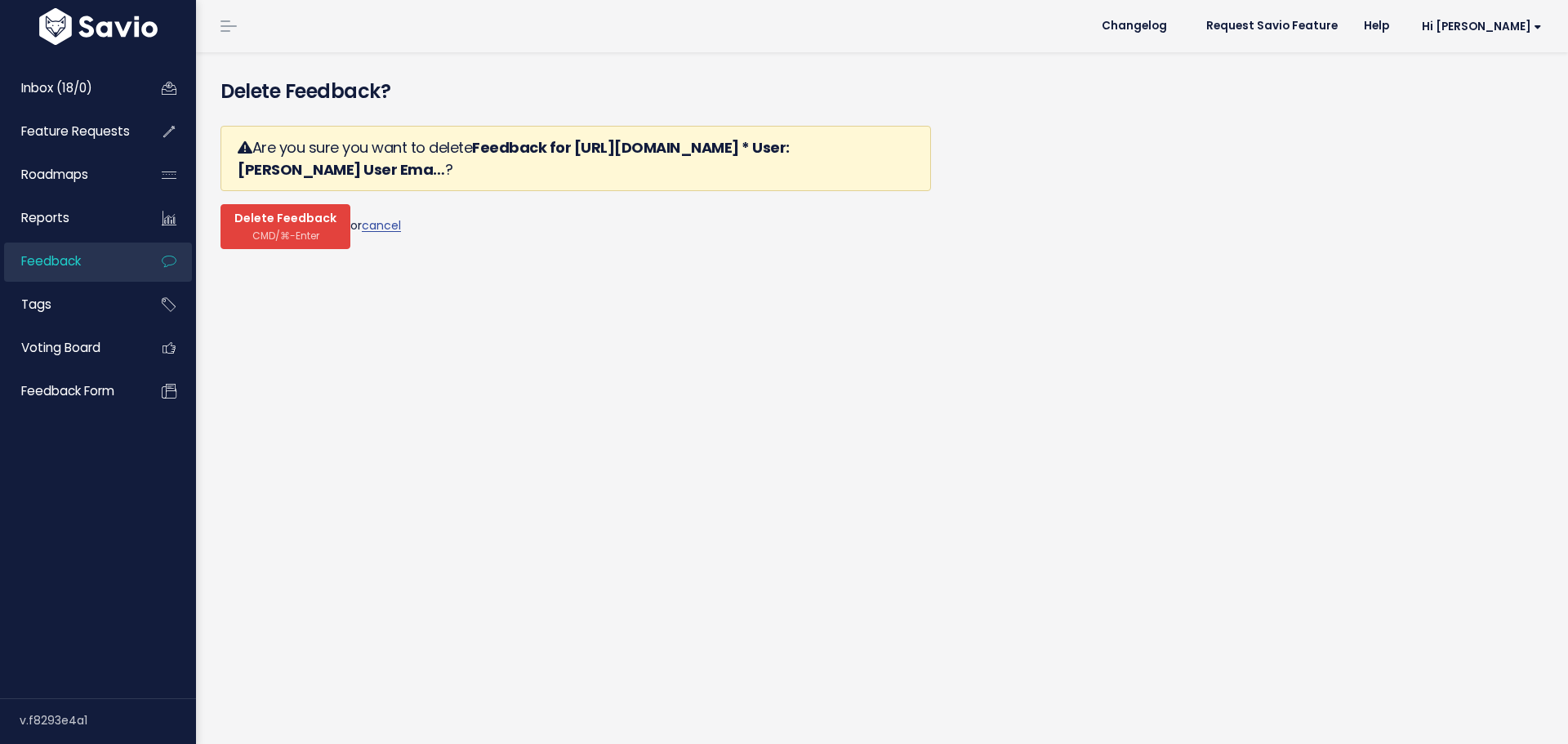
click at [290, 230] on span "CMD/⌘-Enter" at bounding box center [285, 235] width 67 height 12
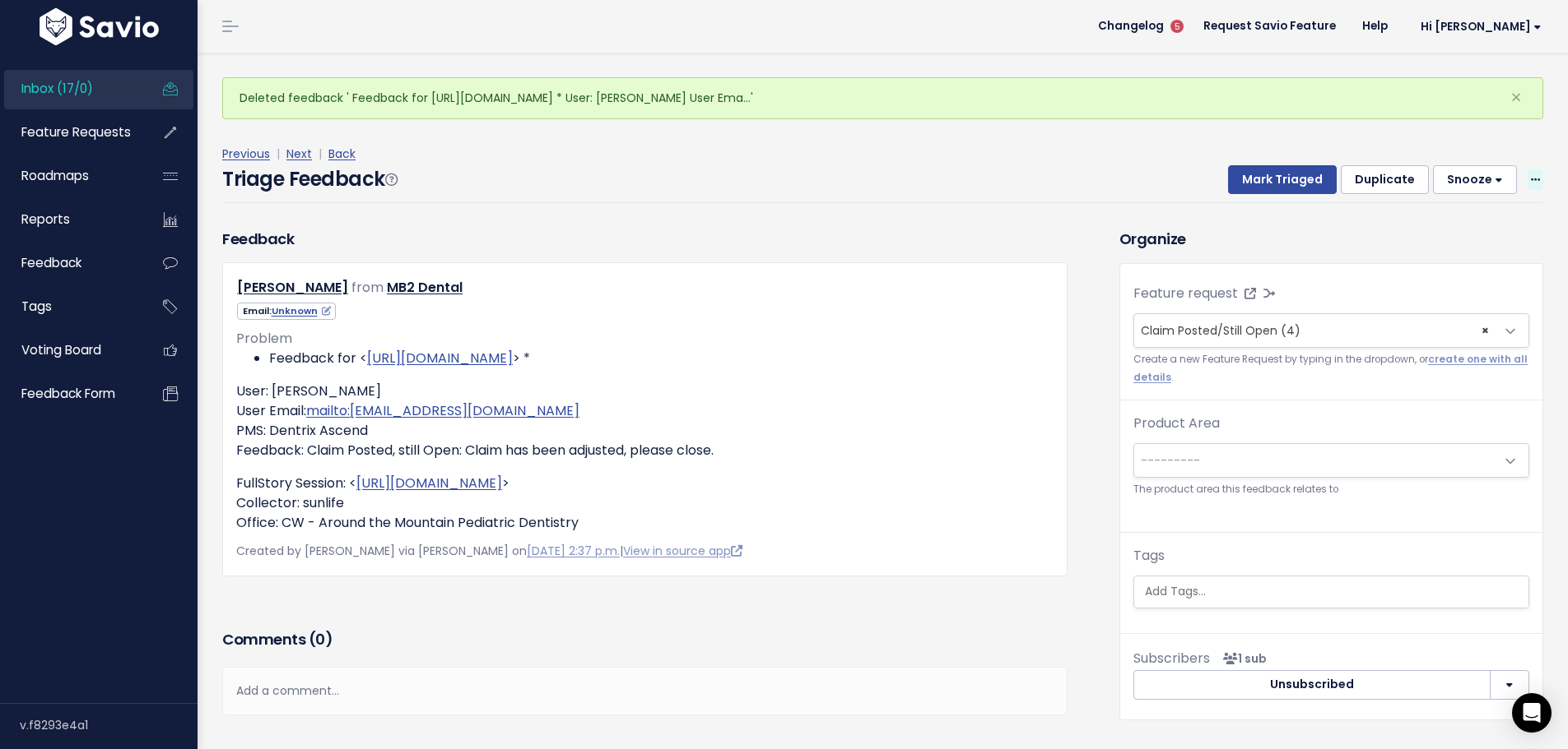
click at [1531, 175] on icon at bounding box center [1535, 180] width 9 height 10
click at [1457, 235] on link "Delete" at bounding box center [1470, 251] width 119 height 32
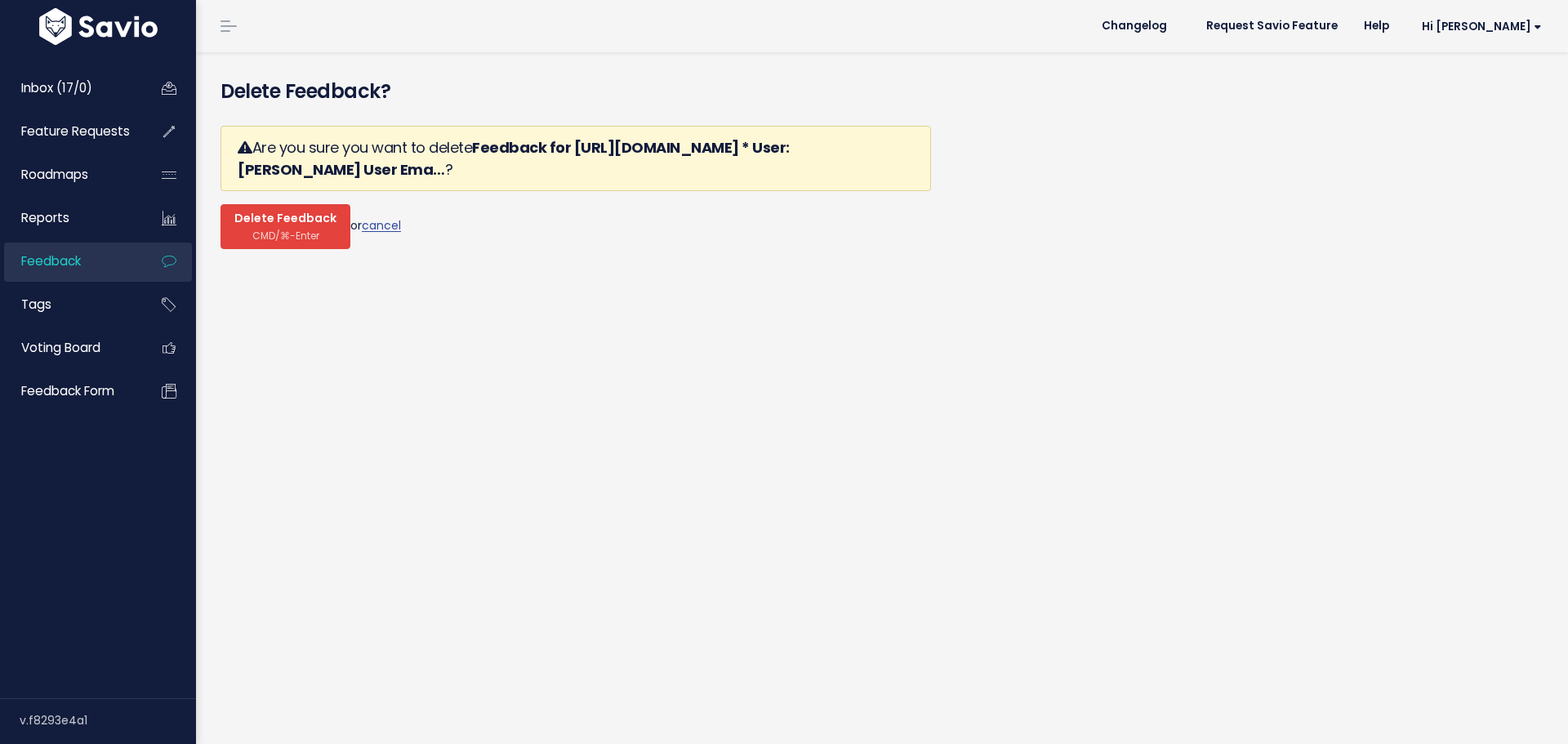
click at [268, 212] on span "Delete Feedback" at bounding box center [285, 219] width 102 height 15
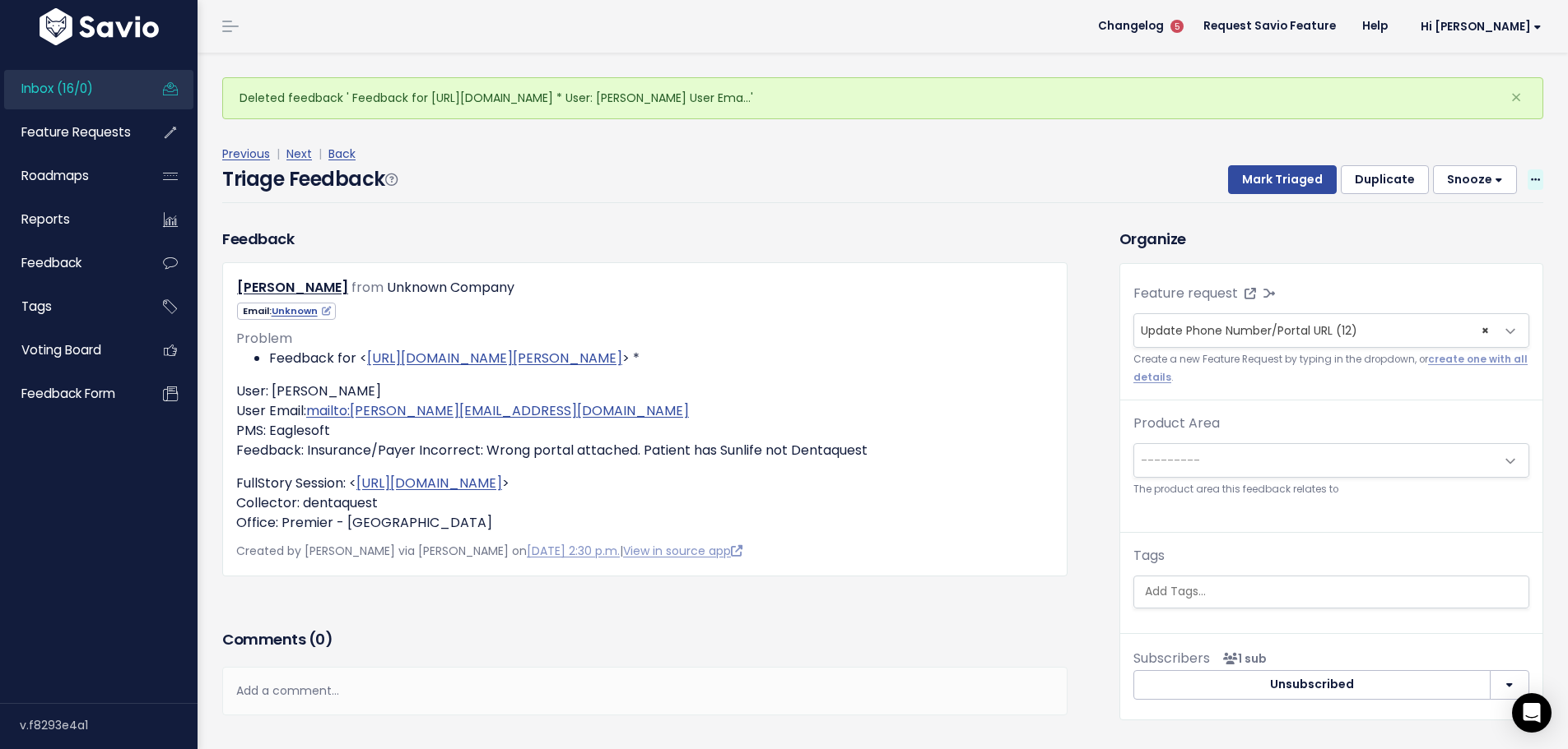
click at [1531, 175] on icon at bounding box center [1535, 180] width 9 height 10
click at [1459, 235] on link "Delete" at bounding box center [1470, 251] width 119 height 32
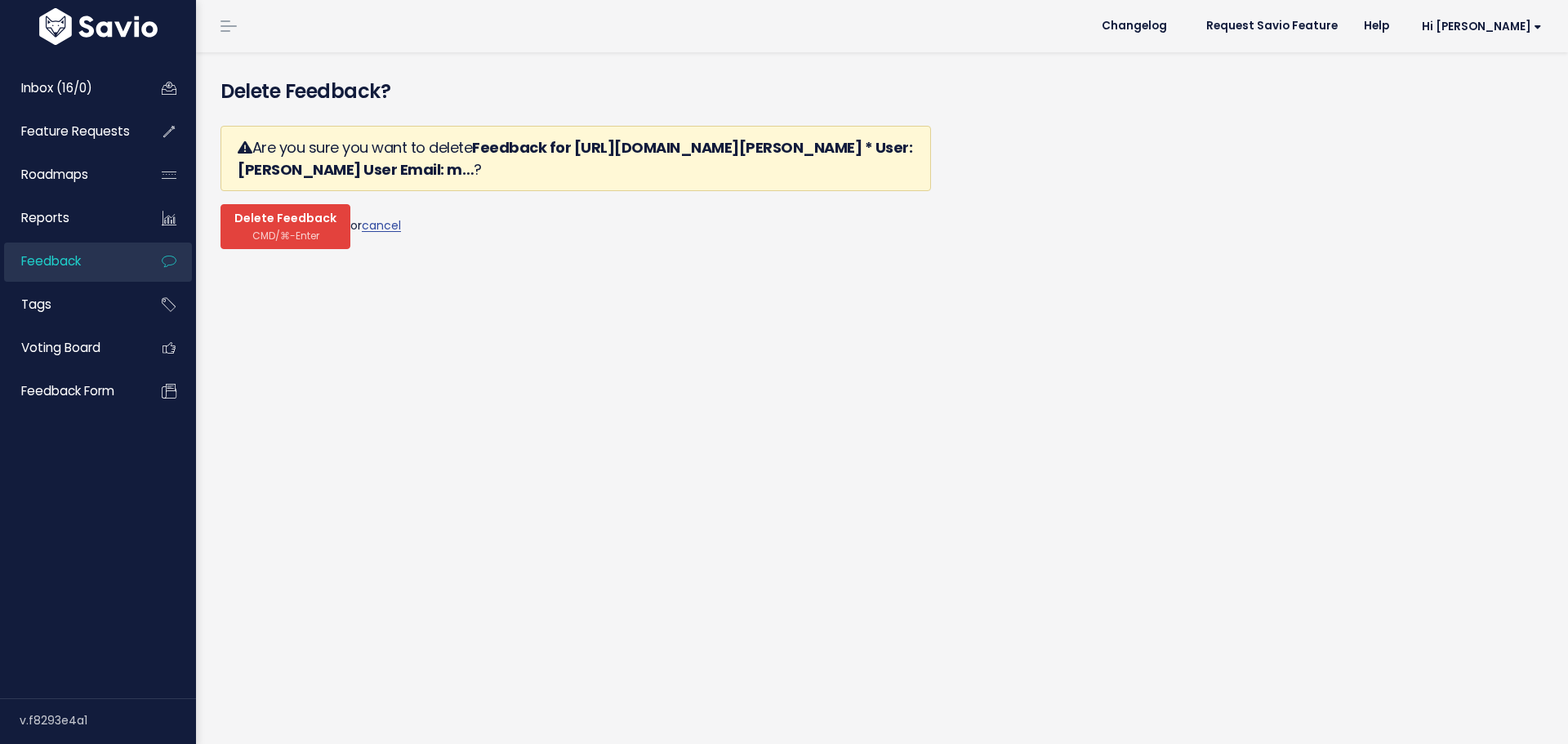
click at [277, 230] on span "CMD/⌘-Enter" at bounding box center [285, 235] width 67 height 12
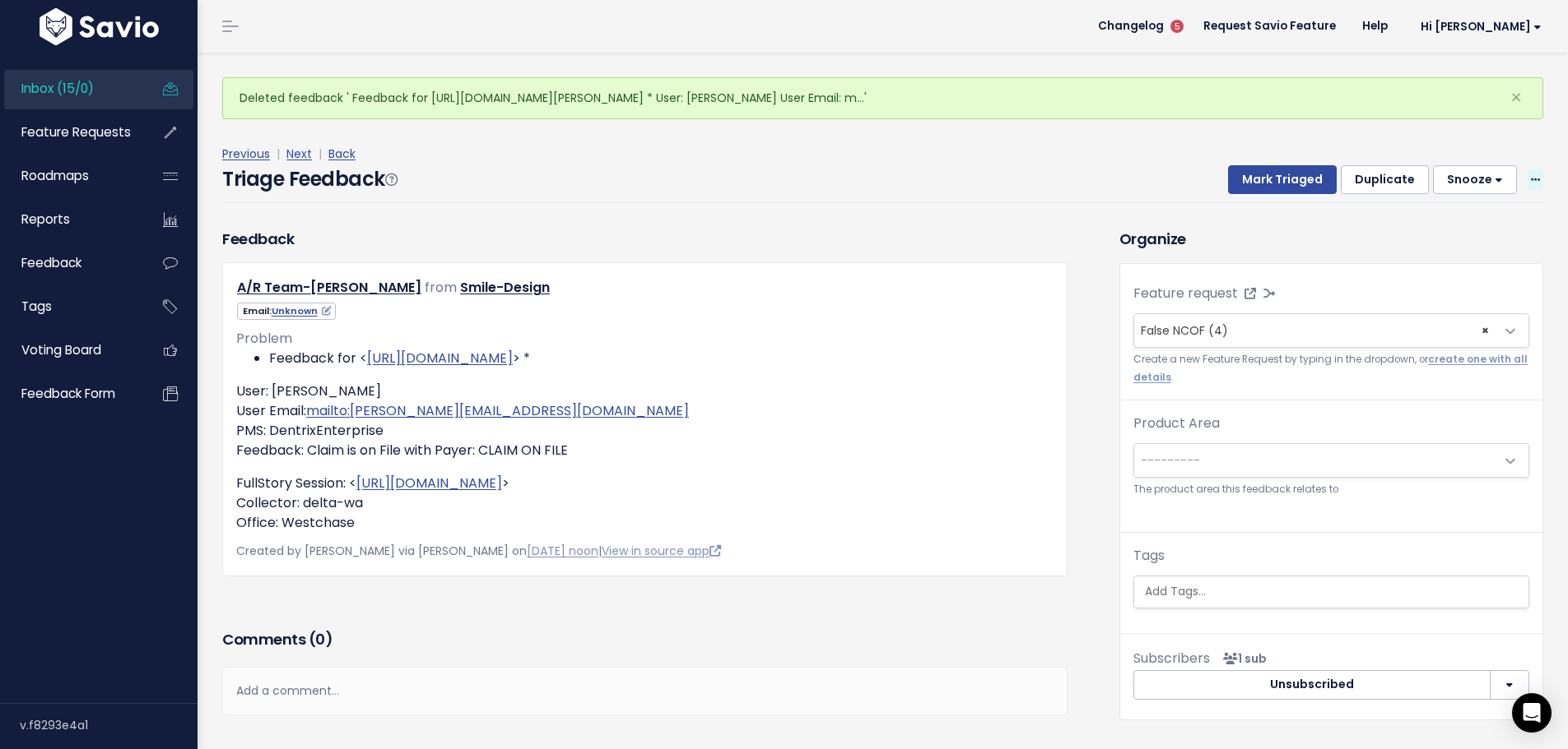
click at [1531, 175] on icon at bounding box center [1535, 180] width 9 height 10
click at [1485, 235] on link "Delete" at bounding box center [1470, 251] width 119 height 32
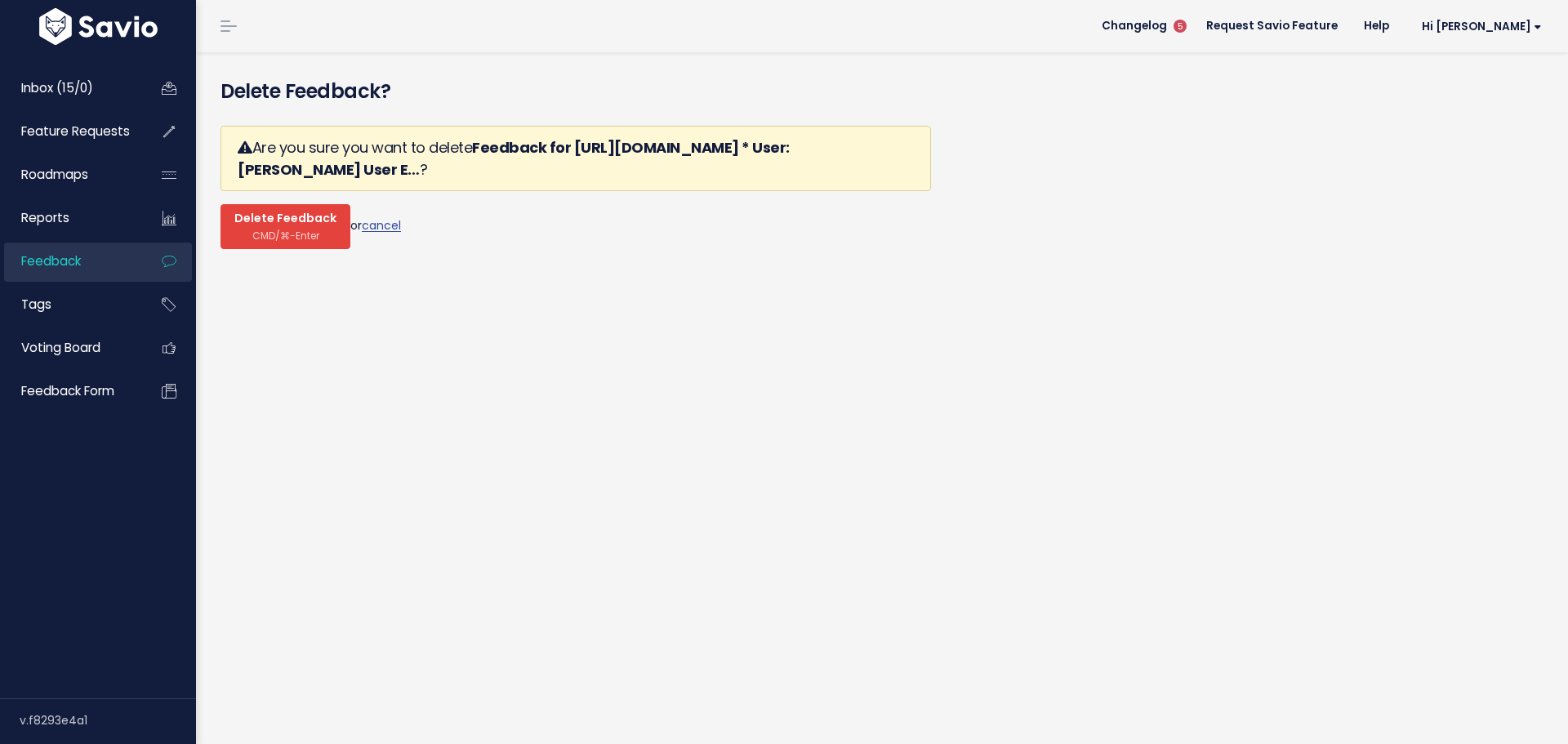
click at [272, 230] on span "CMD/⌘-Enter" at bounding box center [285, 235] width 67 height 12
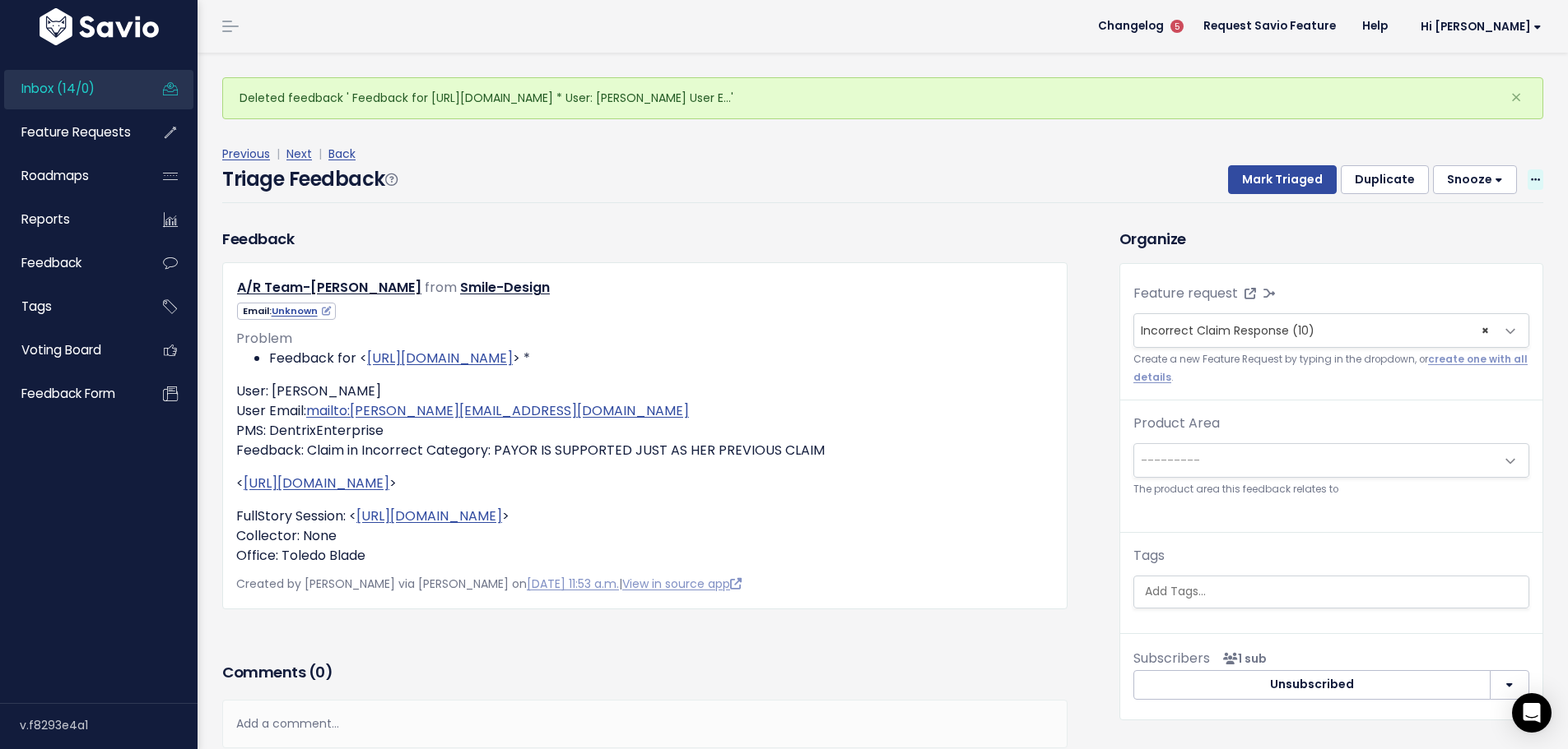
click at [1530, 169] on span at bounding box center [1535, 180] width 16 height 21
click at [1456, 235] on link "Delete" at bounding box center [1470, 251] width 119 height 32
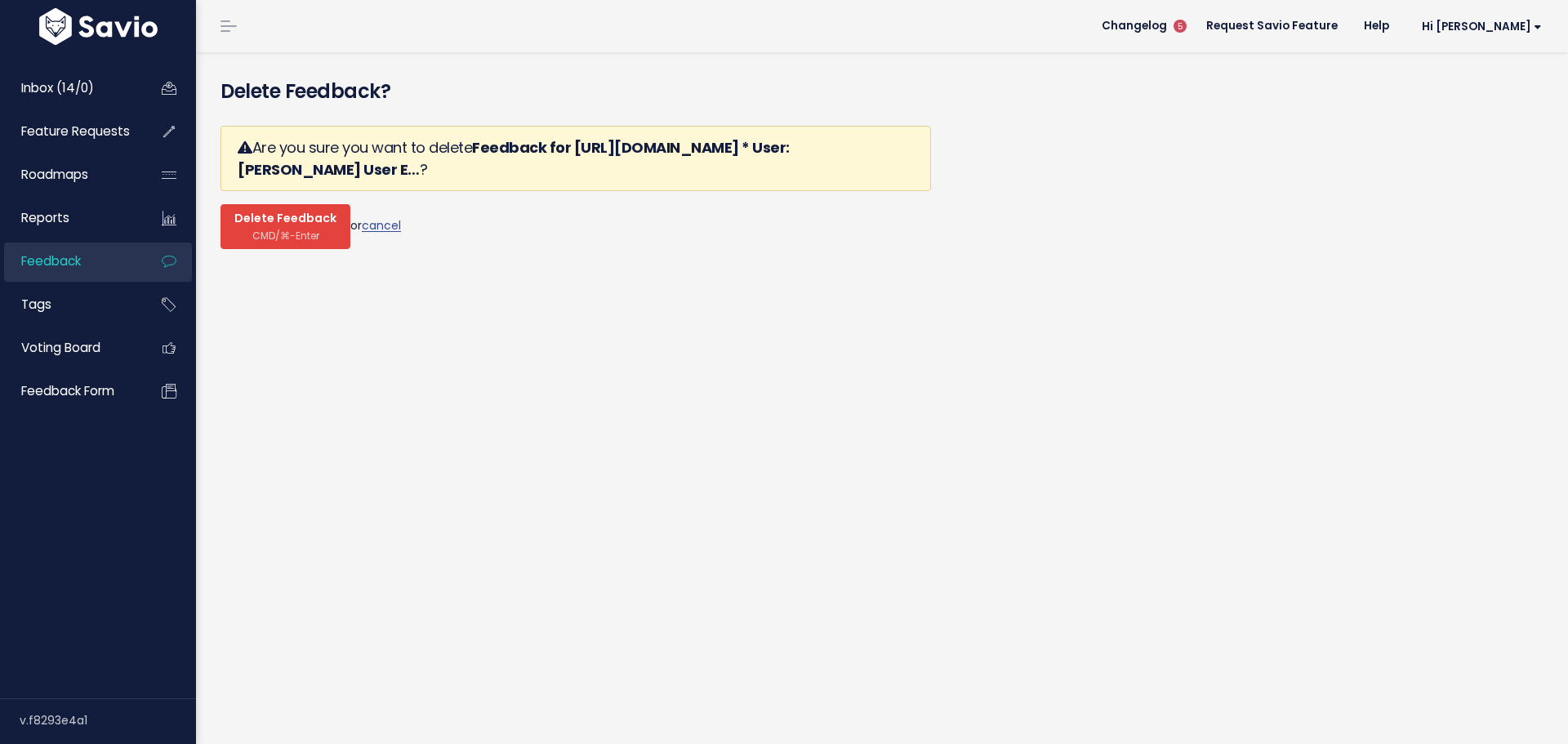
click at [284, 230] on span "CMD/⌘-Enter" at bounding box center [285, 235] width 67 height 12
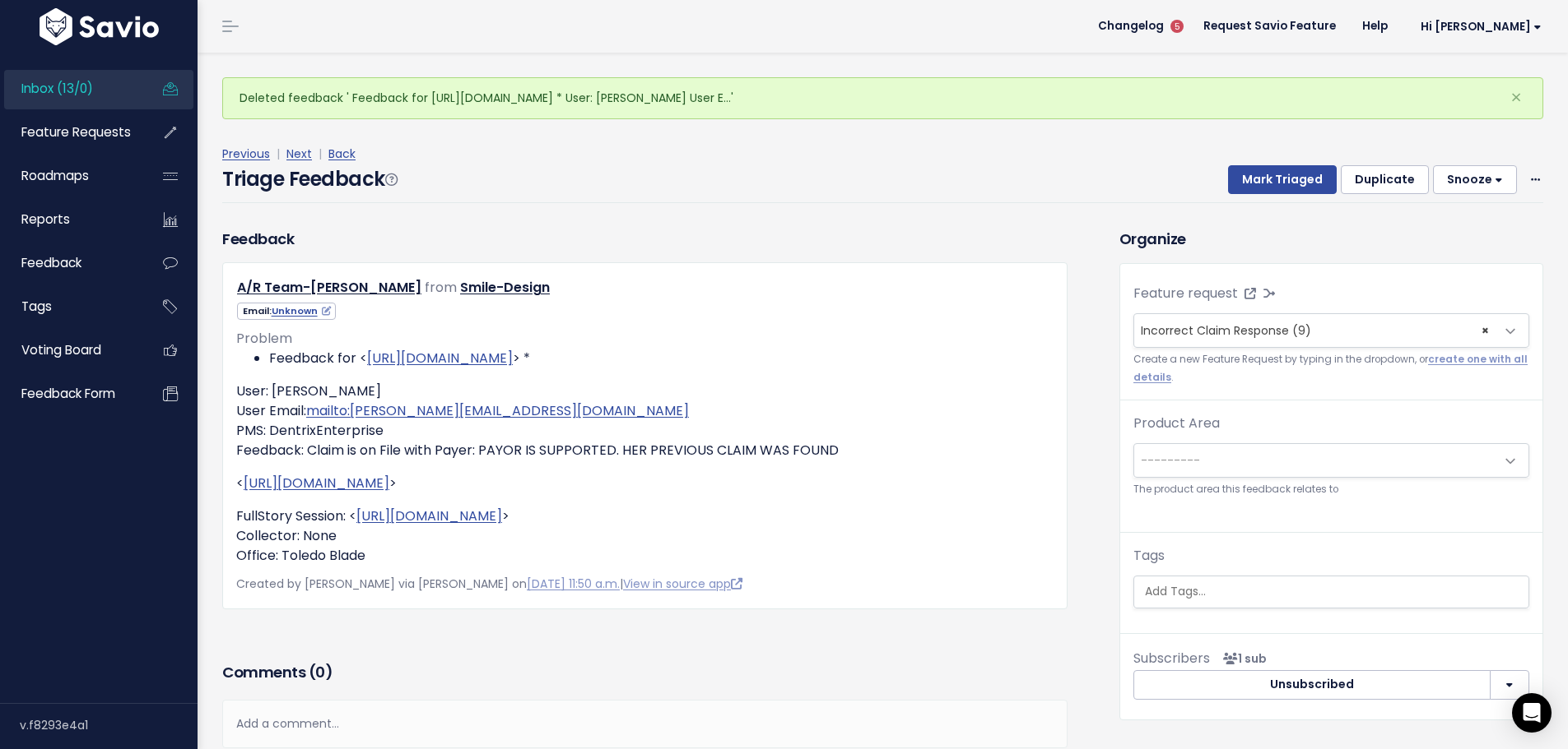
click at [1532, 151] on div "Previous | Next | Back Triage Feedback Mark Triaged Duplicate Snooze 1 day 3 da…" at bounding box center [888, 173] width 1333 height 59
click at [1531, 175] on icon at bounding box center [1535, 180] width 9 height 10
click at [1432, 235] on link "Delete" at bounding box center [1470, 251] width 119 height 32
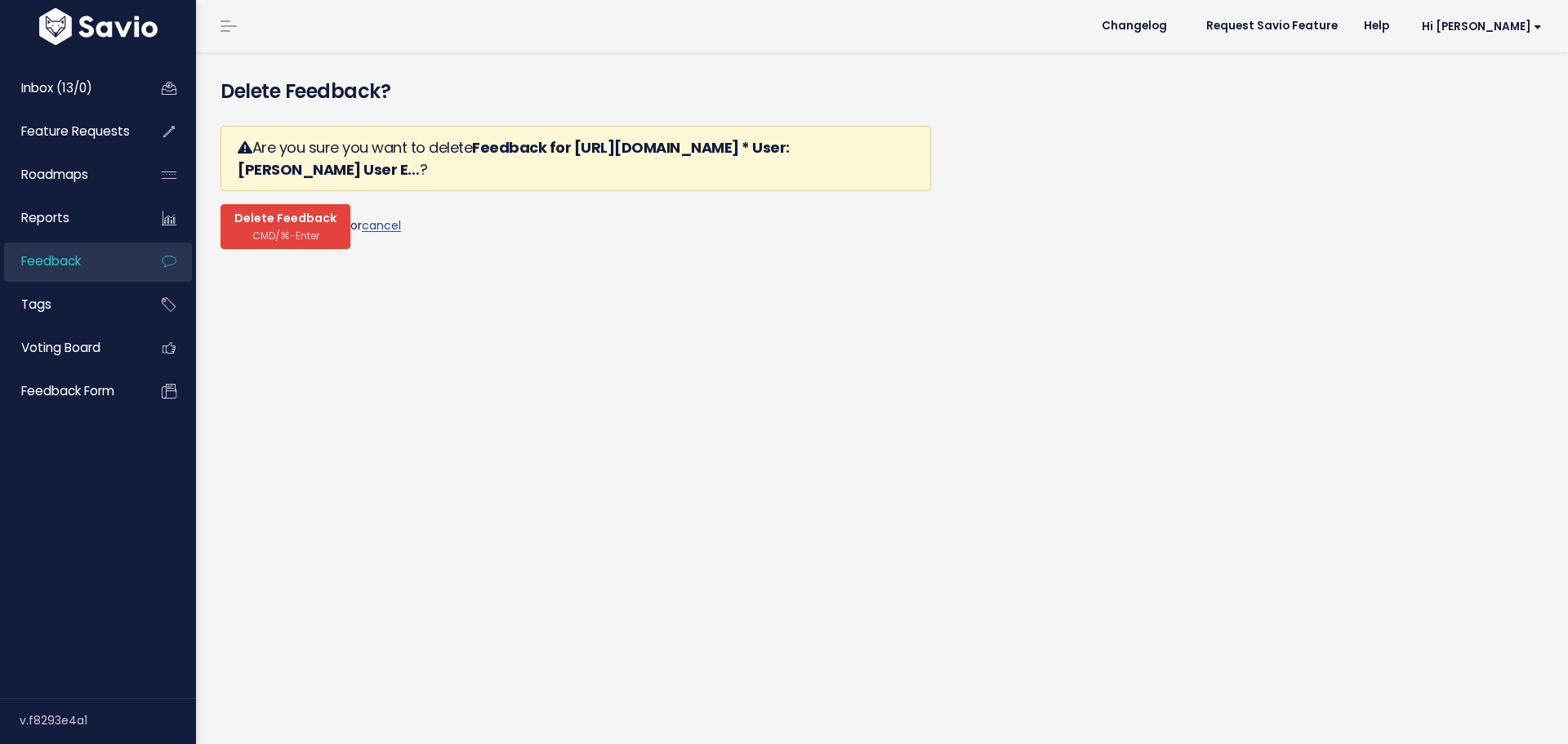
click at [291, 230] on span "CMD/⌘-Enter" at bounding box center [285, 235] width 67 height 12
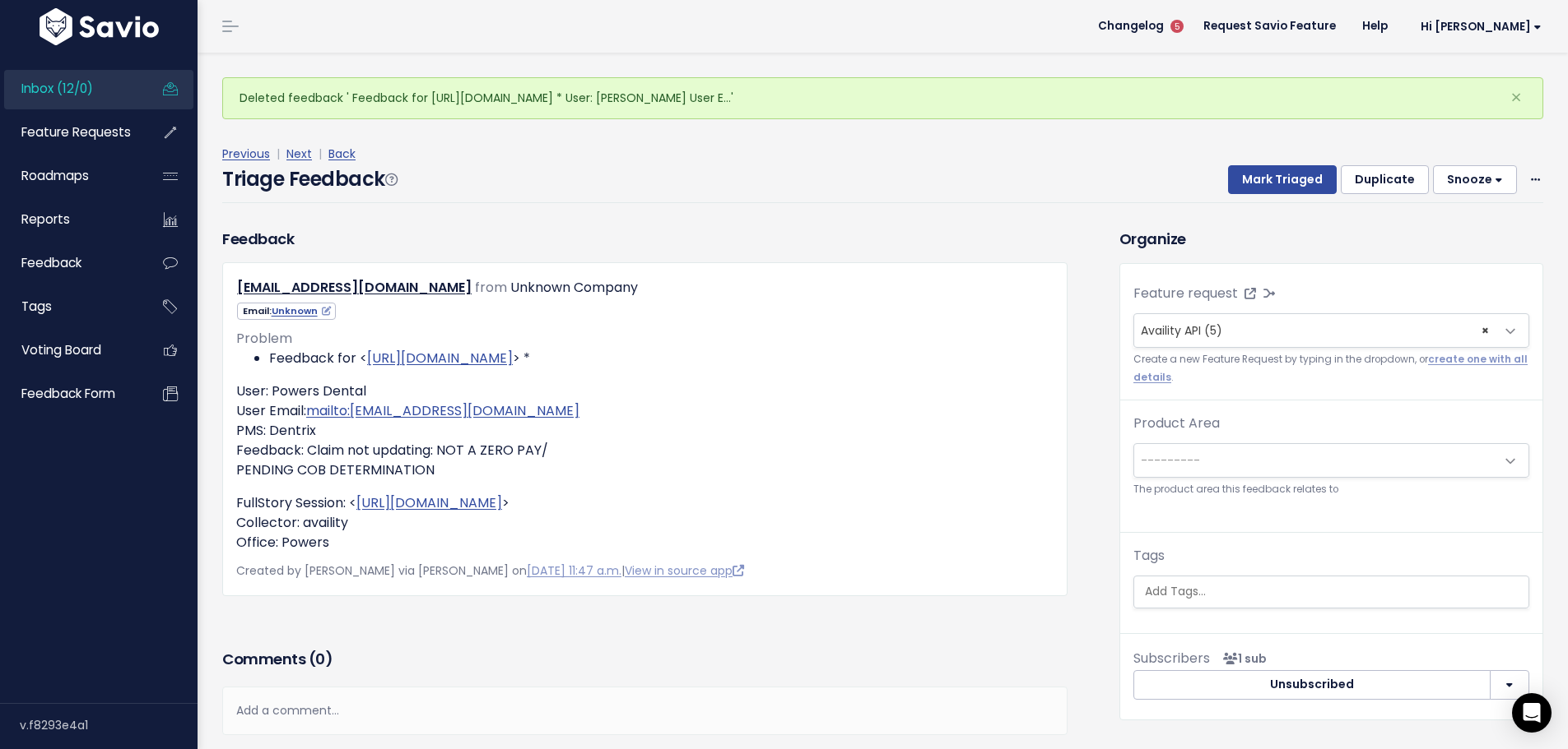
click at [1531, 148] on div "Previous | Next | Back Triage Feedback Mark Triaged Duplicate [GEOGRAPHIC_DATA]…" at bounding box center [888, 173] width 1333 height 59
click at [1531, 175] on icon at bounding box center [1535, 180] width 9 height 10
click at [1428, 235] on link "Delete" at bounding box center [1470, 251] width 119 height 32
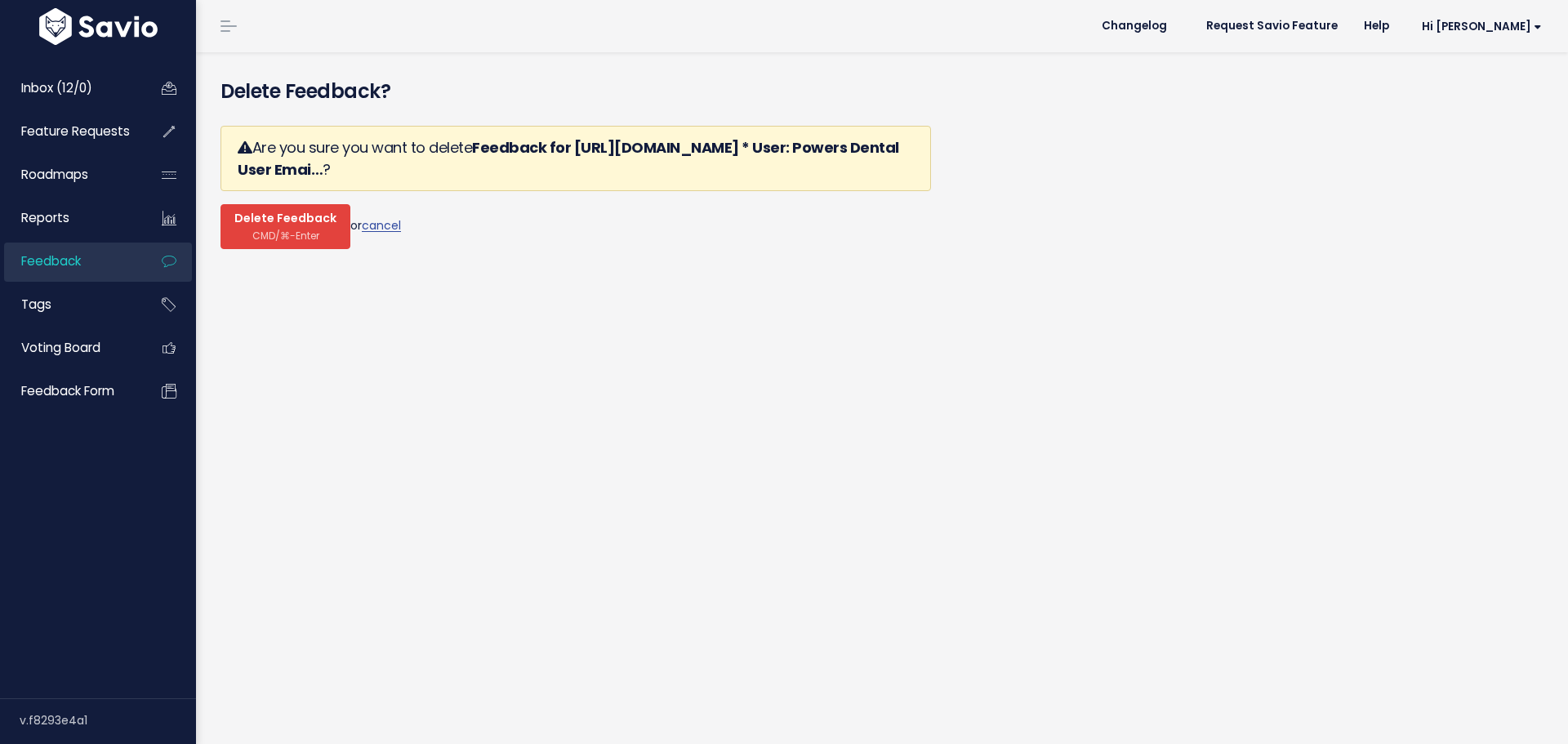
click at [288, 230] on span "CMD/⌘-Enter" at bounding box center [285, 235] width 67 height 12
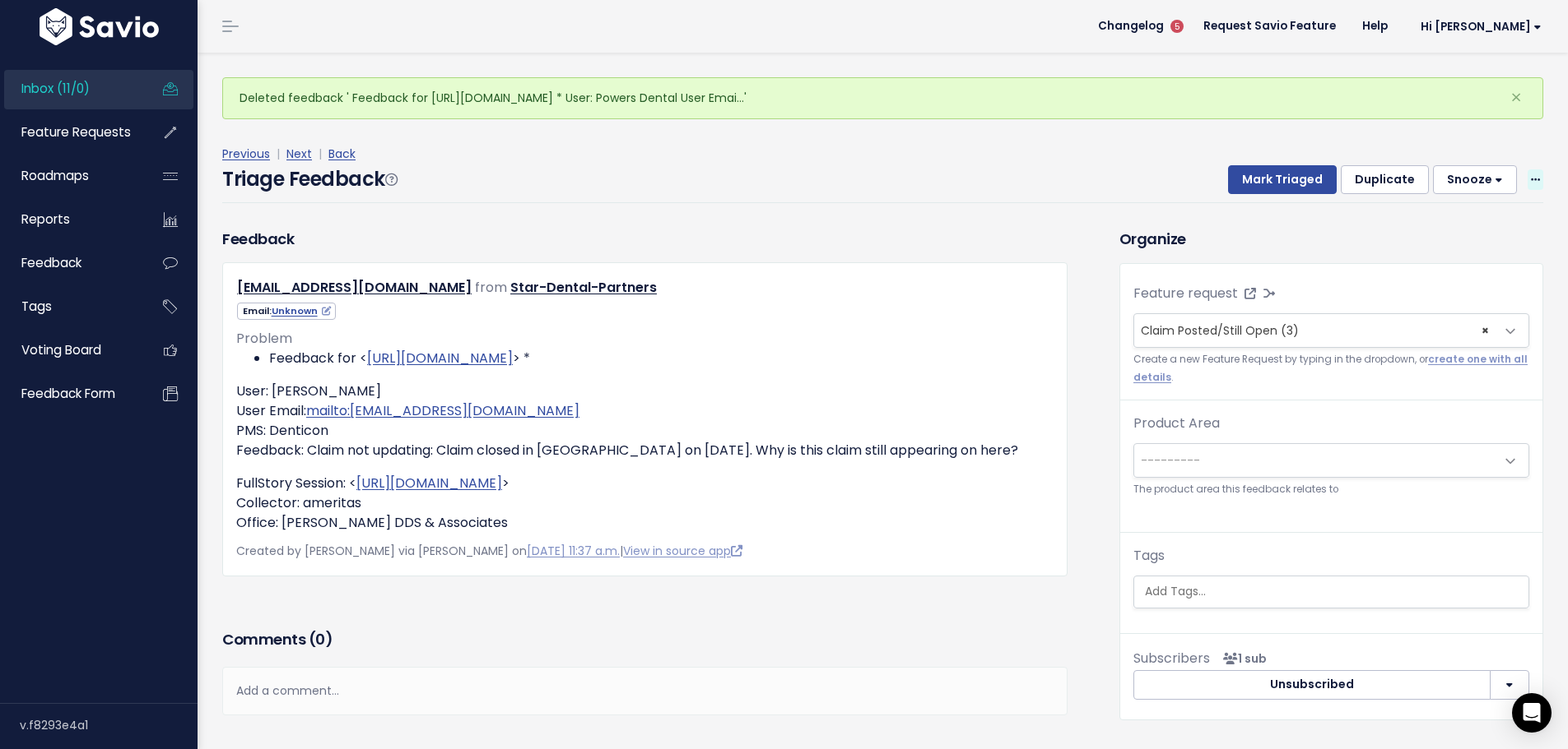
click at [1531, 175] on icon at bounding box center [1535, 180] width 9 height 10
click at [1456, 235] on link "Delete" at bounding box center [1470, 251] width 119 height 32
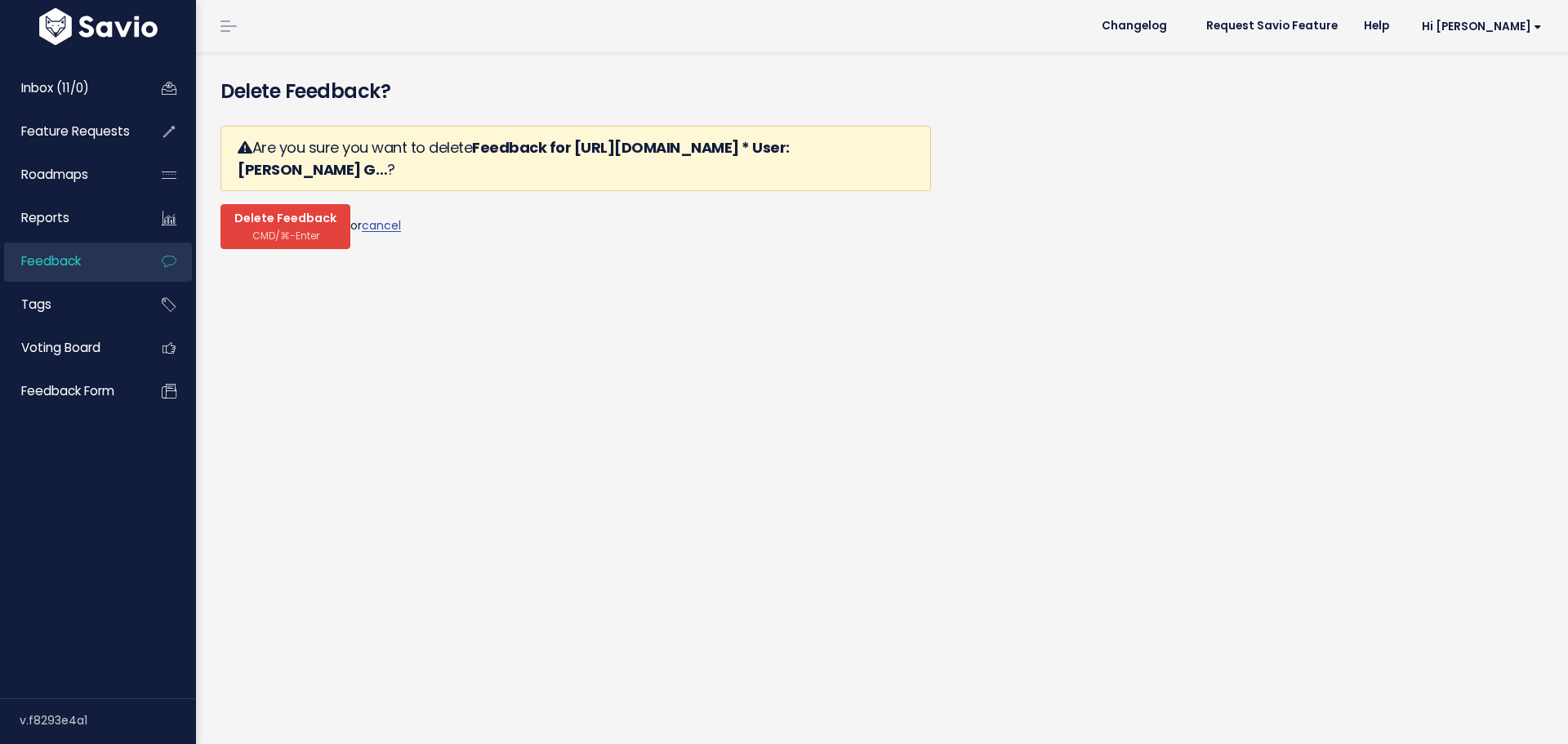
click at [258, 230] on span "CMD/⌘-Enter" at bounding box center [285, 235] width 67 height 12
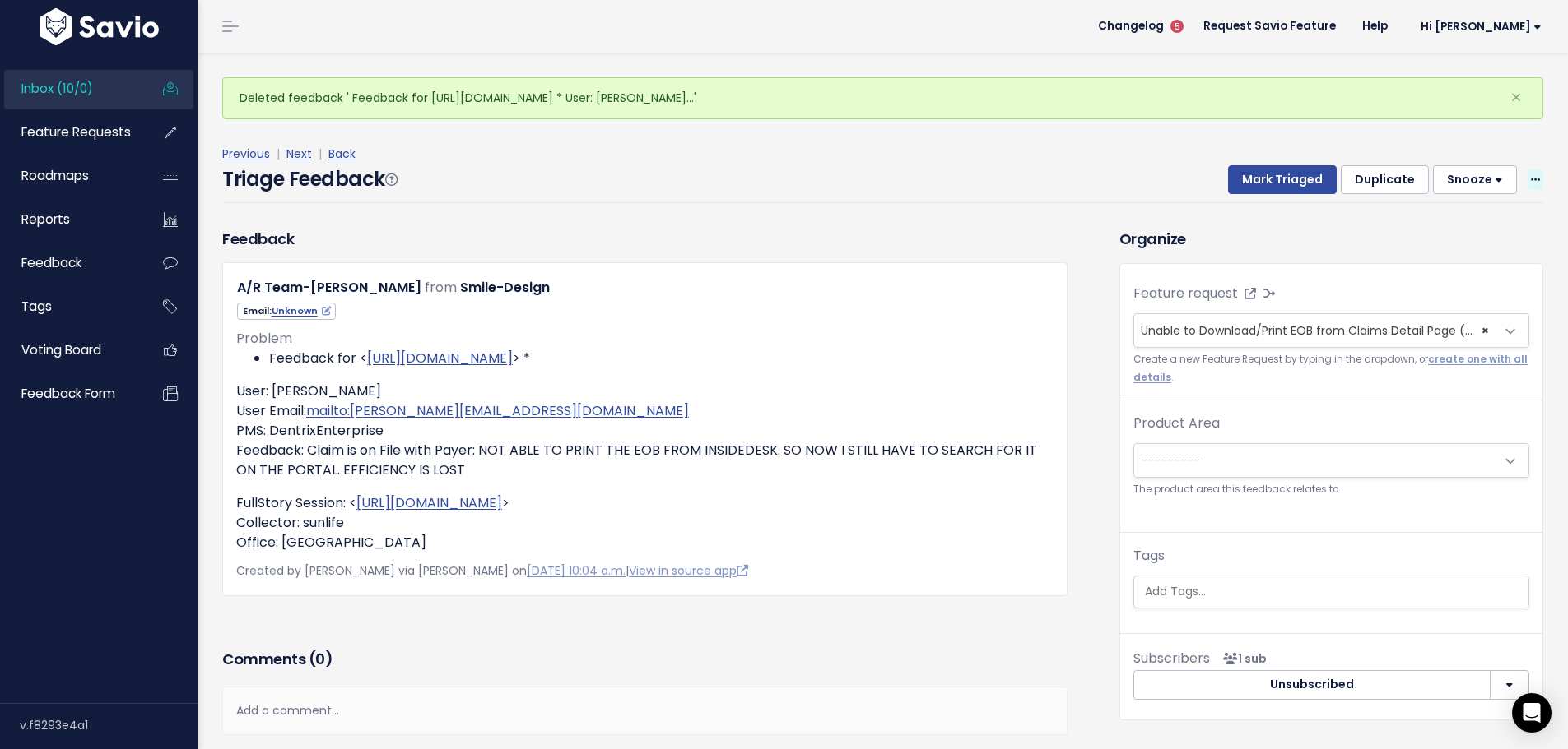
click at [1531, 175] on icon at bounding box center [1535, 180] width 9 height 10
click at [1421, 235] on link "Delete" at bounding box center [1470, 251] width 119 height 32
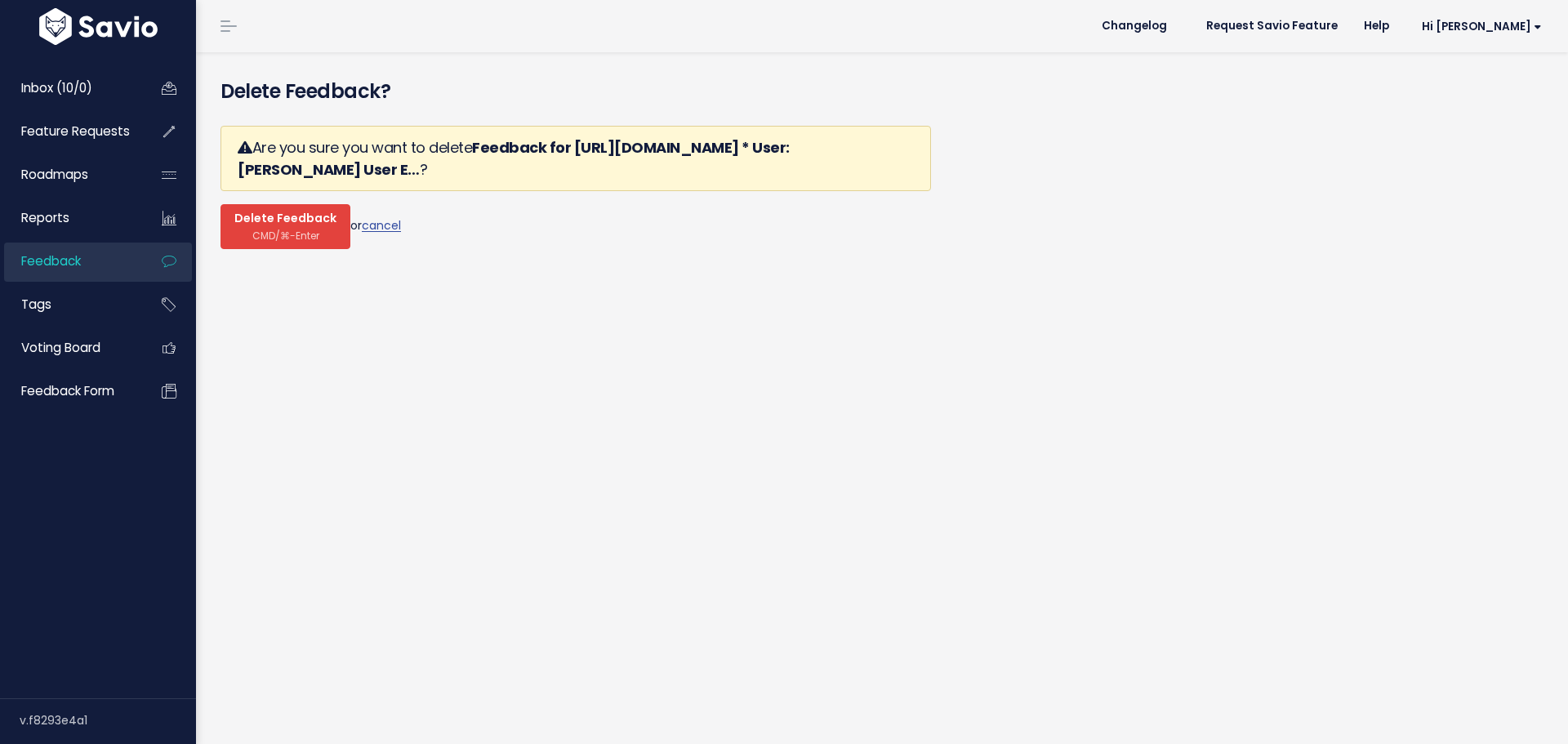
click at [257, 205] on button "Delete Feedback CMD/⌘-Enter" at bounding box center [285, 227] width 130 height 45
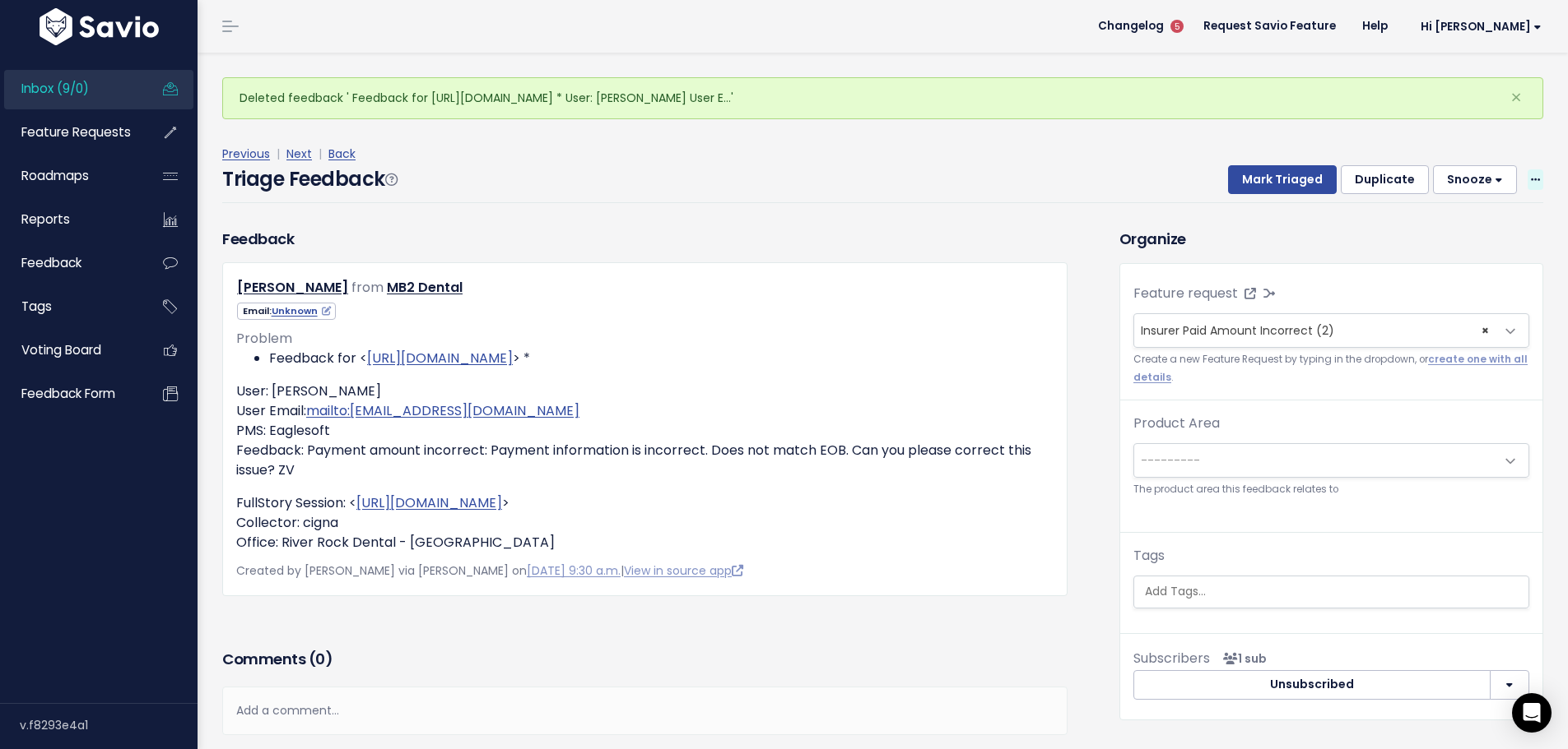
click at [1528, 169] on span at bounding box center [1535, 180] width 16 height 21
click at [1439, 235] on link "Delete" at bounding box center [1470, 251] width 119 height 32
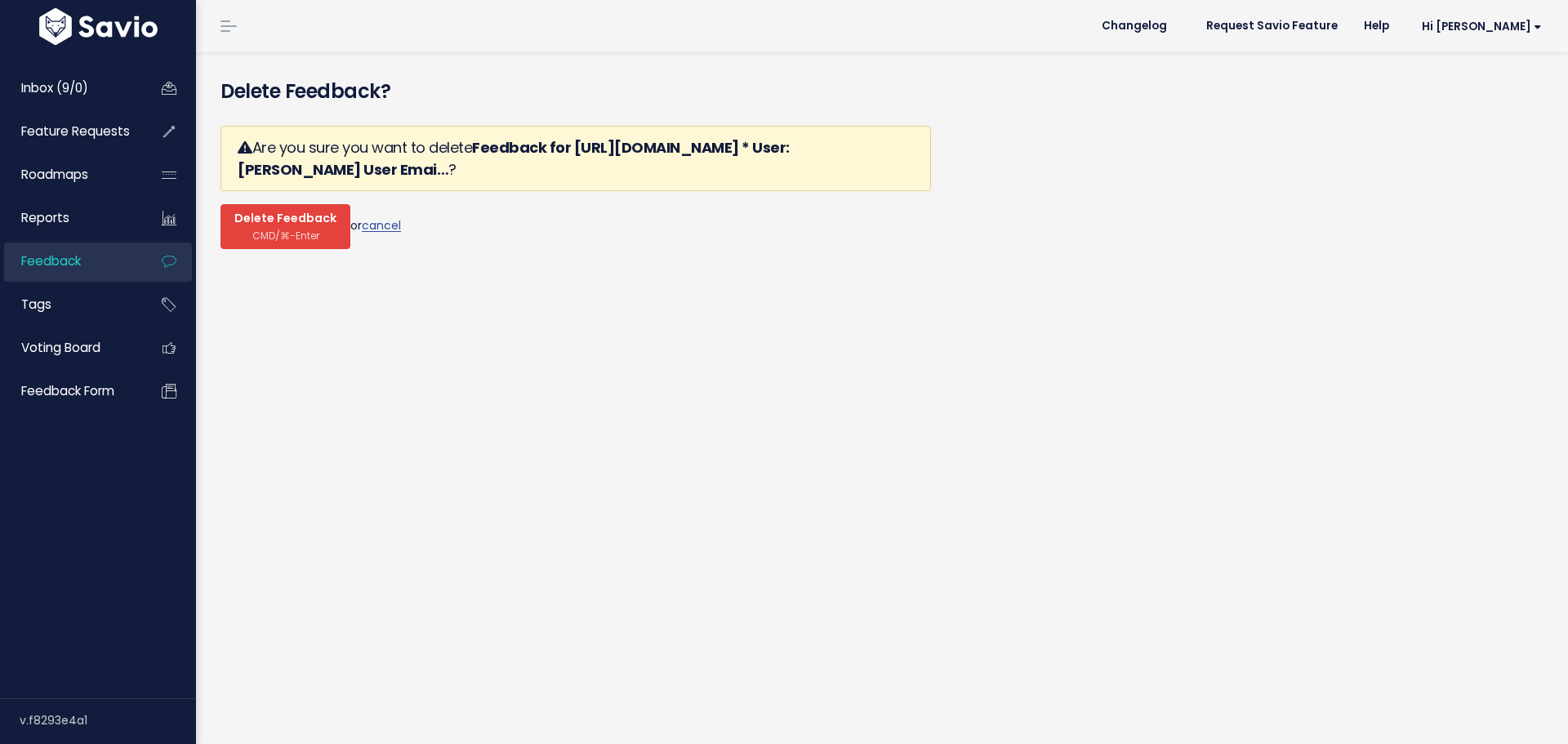
click at [275, 212] on span "Delete Feedback" at bounding box center [285, 219] width 102 height 15
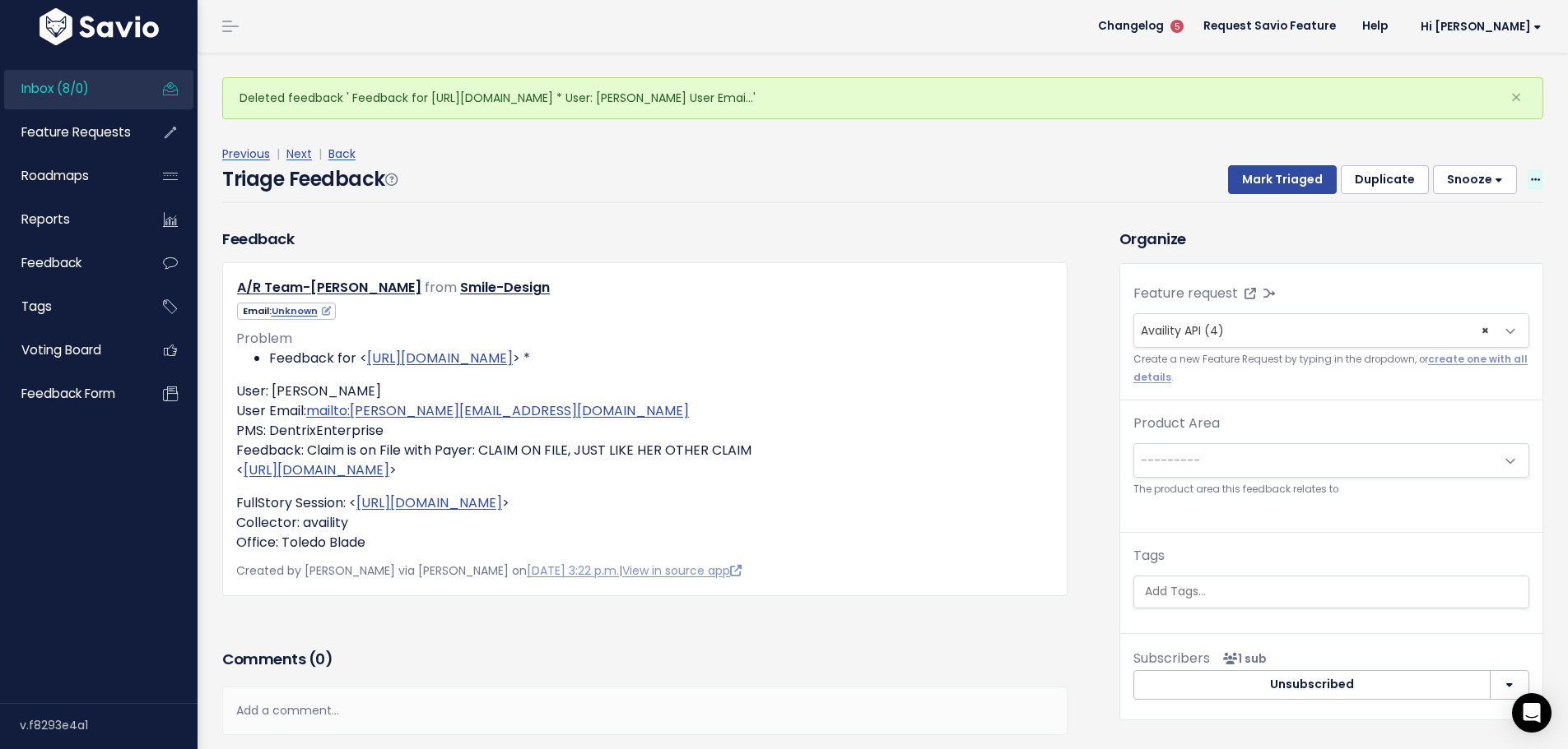
click at [1531, 175] on icon at bounding box center [1535, 180] width 9 height 10
click at [1445, 235] on link "Delete" at bounding box center [1470, 251] width 119 height 32
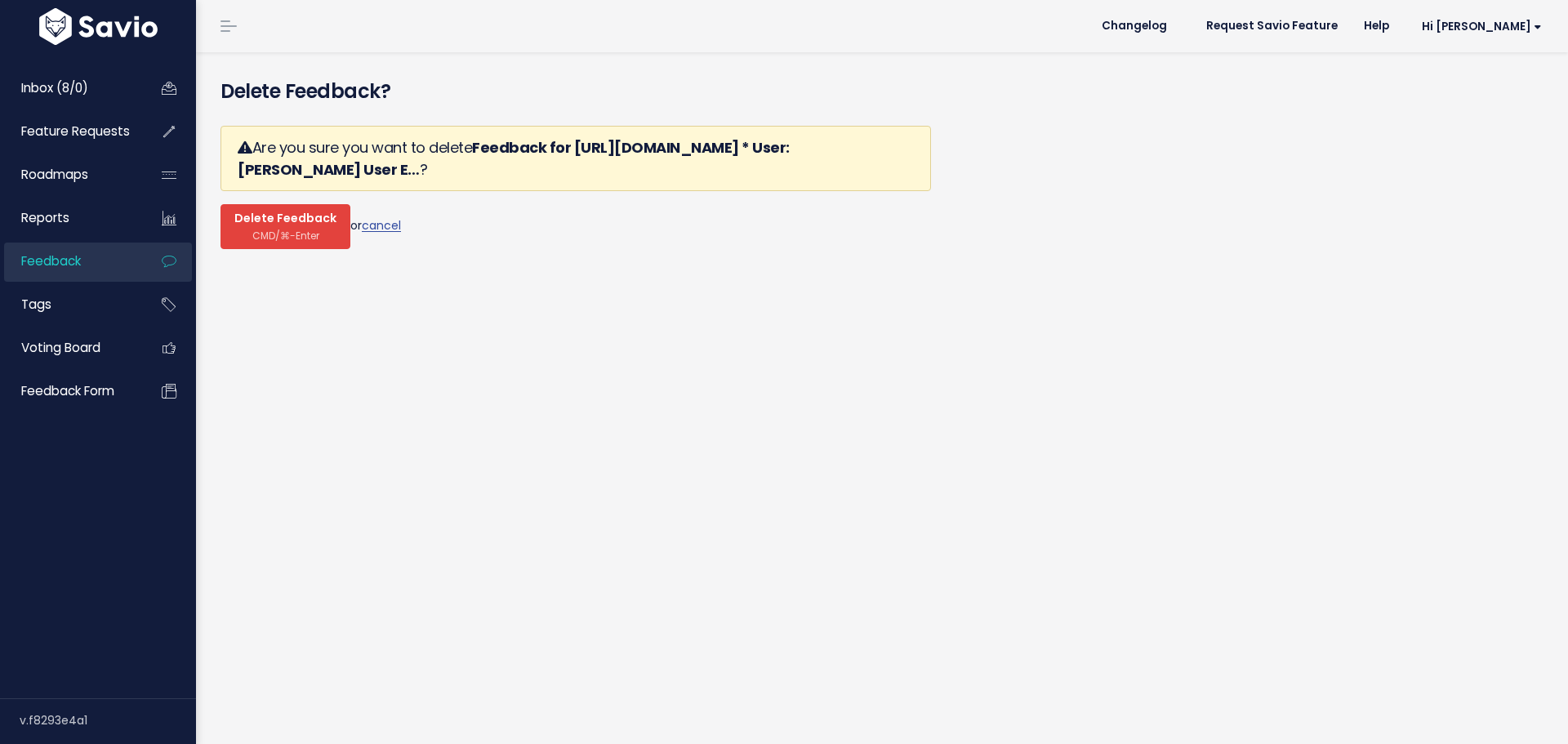
click at [297, 230] on span "CMD/⌘-Enter" at bounding box center [285, 235] width 67 height 12
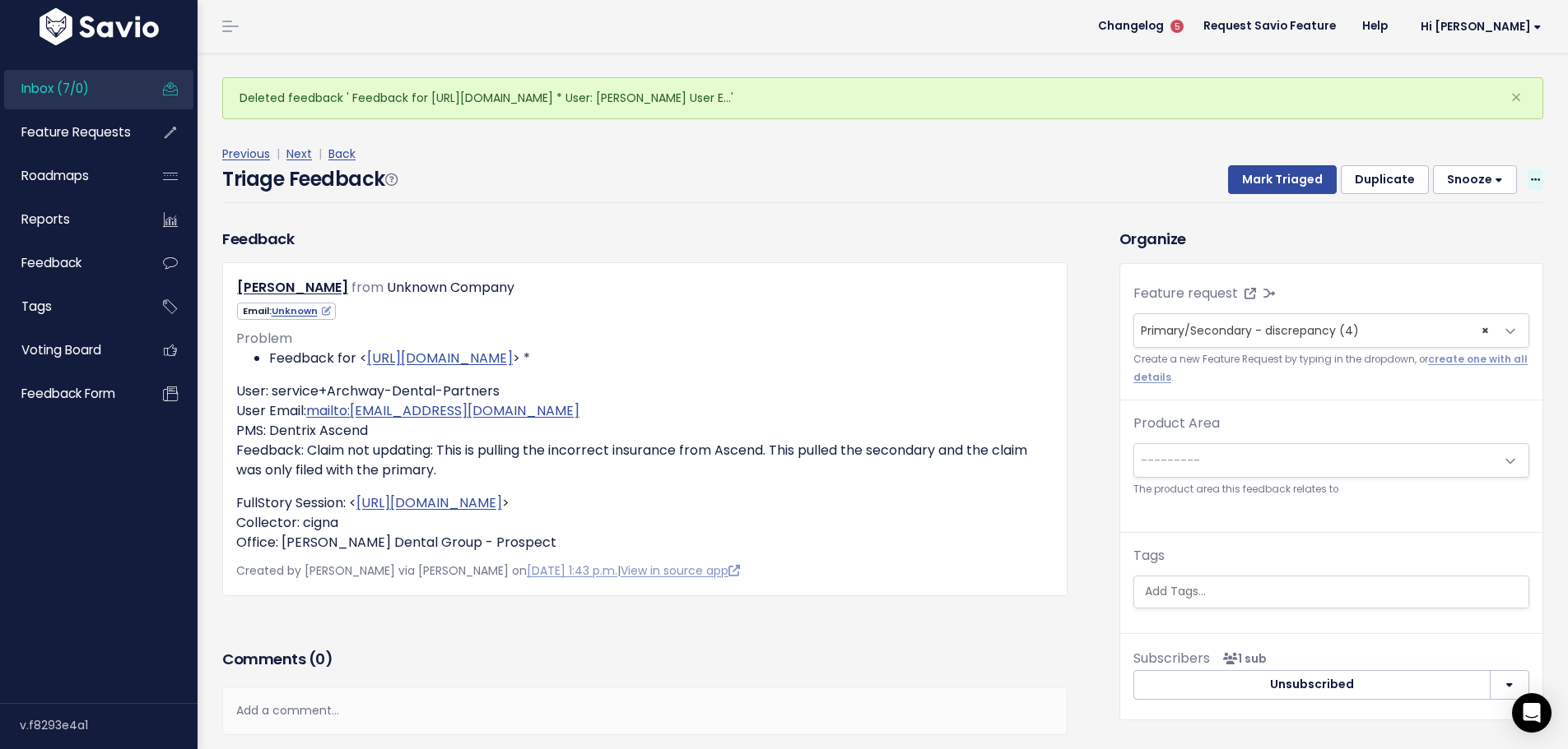
click at [1529, 169] on span at bounding box center [1535, 180] width 16 height 21
click at [1471, 235] on link "Delete" at bounding box center [1470, 251] width 119 height 32
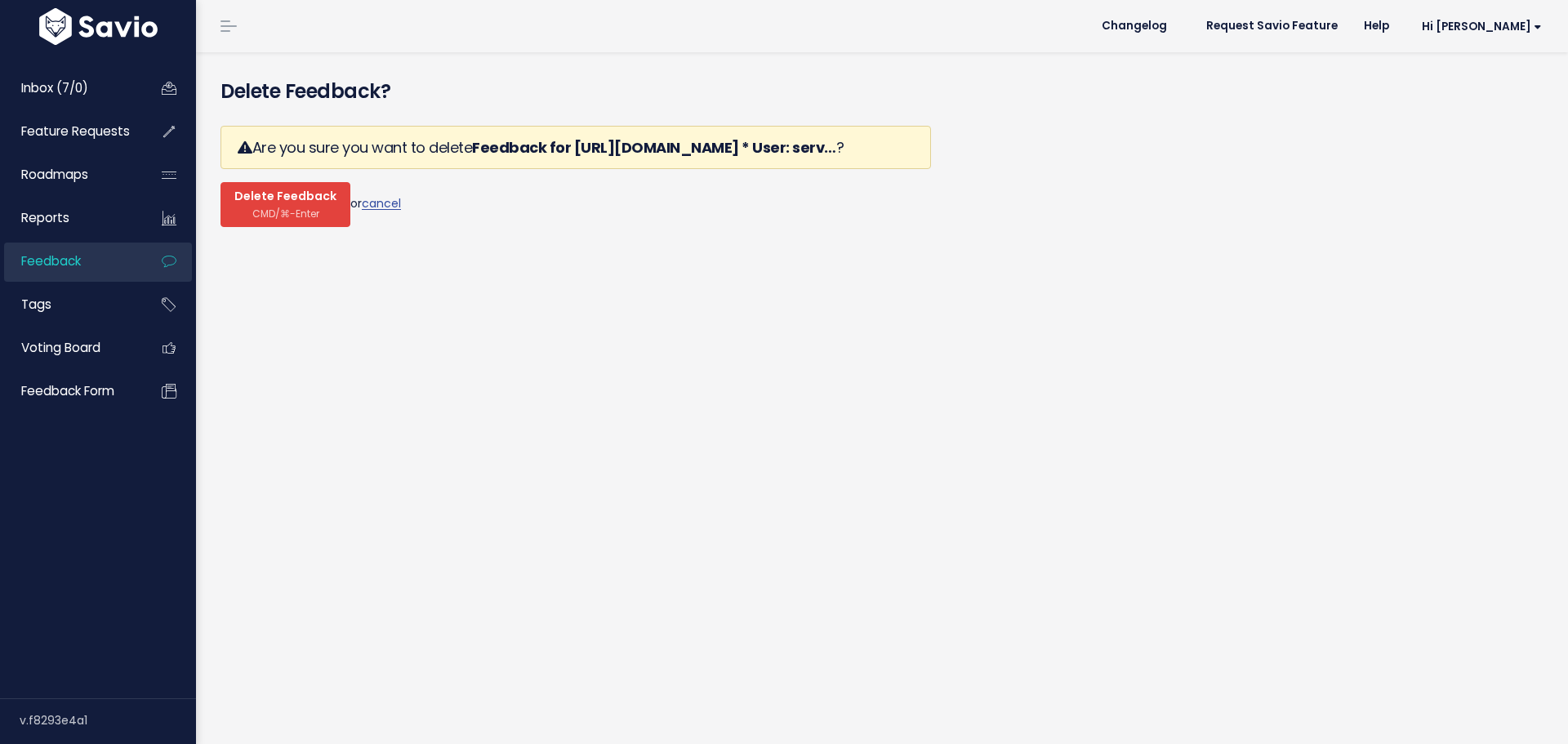
click at [263, 207] on span "CMD/⌘-Enter" at bounding box center [285, 213] width 67 height 12
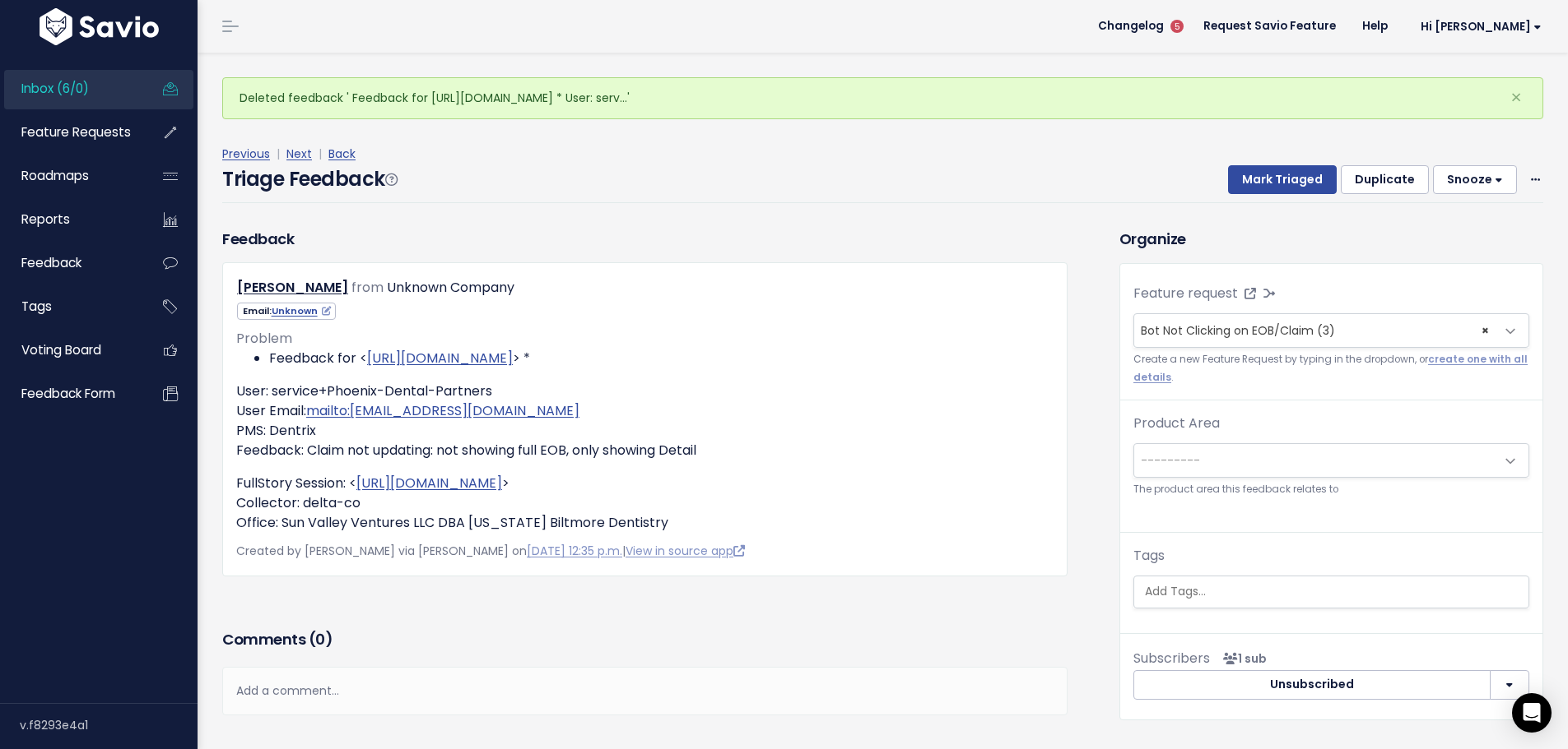
click at [1513, 166] on div "Mark Triaged Duplicate [GEOGRAPHIC_DATA] 1 day 3 days 7 days 14 days Edit Delete" at bounding box center [1376, 181] width 335 height 30
click at [1528, 169] on span at bounding box center [1535, 180] width 16 height 21
click at [1439, 221] on div "Edit Delete" at bounding box center [1470, 235] width 132 height 84
click at [1531, 175] on icon at bounding box center [1535, 180] width 9 height 10
click at [1433, 235] on link "Delete" at bounding box center [1470, 251] width 119 height 32
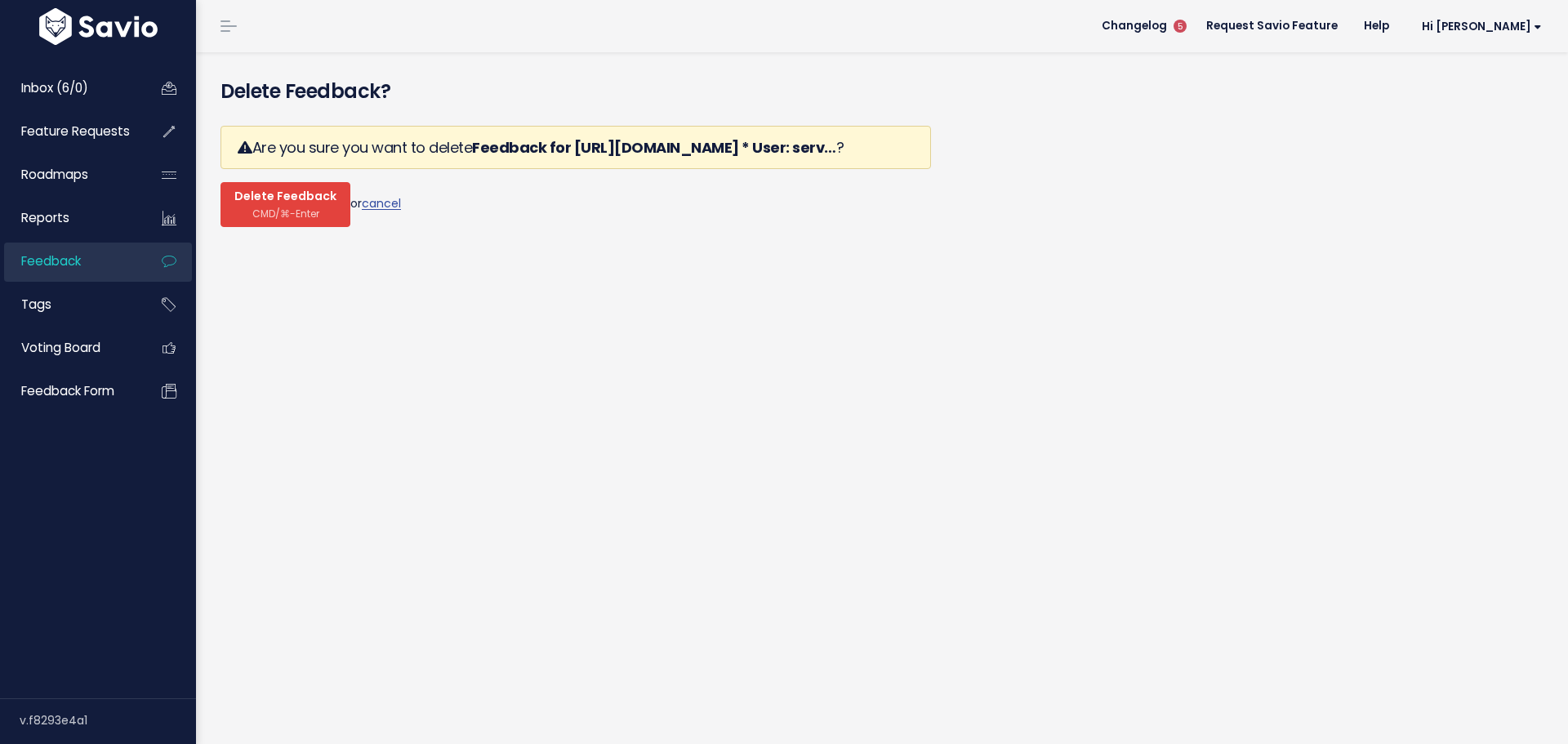
click at [292, 190] on span "Delete Feedback" at bounding box center [285, 197] width 102 height 15
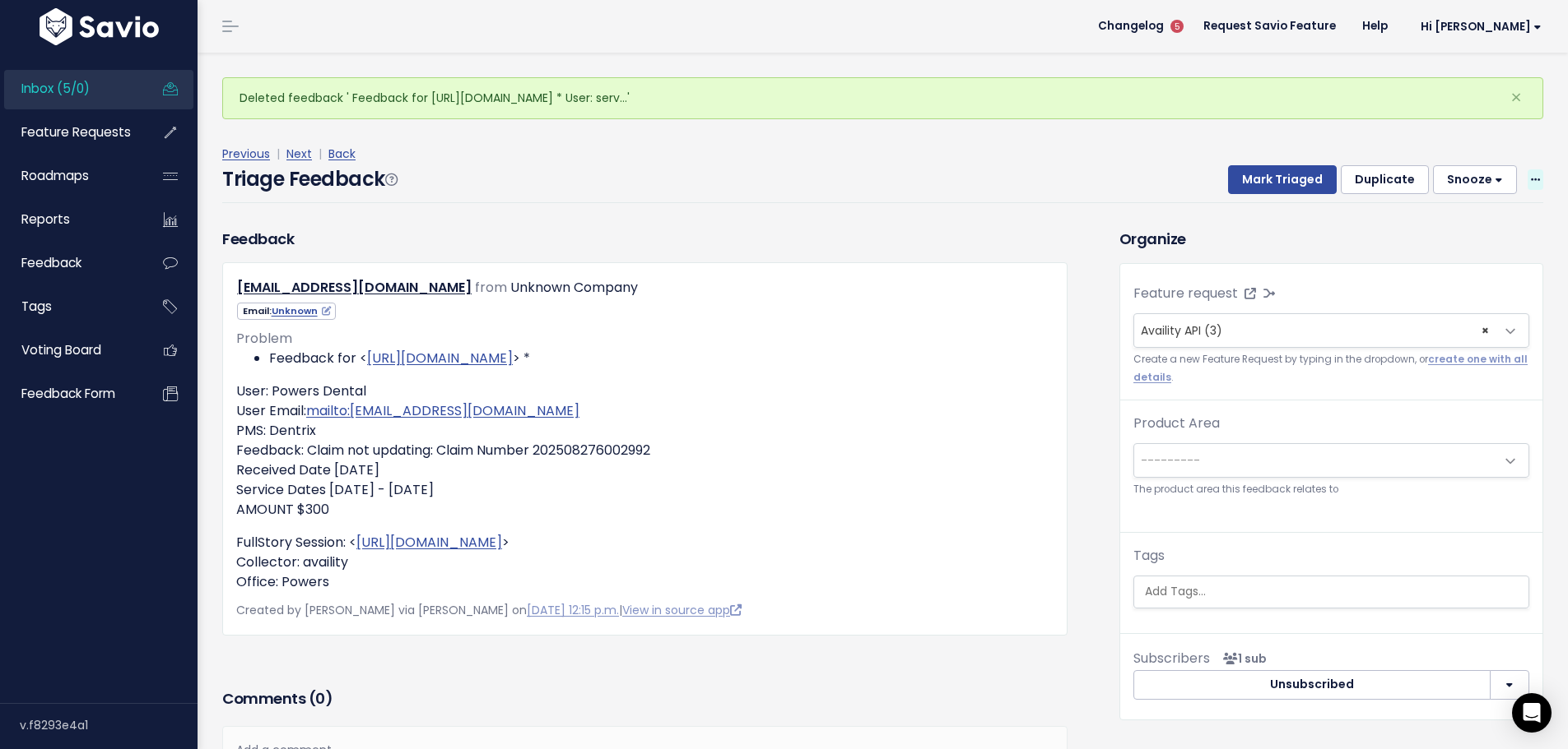
click at [1531, 175] on icon at bounding box center [1535, 180] width 9 height 10
click at [1462, 235] on link "Delete" at bounding box center [1470, 251] width 119 height 32
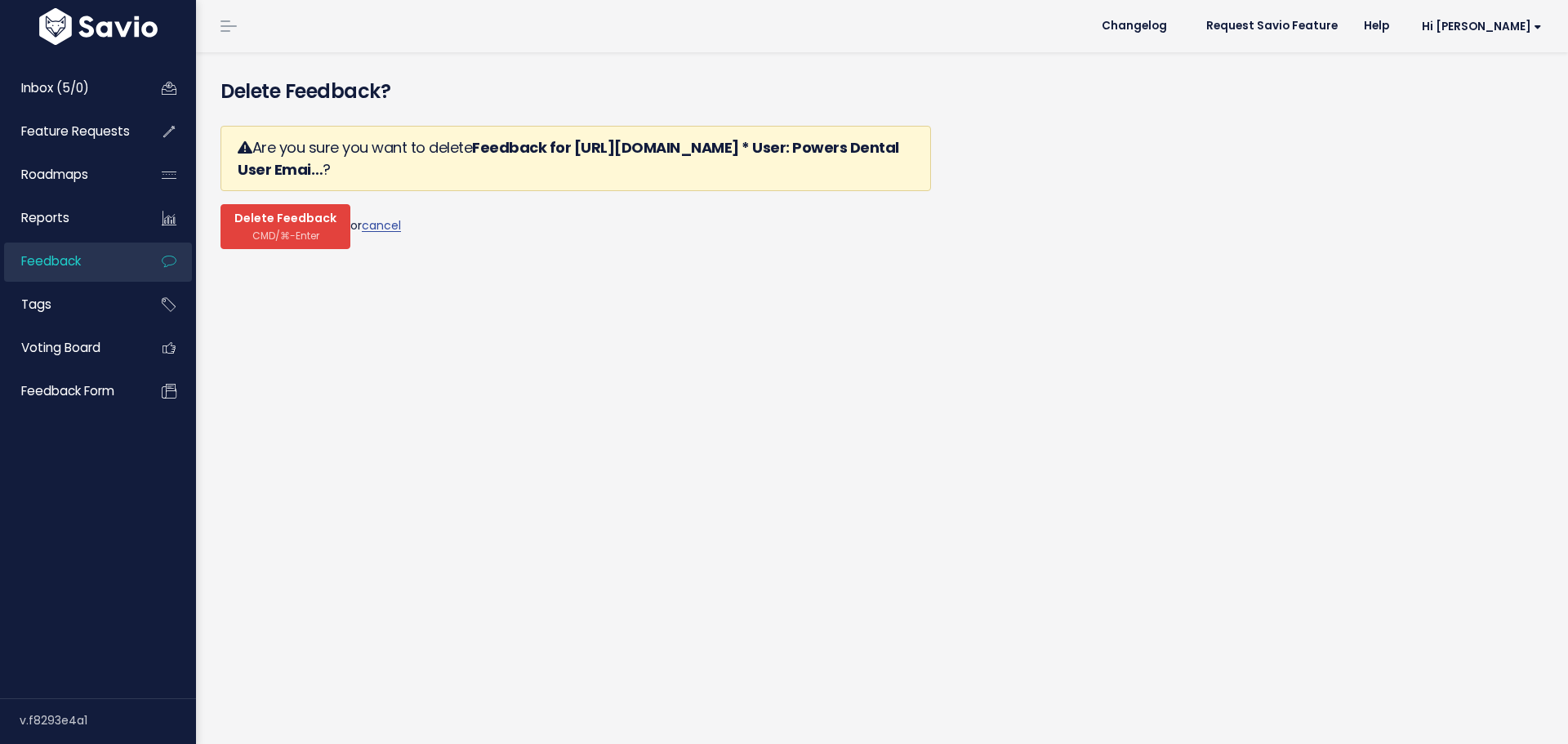
click at [271, 230] on span "CMD/⌘-Enter" at bounding box center [285, 235] width 67 height 12
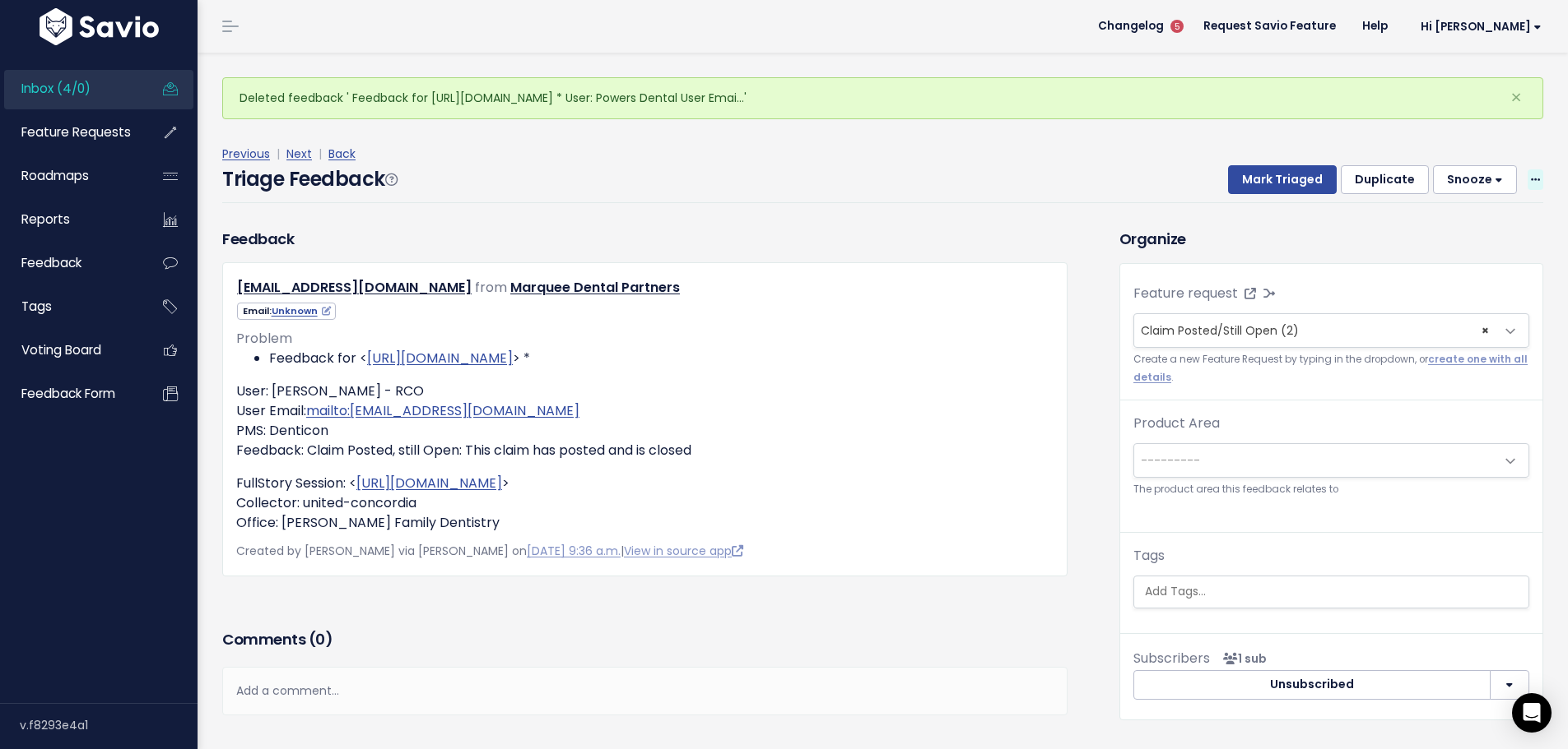
click at [1531, 175] on icon at bounding box center [1535, 180] width 9 height 10
click at [1428, 235] on link "Delete" at bounding box center [1470, 251] width 119 height 32
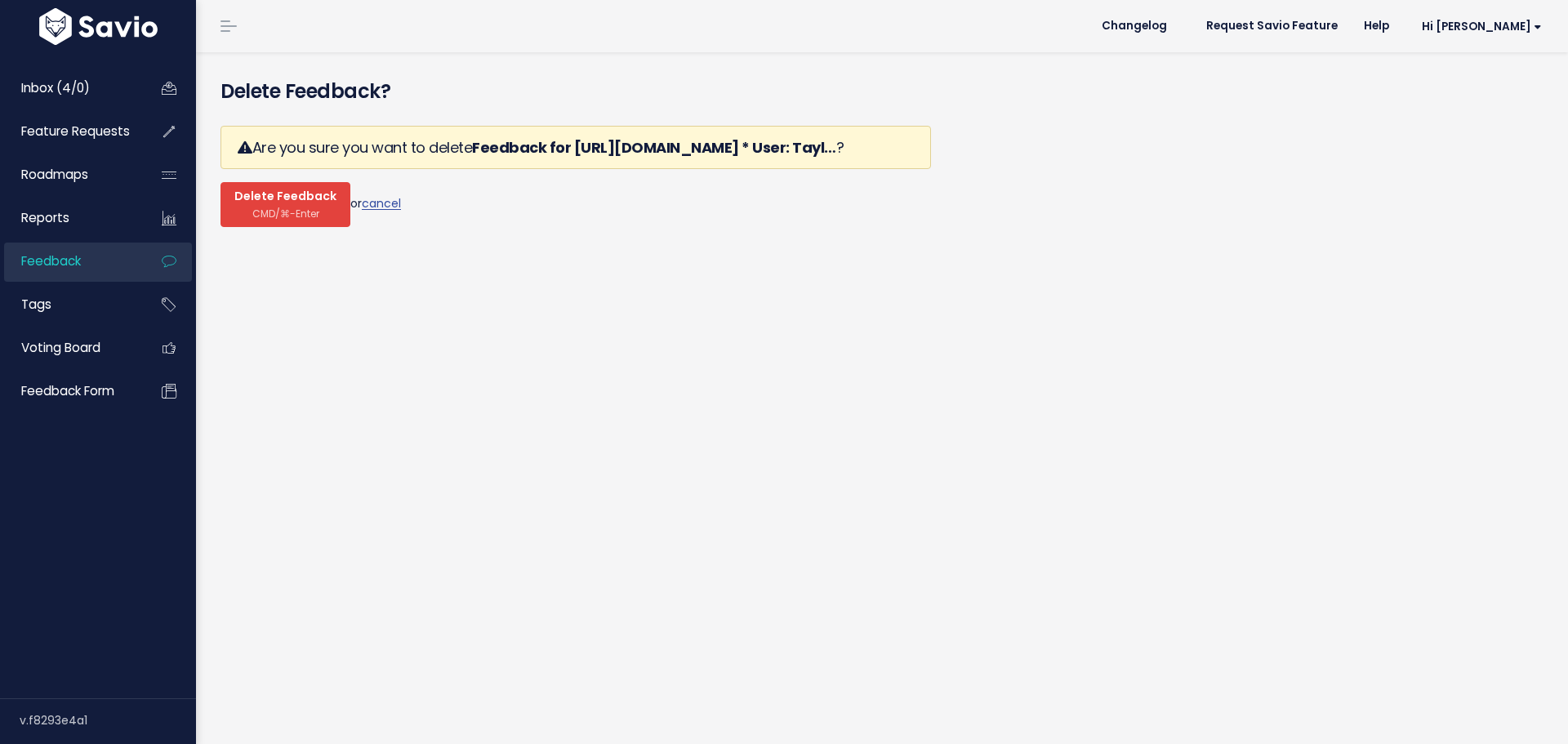
click at [260, 190] on span "Delete Feedback" at bounding box center [285, 197] width 102 height 15
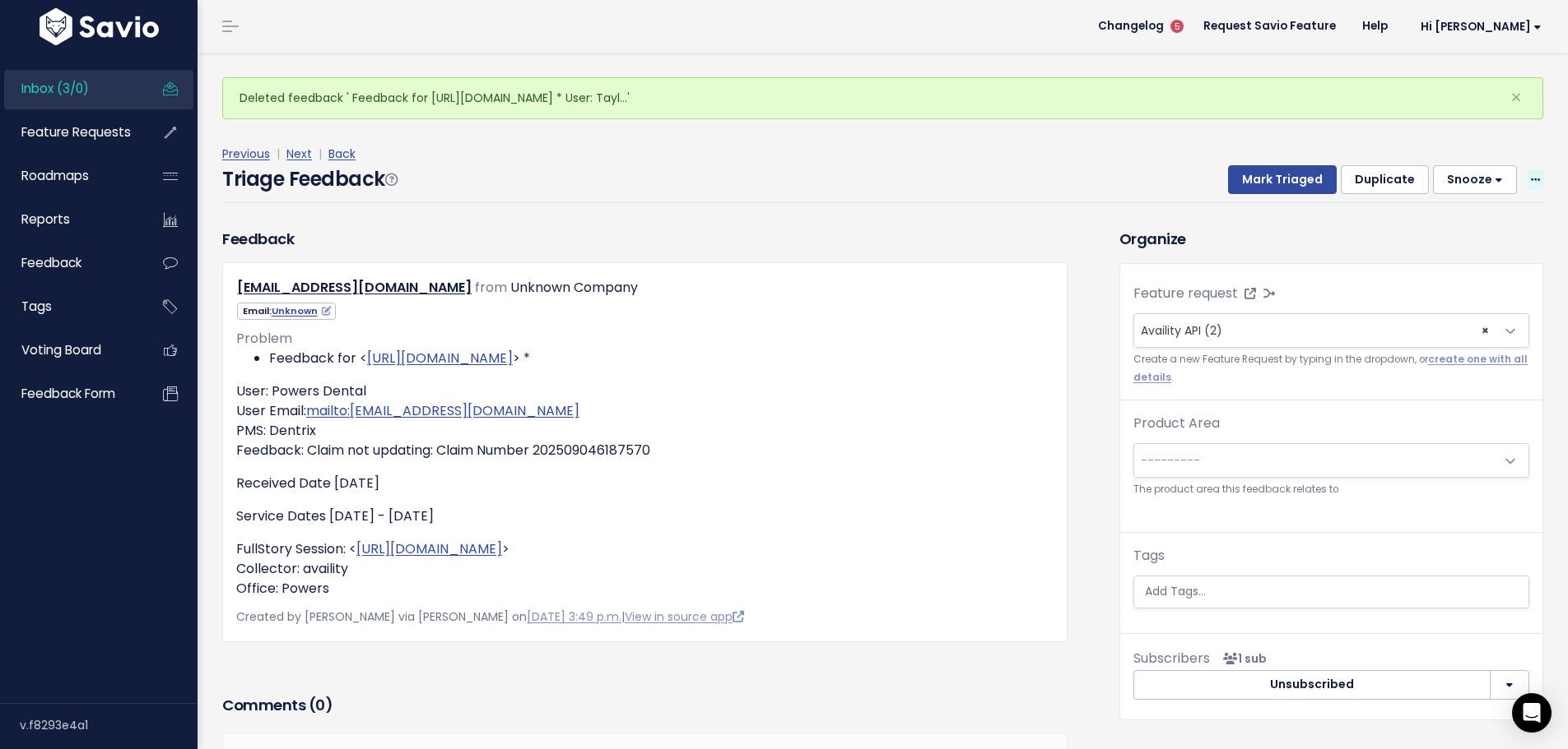
click at [1528, 169] on span at bounding box center [1535, 180] width 16 height 21
click at [1454, 235] on link "Delete" at bounding box center [1470, 251] width 119 height 32
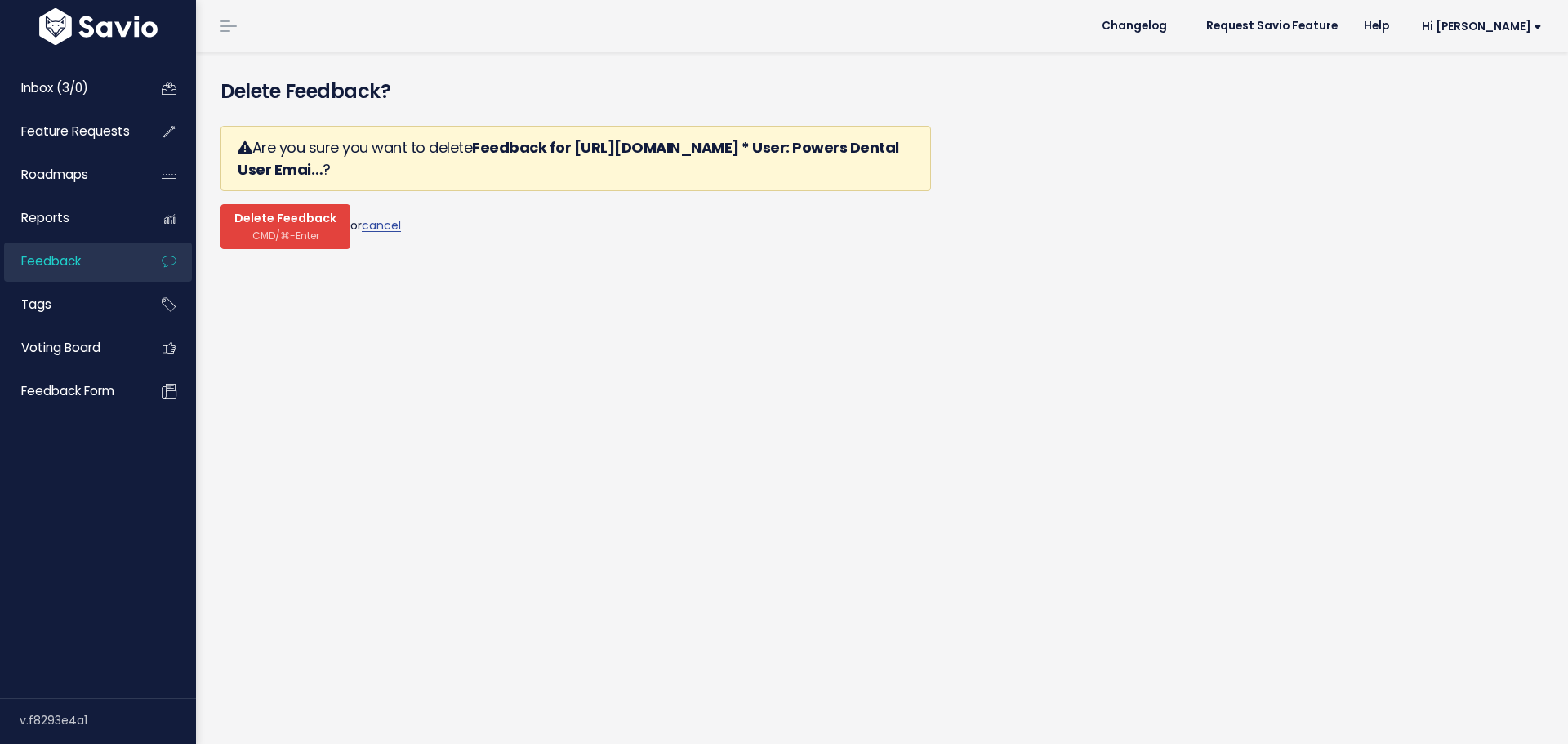
click at [281, 230] on span "CMD/⌘-Enter" at bounding box center [285, 235] width 67 height 12
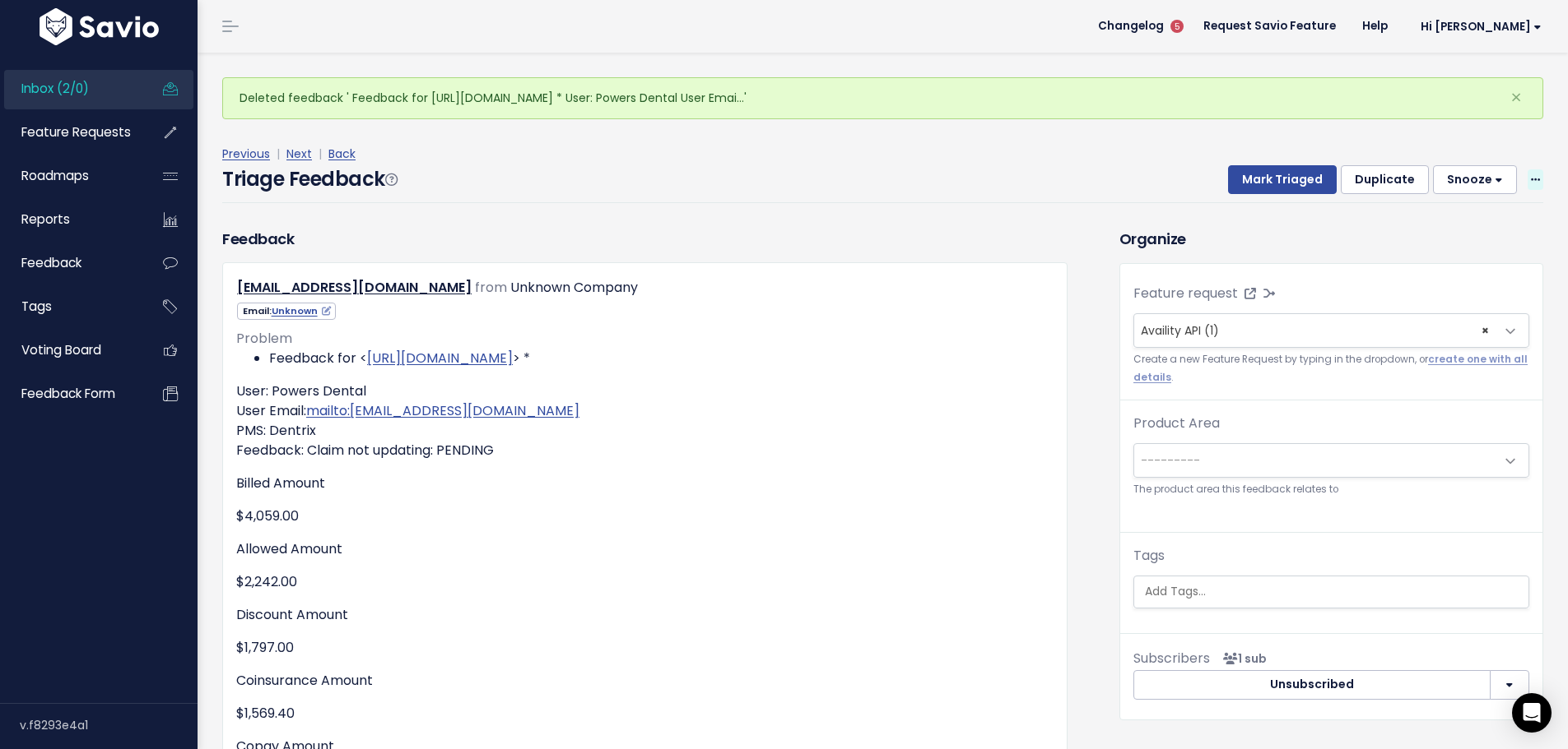
click at [1528, 169] on span at bounding box center [1535, 180] width 16 height 21
click at [1463, 235] on link "Delete" at bounding box center [1470, 251] width 119 height 32
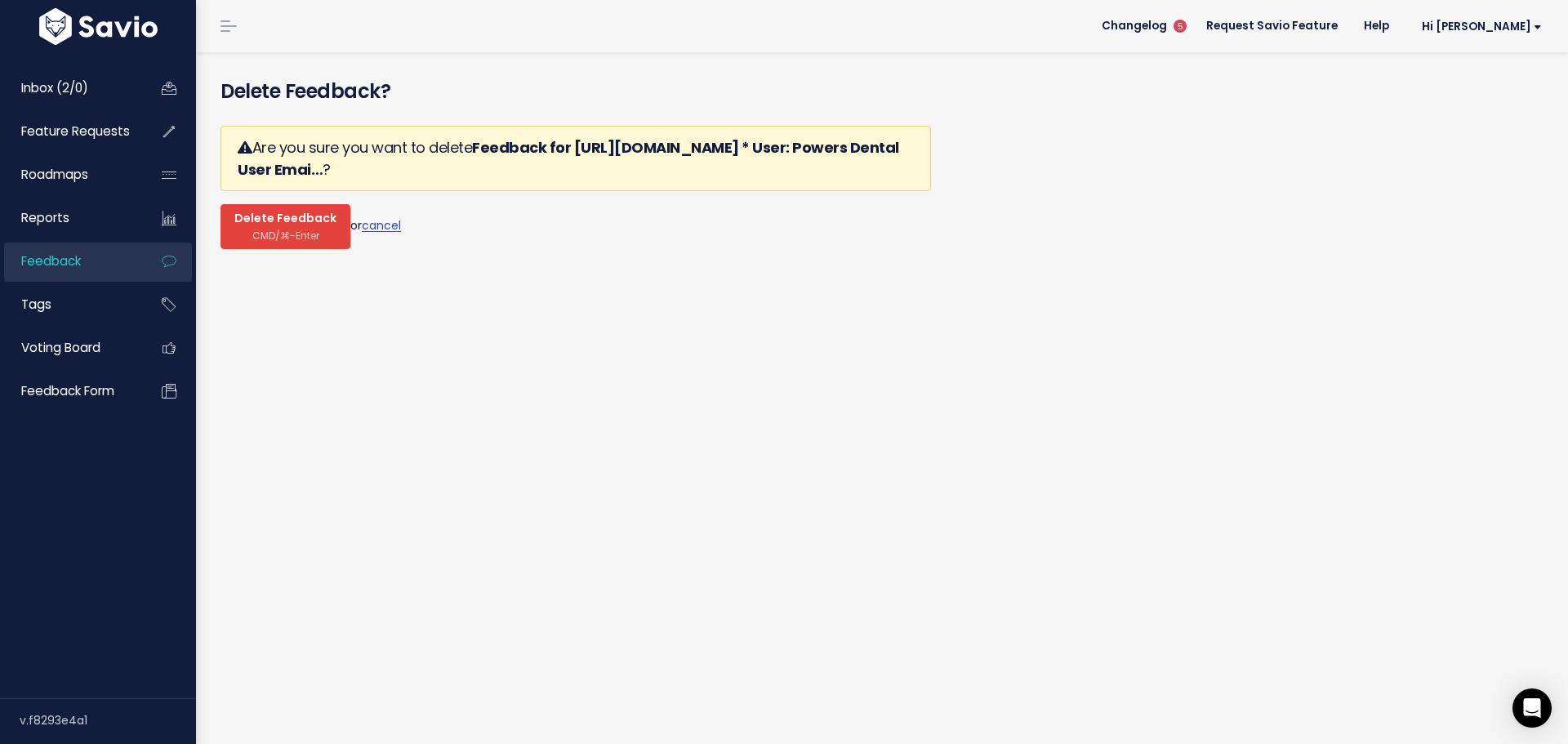
click at [273, 230] on span "CMD/⌘-Enter" at bounding box center [285, 235] width 67 height 12
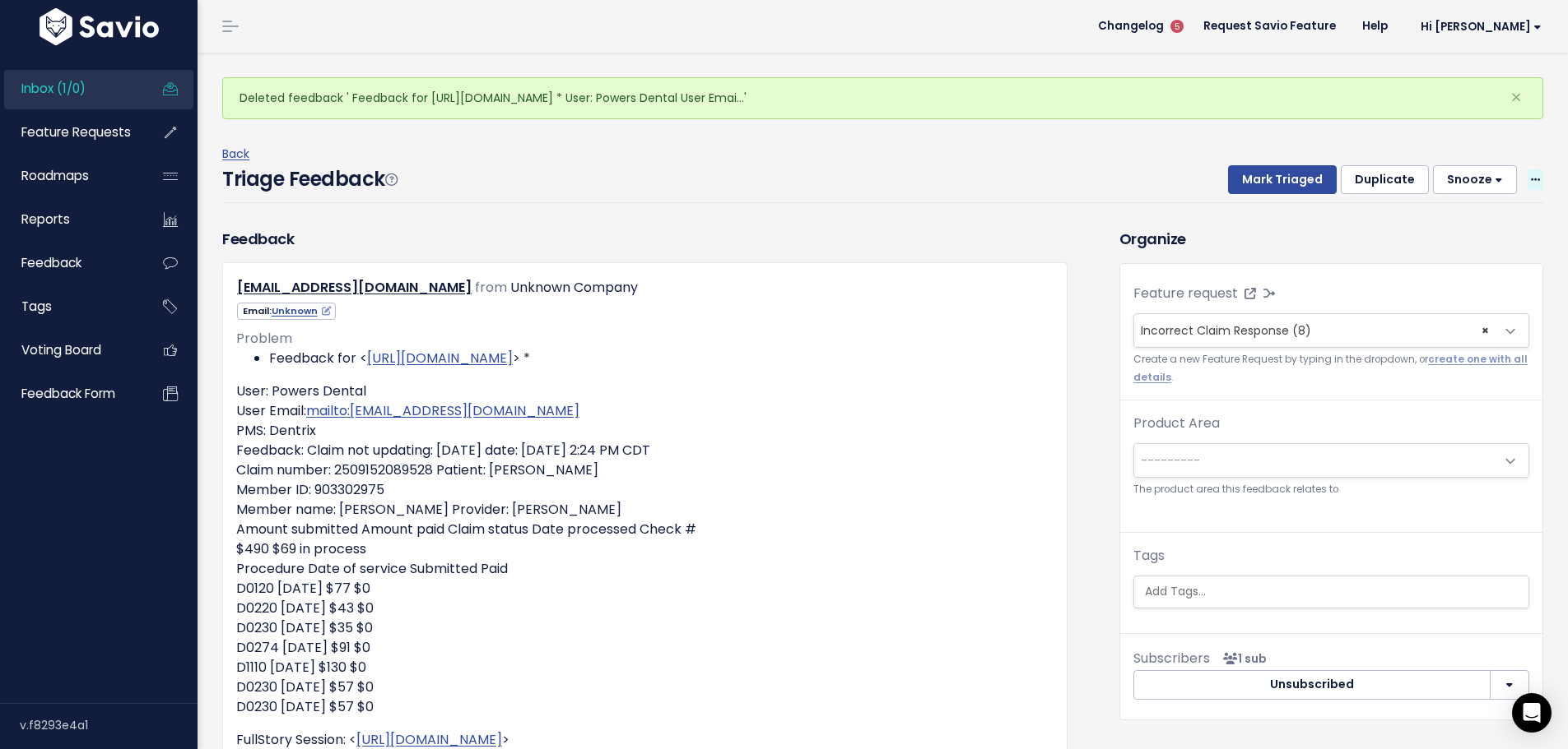
click at [1531, 175] on icon at bounding box center [1535, 180] width 9 height 10
click at [1474, 235] on link "Delete" at bounding box center [1470, 251] width 119 height 32
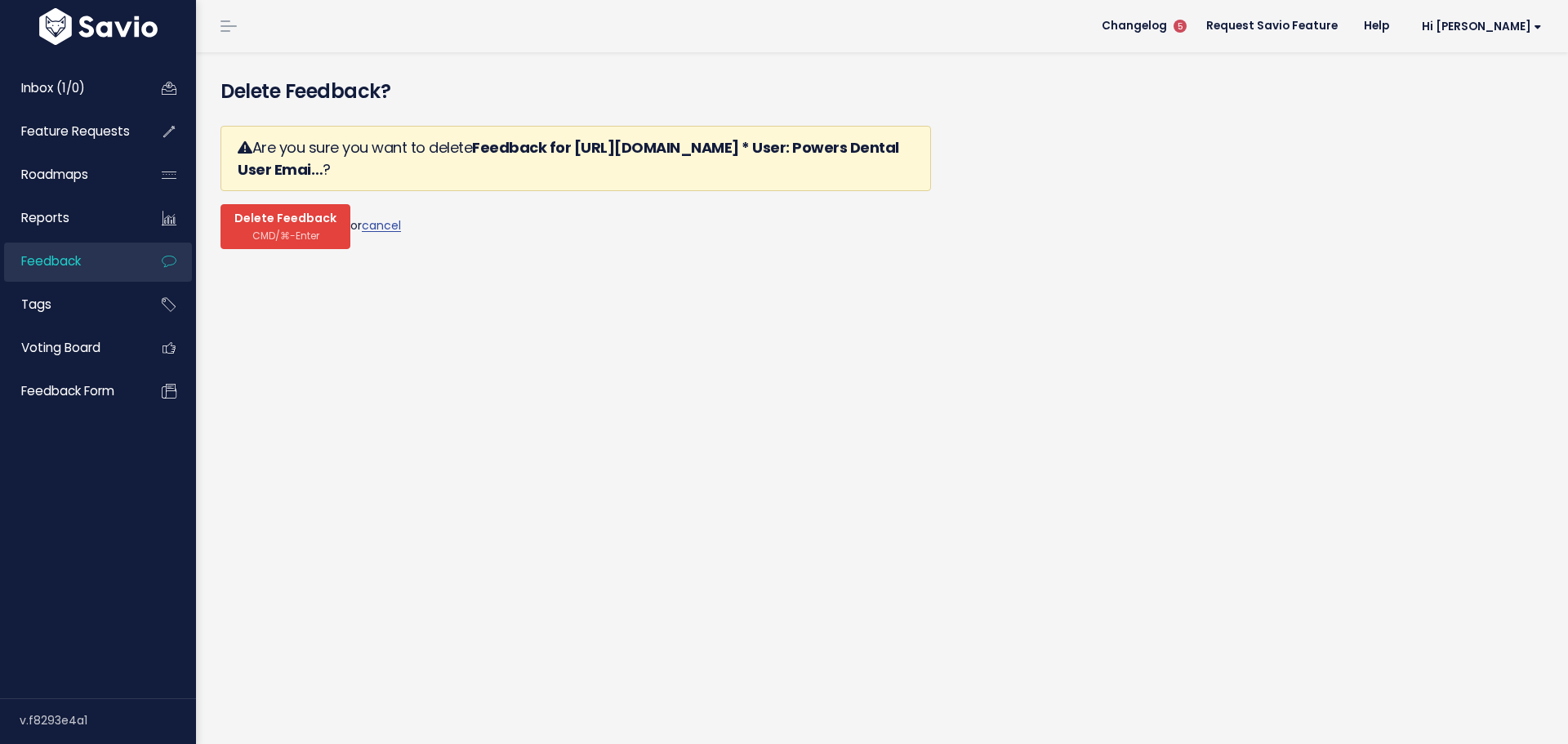
click at [299, 230] on span "CMD/⌘-Enter" at bounding box center [285, 235] width 67 height 12
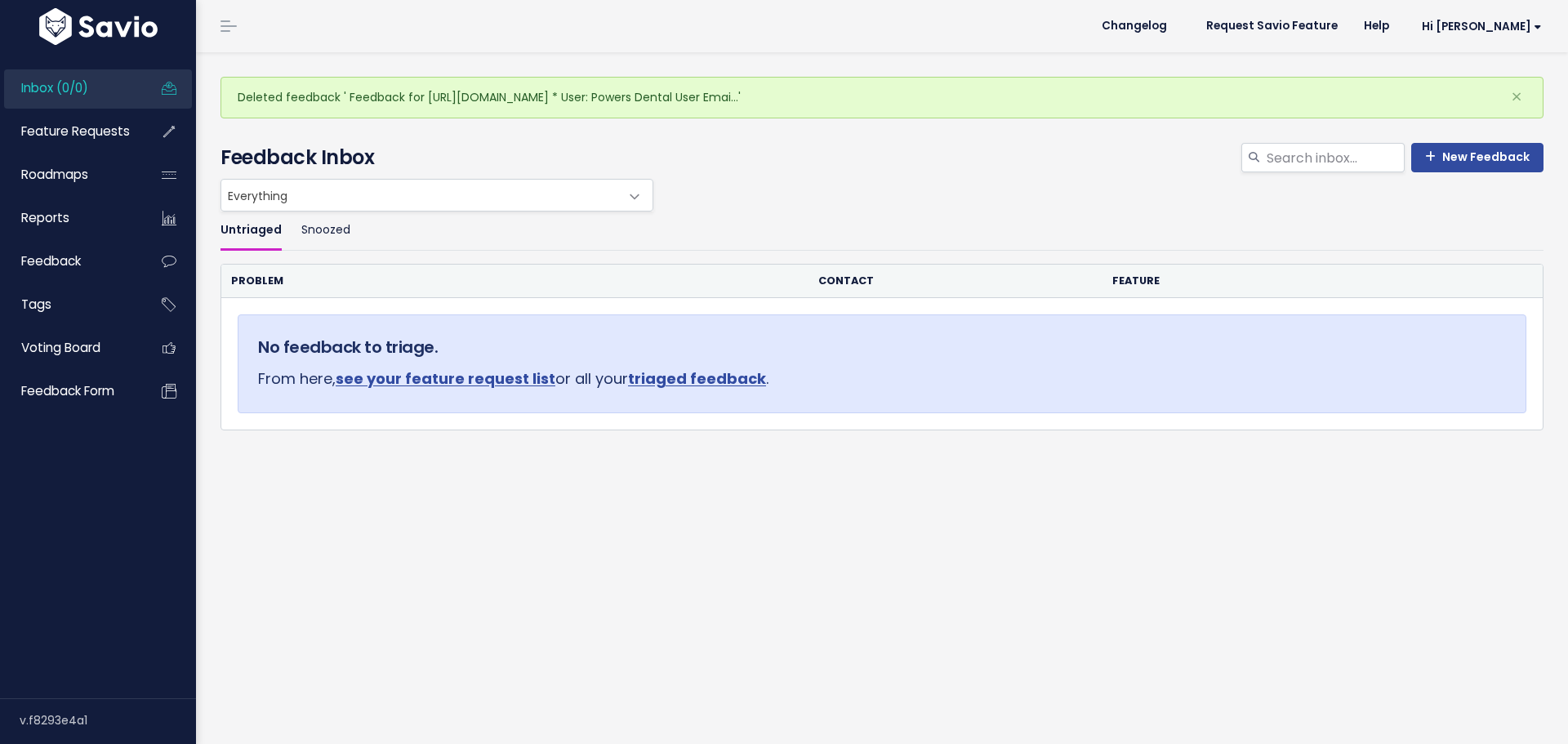
click at [524, 435] on div "Untriaged Snoozed Problem Contact Feature No feedback to triage. From here, see…" at bounding box center [882, 386] width 1348 height 349
